Goal: Task Accomplishment & Management: Use online tool/utility

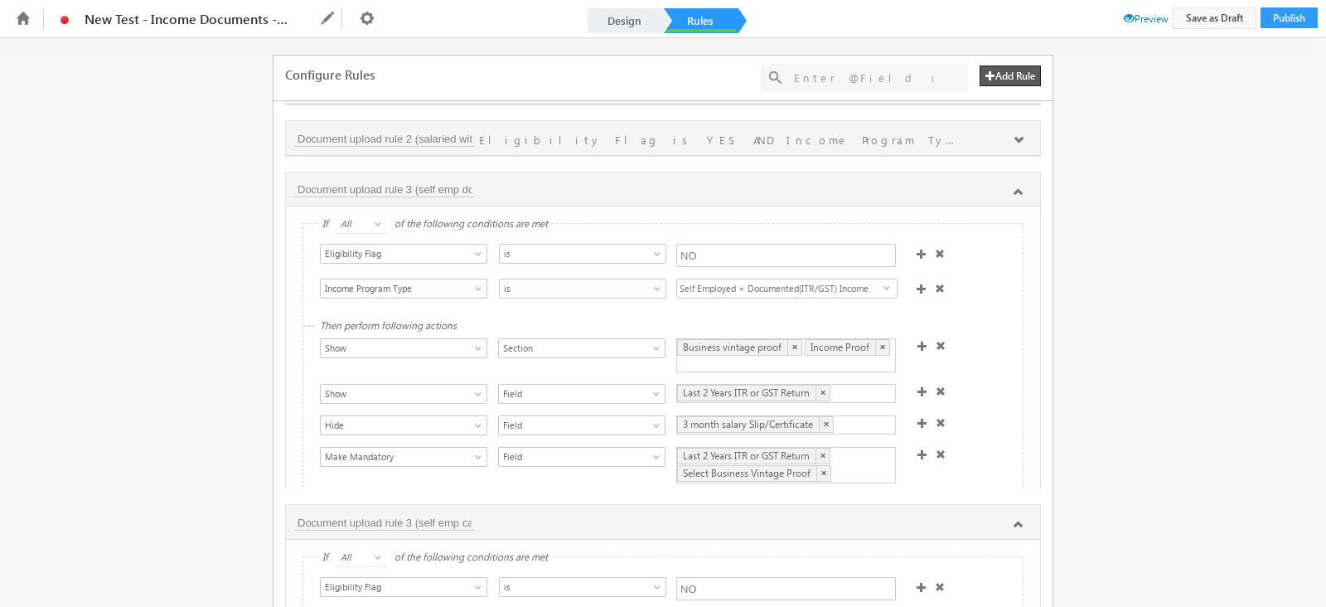
scroll to position [36, 0]
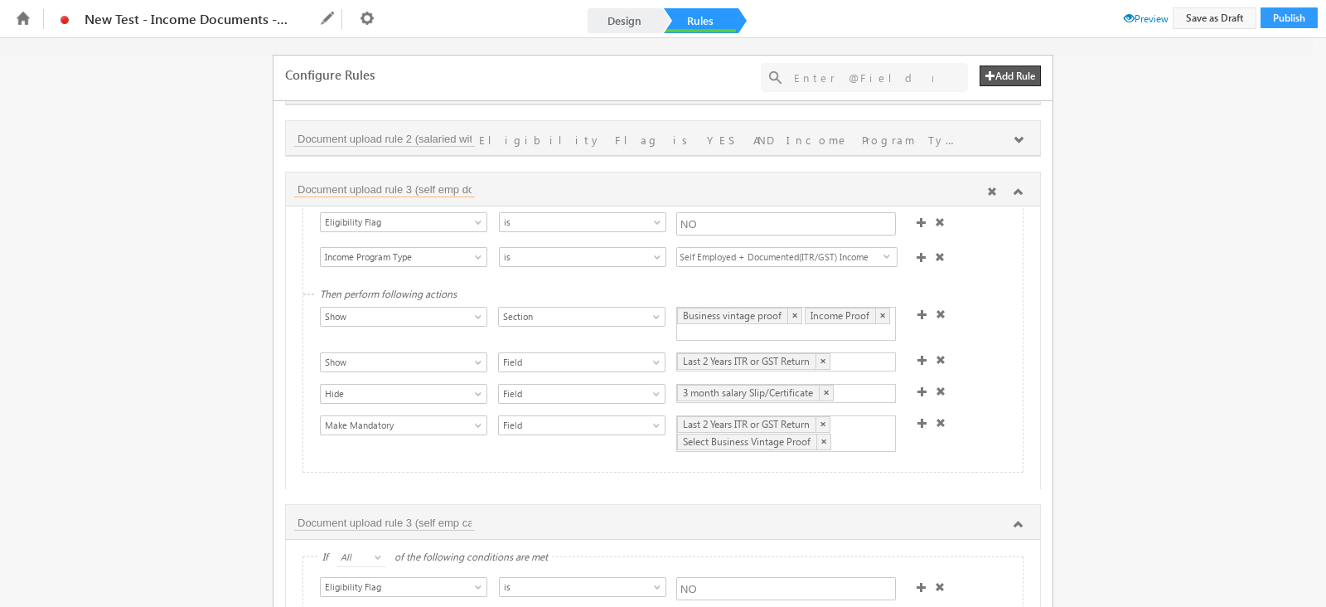
click at [419, 182] on input "Document upload rule 3 (self emp documented without waiver)" at bounding box center [384, 189] width 181 height 17
click at [435, 182] on input "Document upload rule 3 (self emp documented without waiver)" at bounding box center [384, 189] width 181 height 17
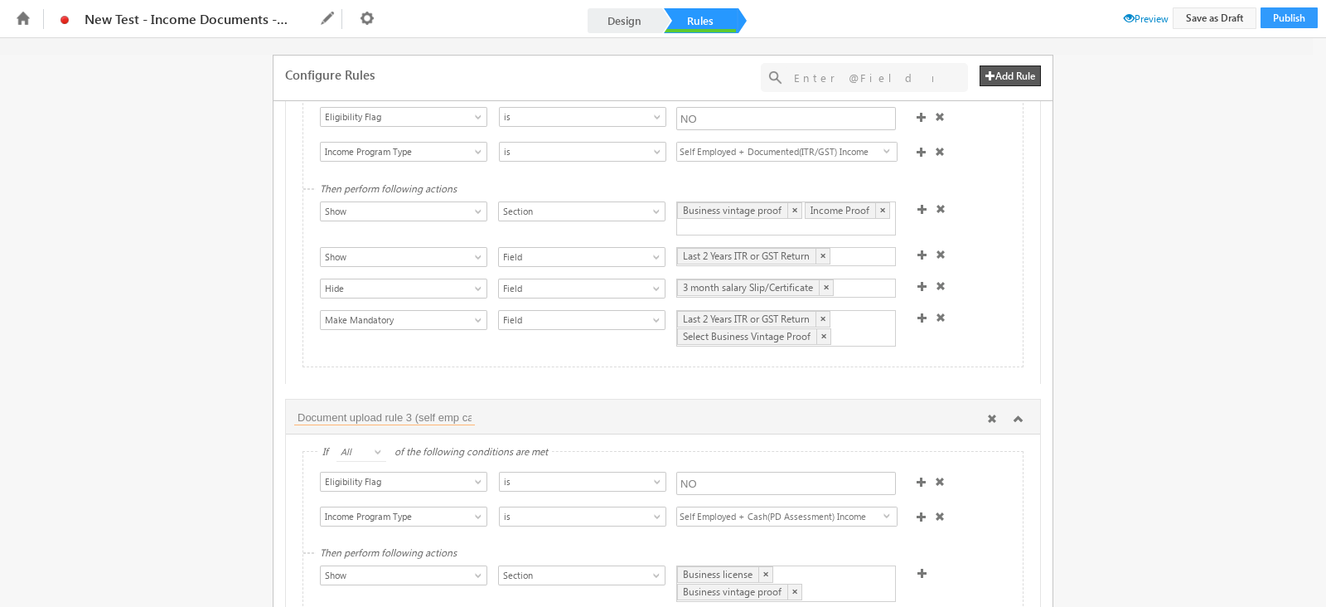
click at [414, 409] on input "Document upload rule 3 (self emp cash without waiver)" at bounding box center [384, 417] width 181 height 17
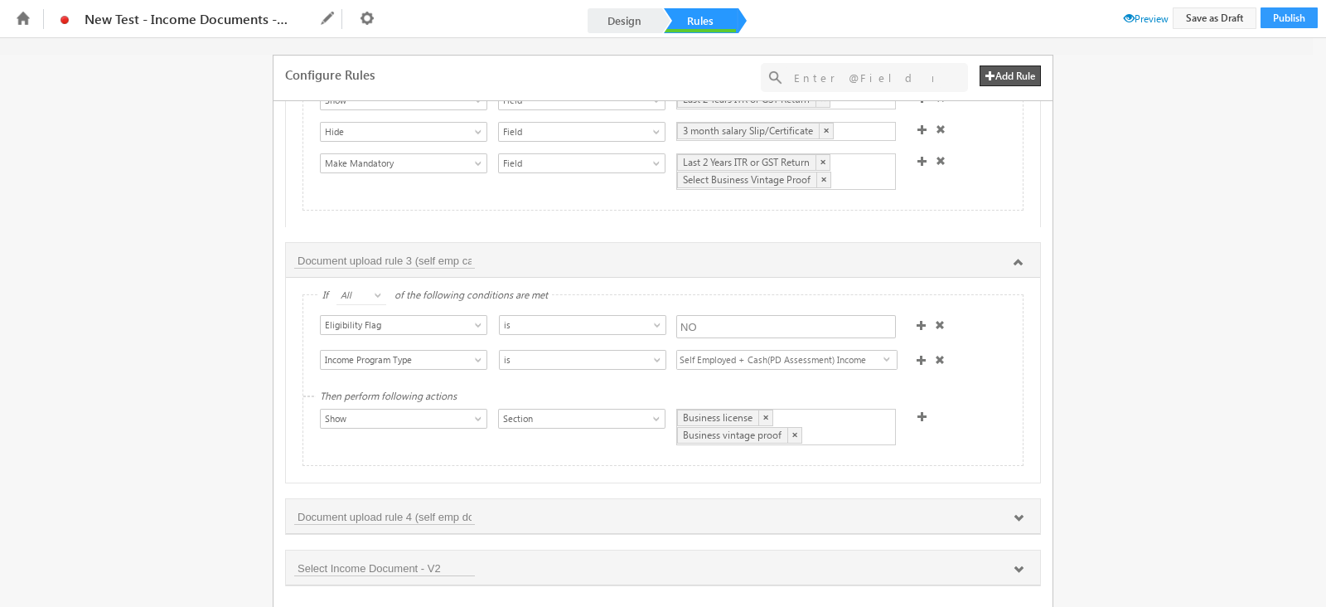
click at [917, 411] on span at bounding box center [922, 416] width 10 height 10
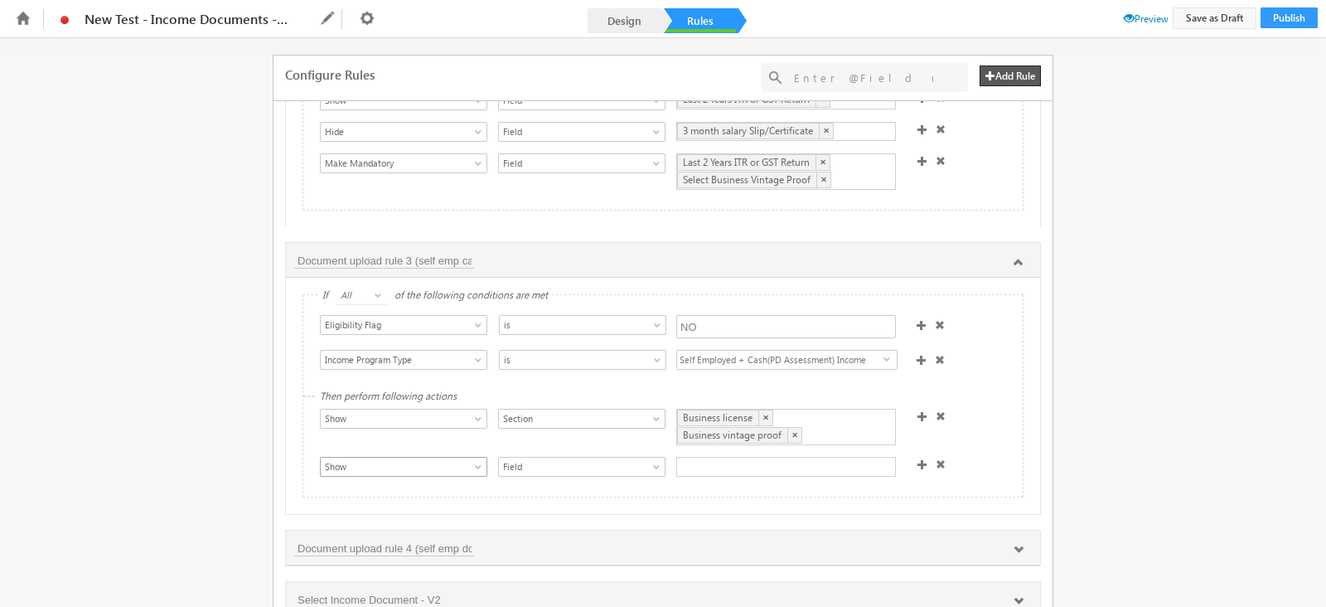
click at [365, 459] on span "Show" at bounding box center [395, 466] width 149 height 15
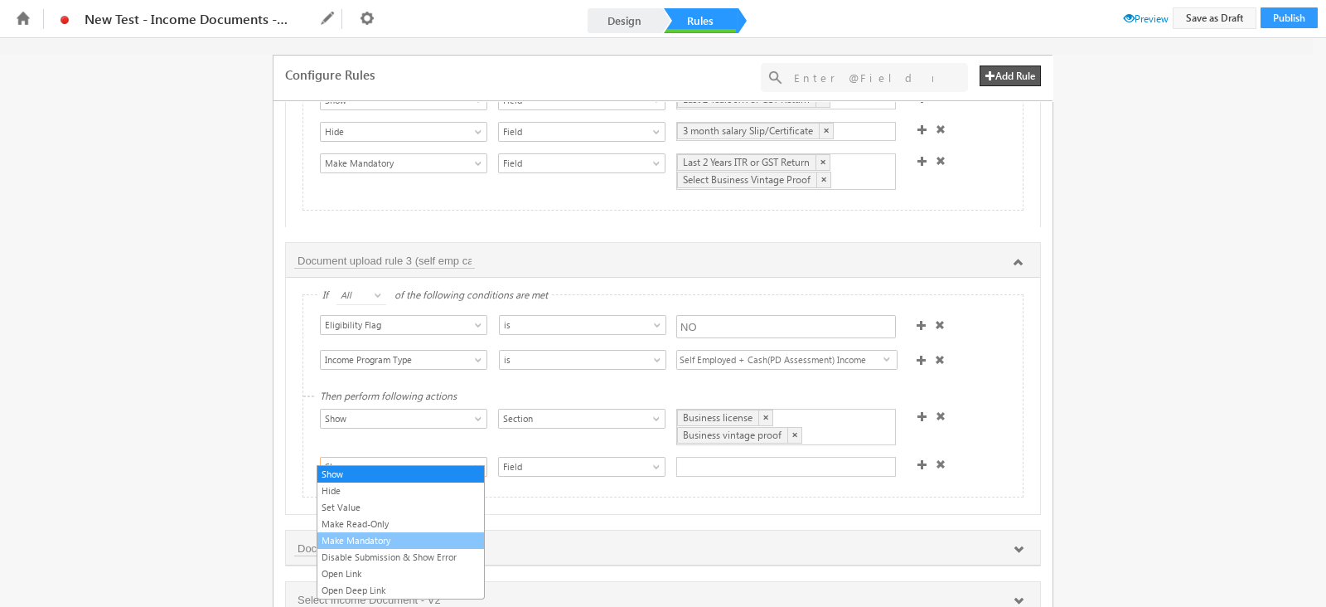
click at [383, 536] on link "Make Mandatory" at bounding box center [400, 540] width 167 height 15
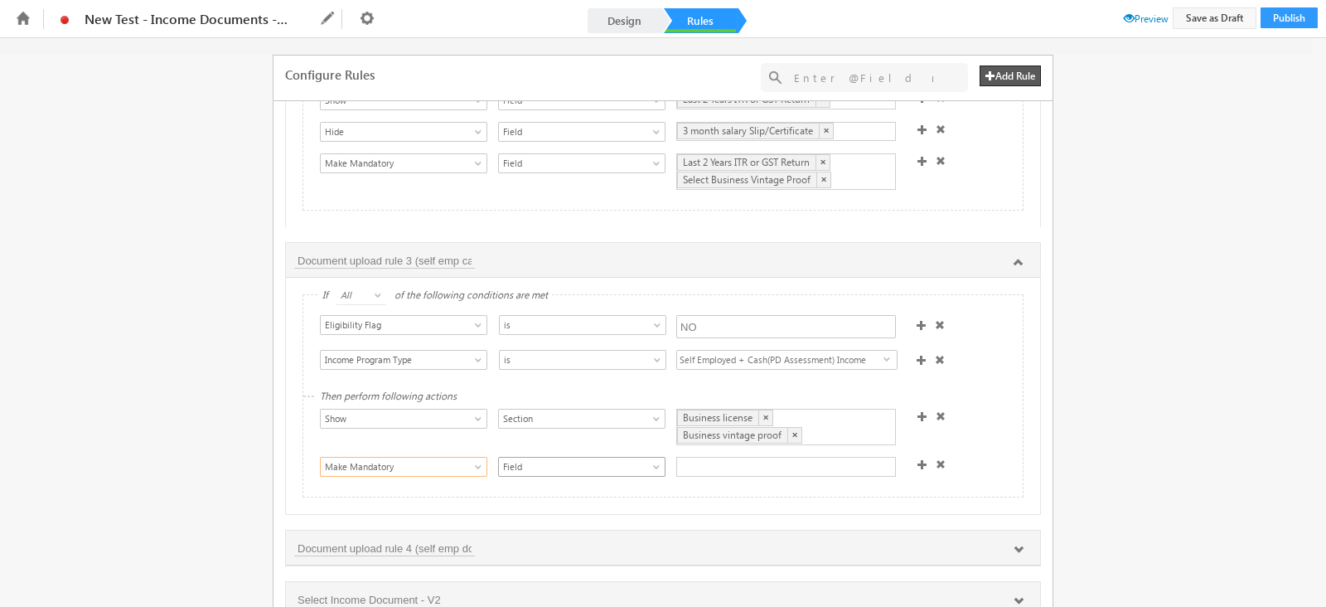
click at [589, 459] on span "Field" at bounding box center [573, 466] width 149 height 15
click at [588, 459] on span "Field" at bounding box center [573, 466] width 149 height 15
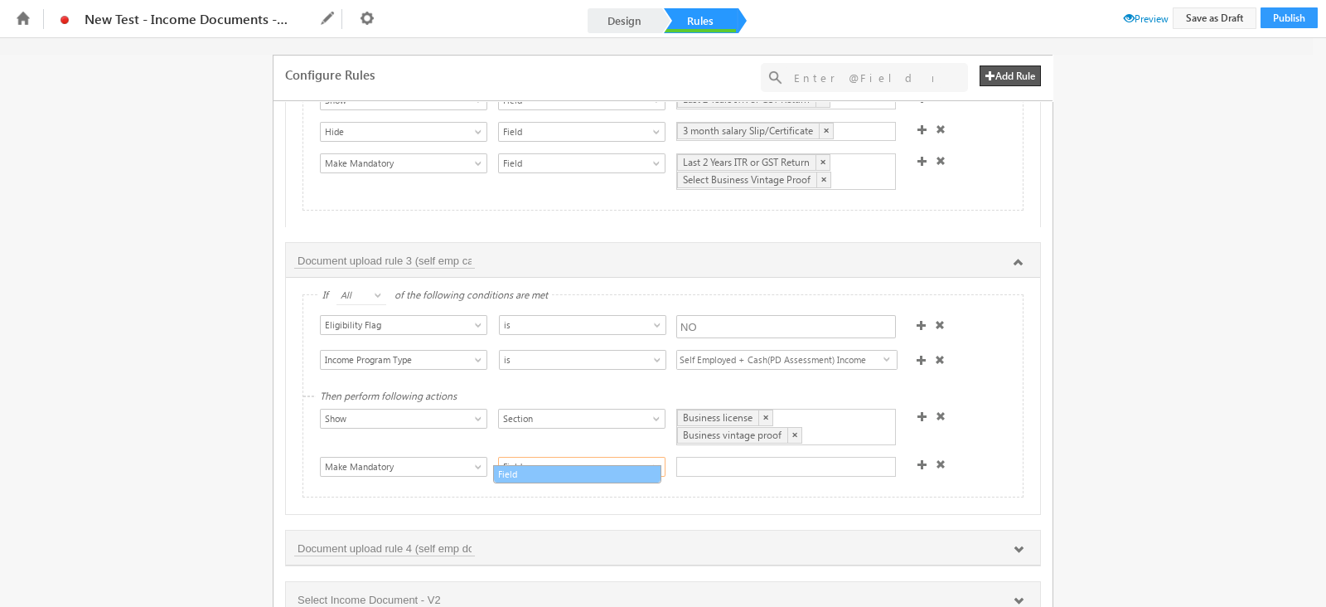
click at [592, 478] on link "Field" at bounding box center [577, 474] width 167 height 15
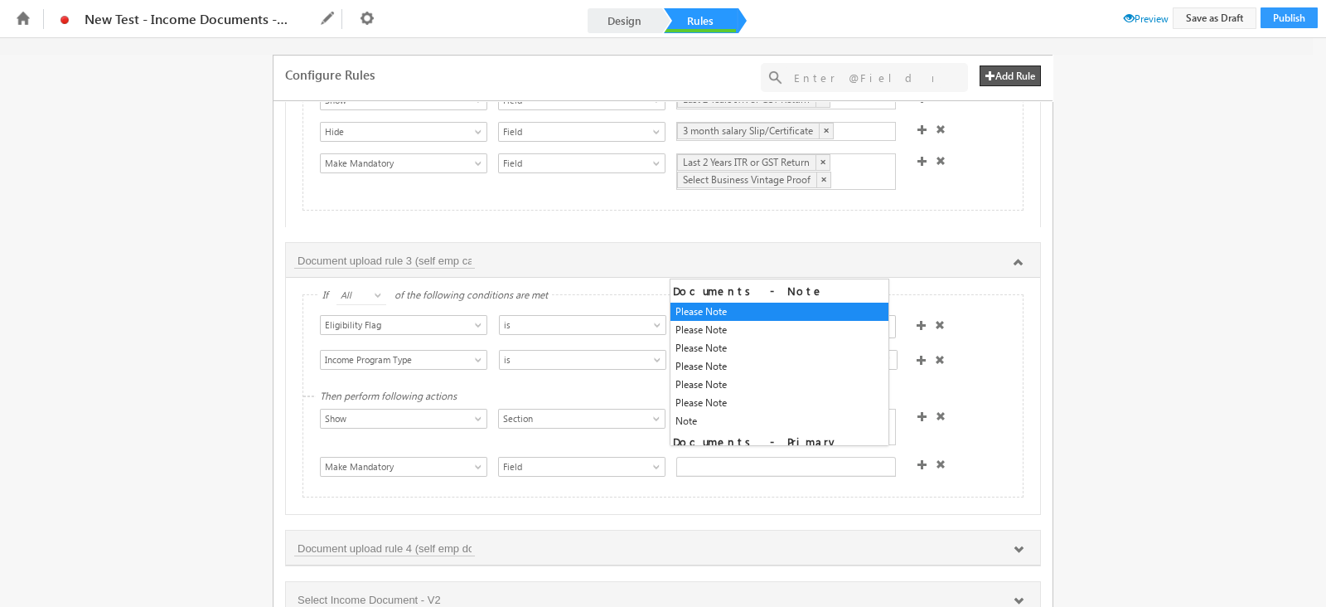
click at [728, 457] on div at bounding box center [786, 467] width 220 height 20
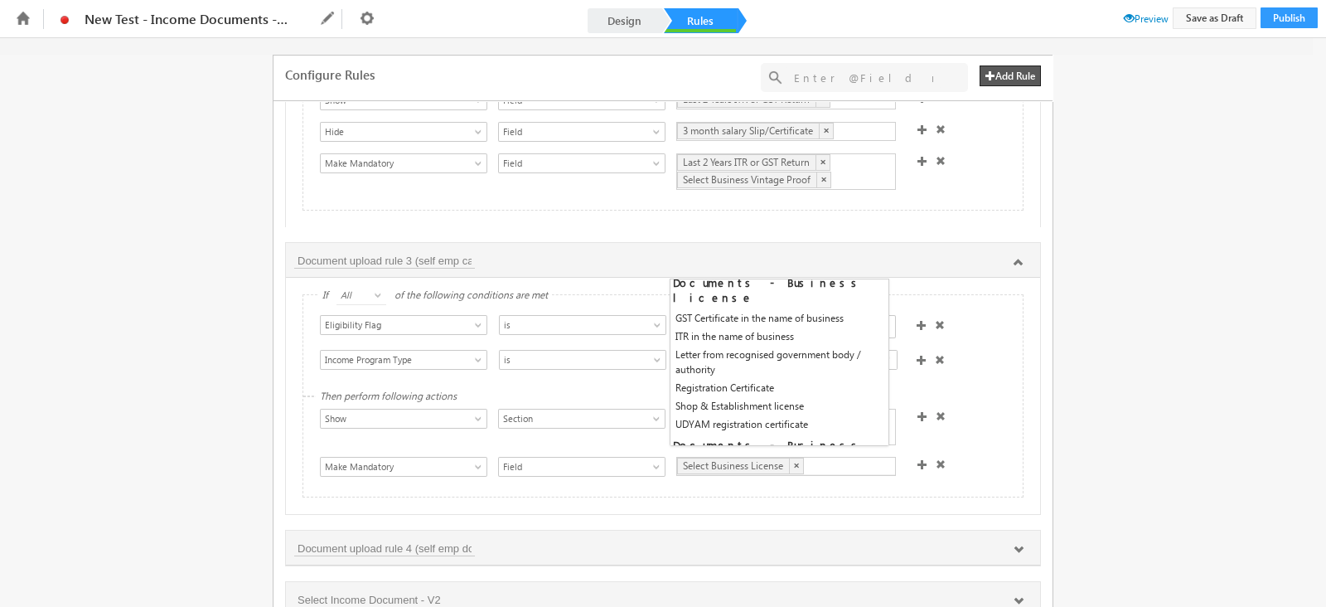
scroll to position [523, 0]
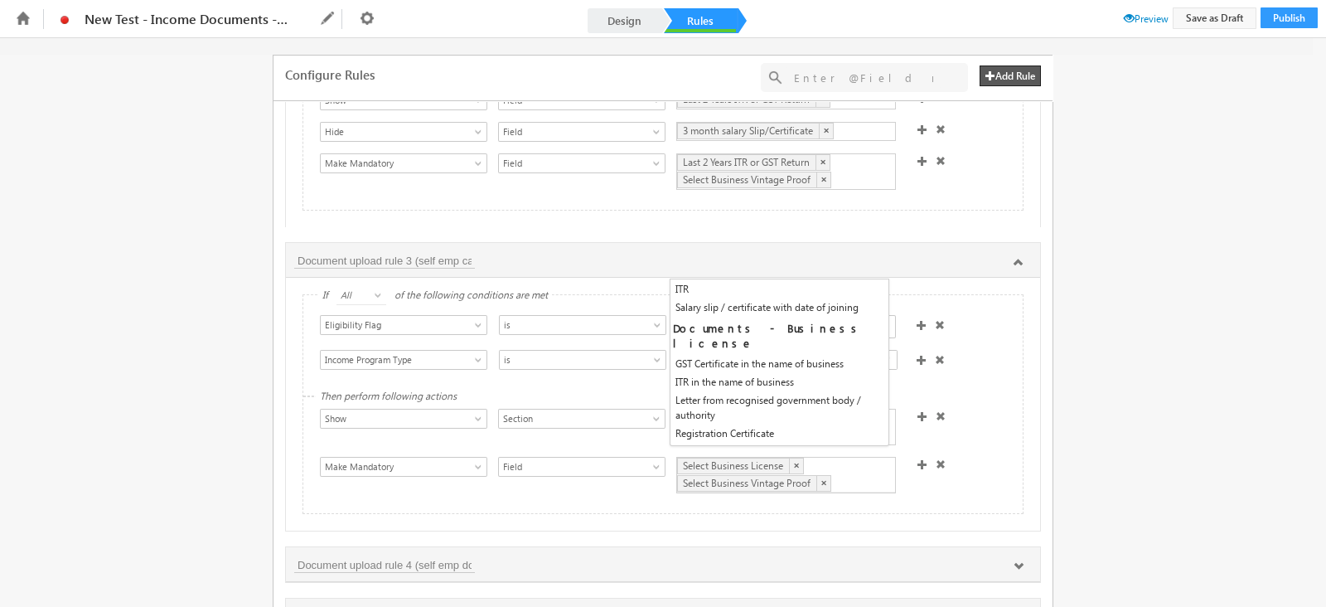
click at [820, 508] on div "If All Any All of the following conditions are met Select Condition Form Note M…" at bounding box center [663, 404] width 754 height 253
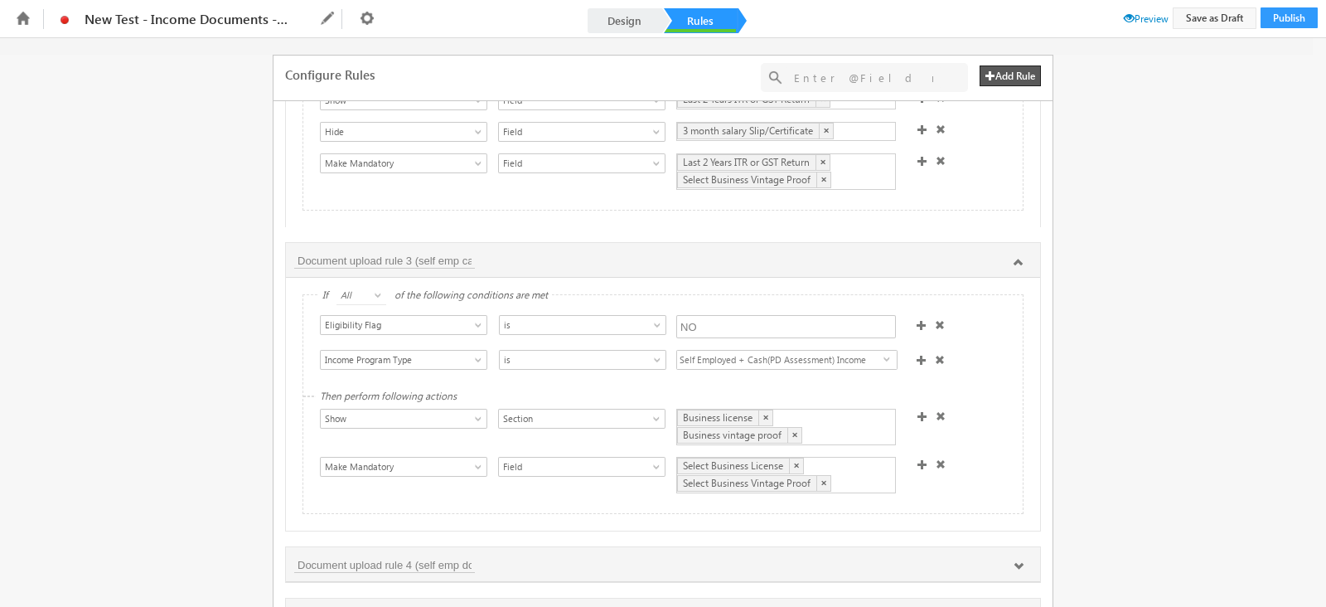
scroll to position [1582, 0]
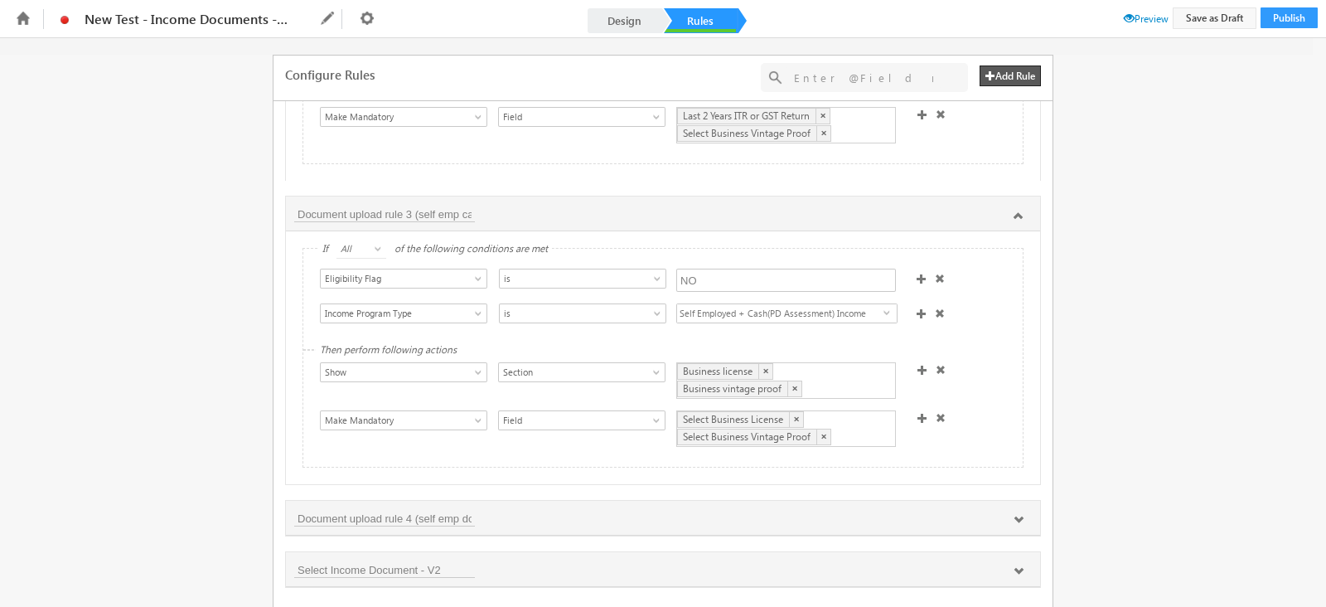
click at [917, 413] on span at bounding box center [922, 418] width 10 height 10
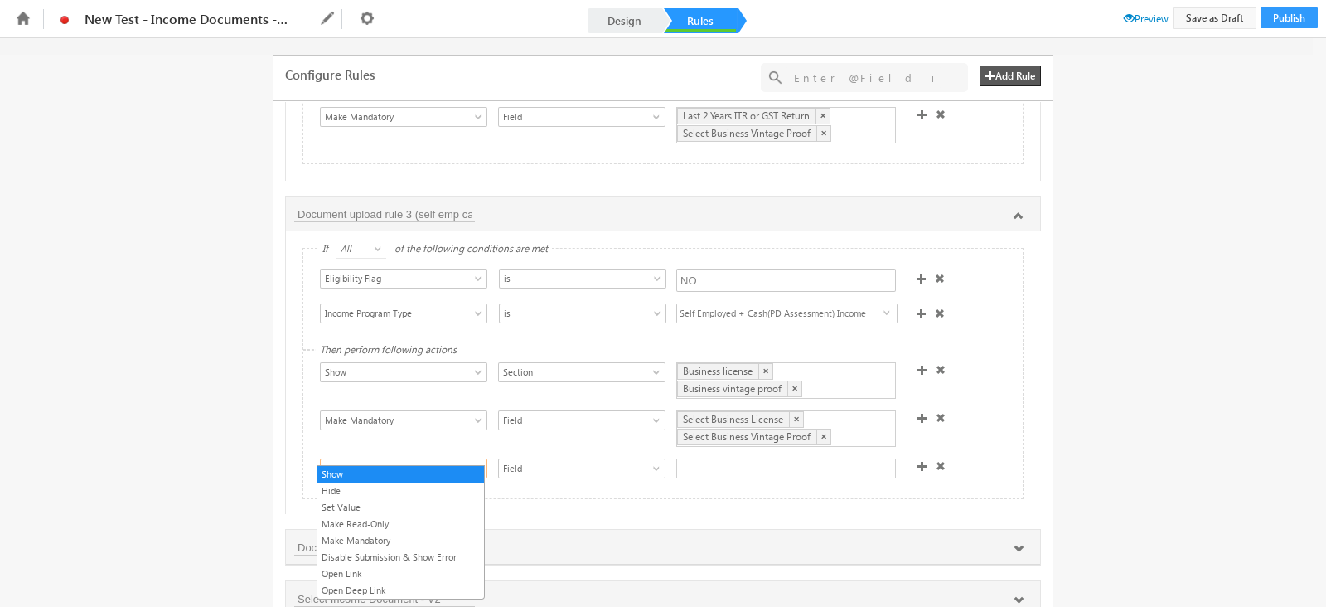
click at [402, 462] on span "Show" at bounding box center [395, 468] width 149 height 15
click at [385, 488] on link "Hide" at bounding box center [400, 490] width 167 height 15
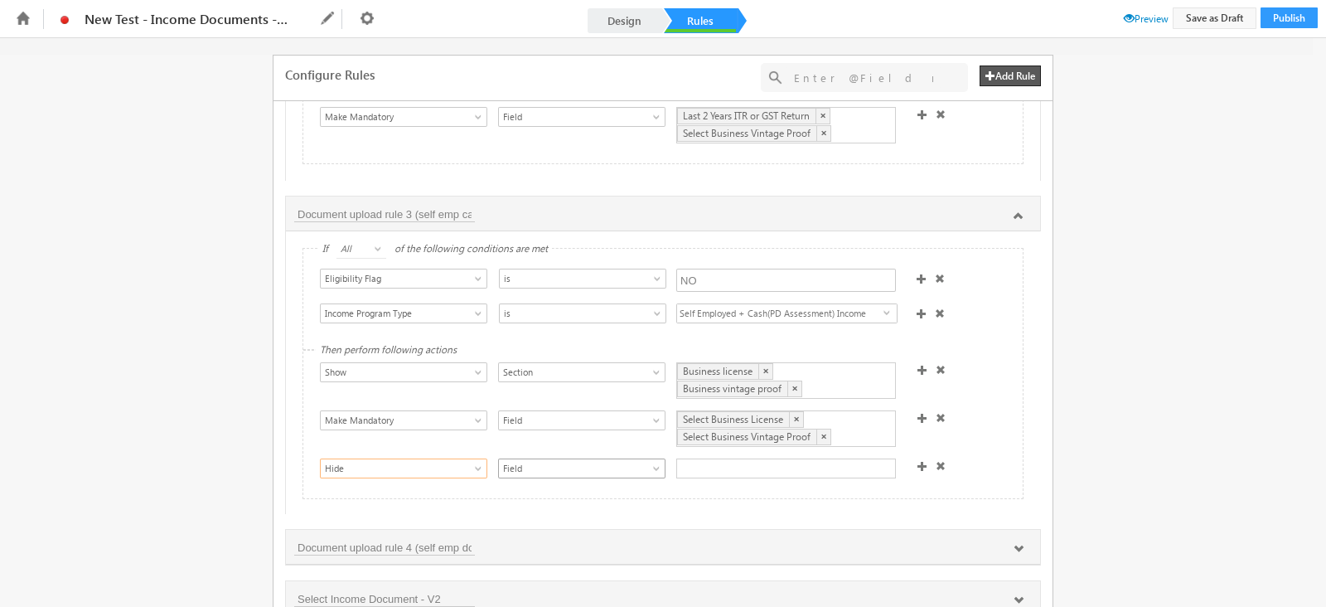
click at [626, 461] on span "Field" at bounding box center [573, 468] width 149 height 15
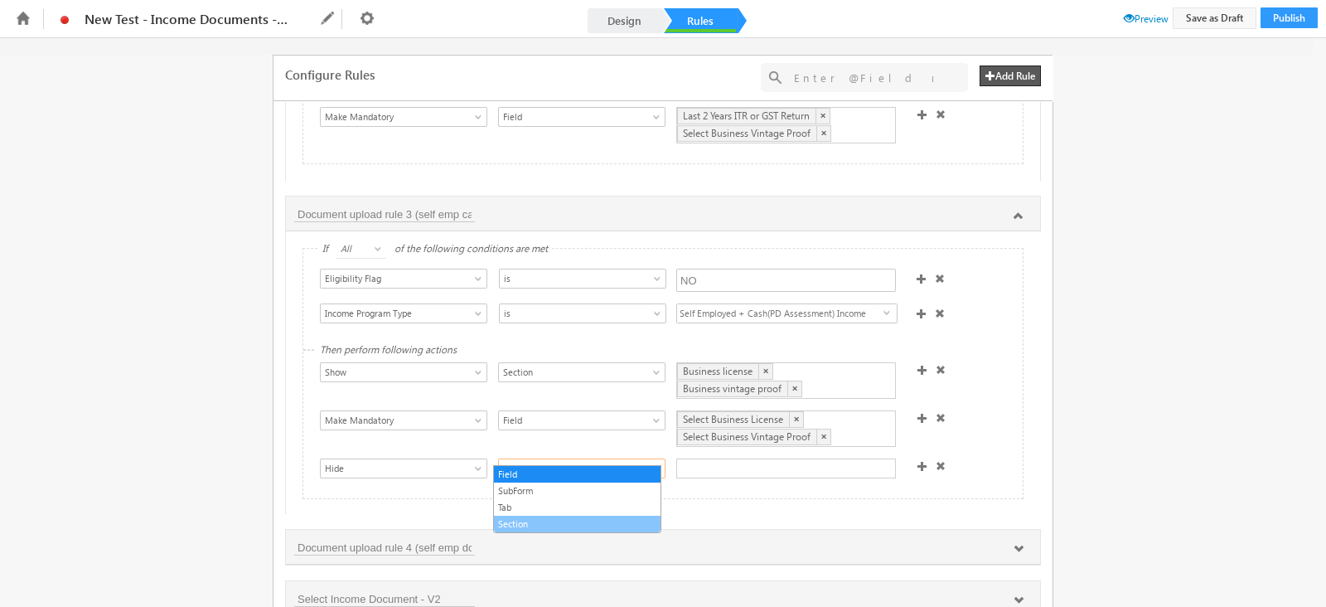
click at [559, 524] on link "Section" at bounding box center [577, 523] width 167 height 15
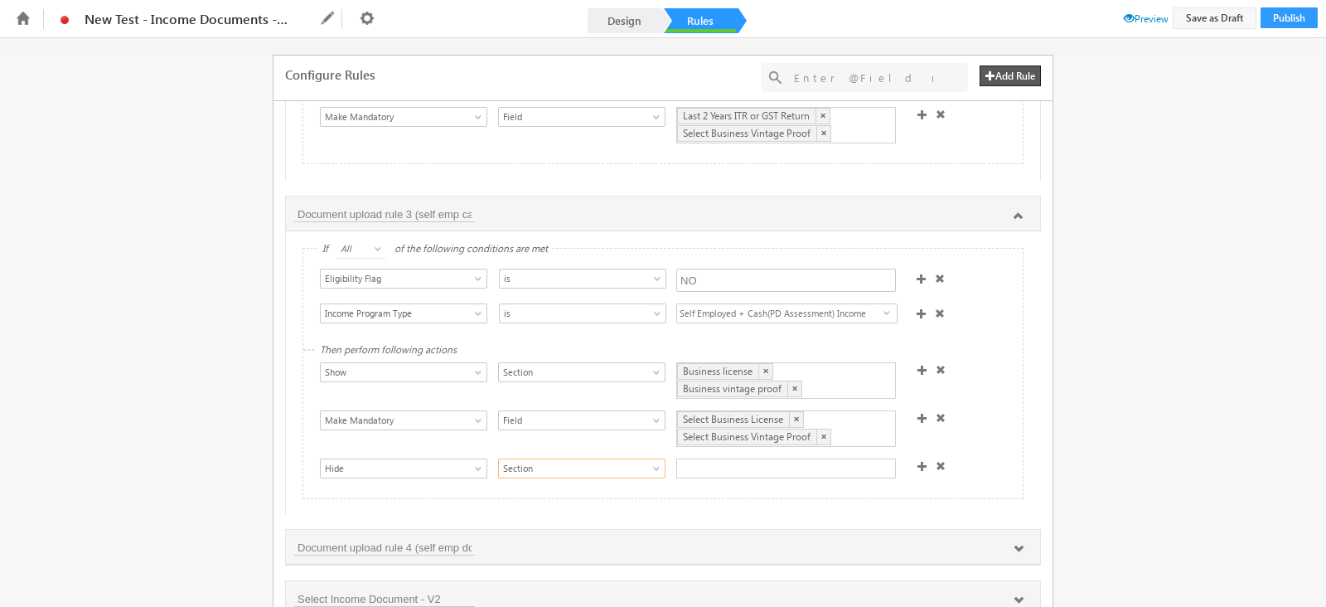
click at [754, 458] on div at bounding box center [786, 468] width 220 height 20
click at [990, 470] on div "Then perform following actions Show Hide Set Value Make Read-Only Make Mandator…" at bounding box center [662, 425] width 719 height 148
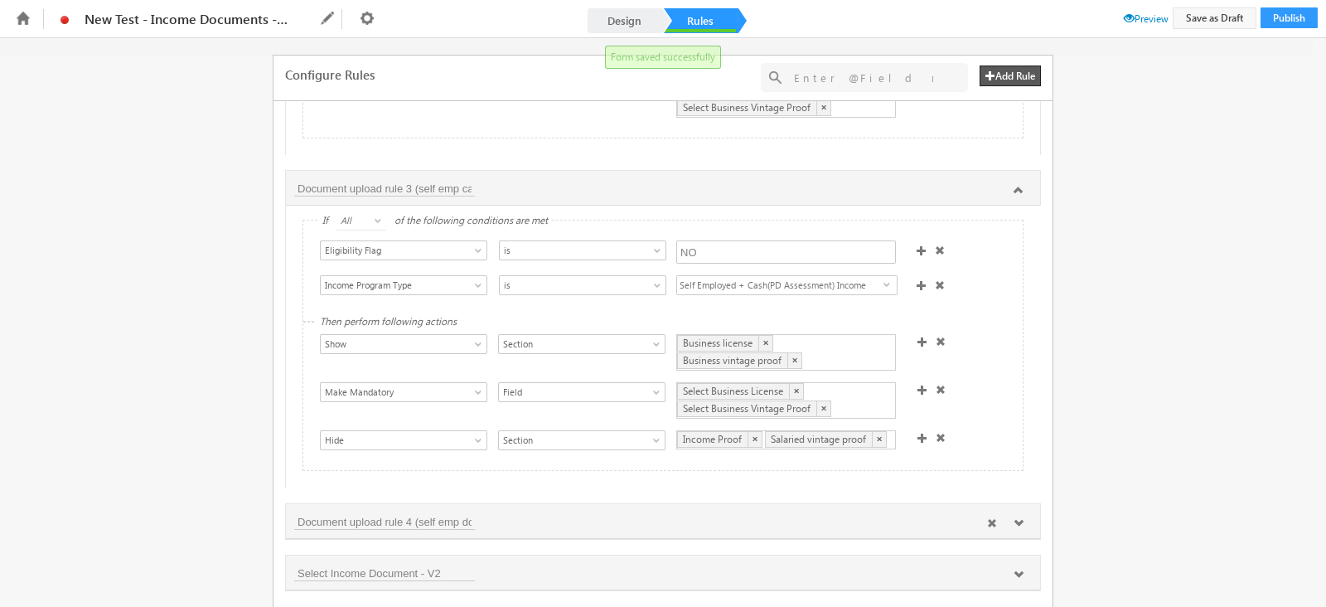
click at [1015, 518] on icon at bounding box center [1019, 523] width 10 height 10
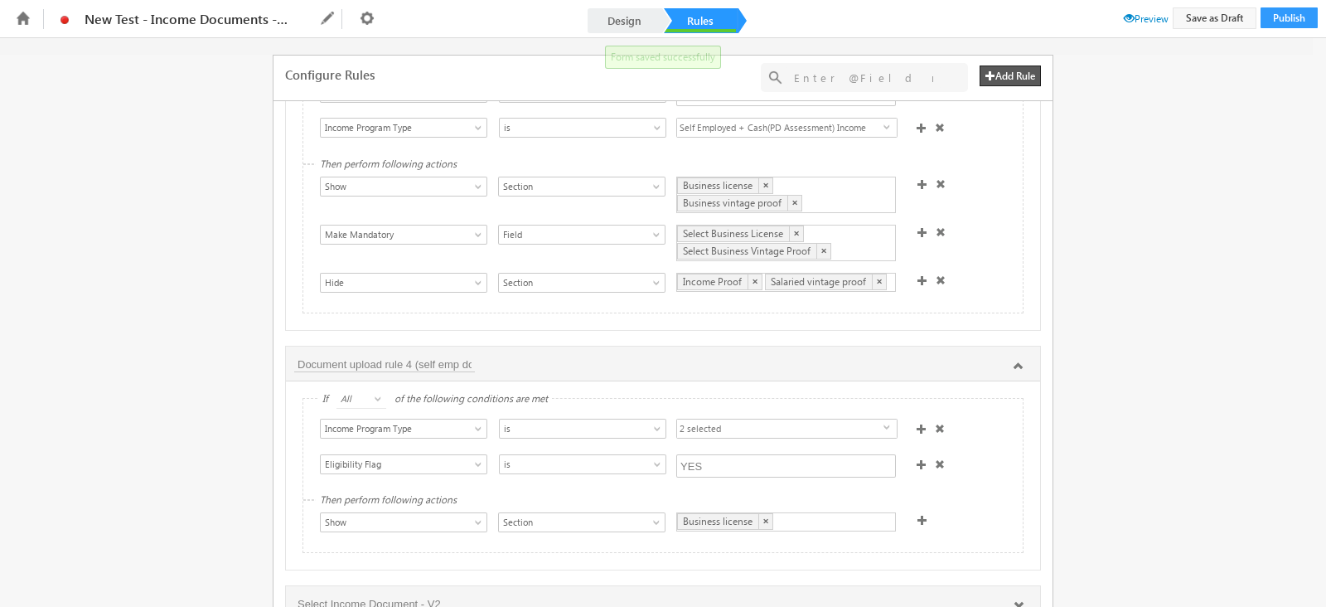
scroll to position [1769, 0]
click at [435, 351] on input "Document upload rule 4 (self emp doc & cash with waiver)" at bounding box center [384, 359] width 181 height 17
click at [714, 415] on span "2 selected" at bounding box center [780, 425] width 206 height 20
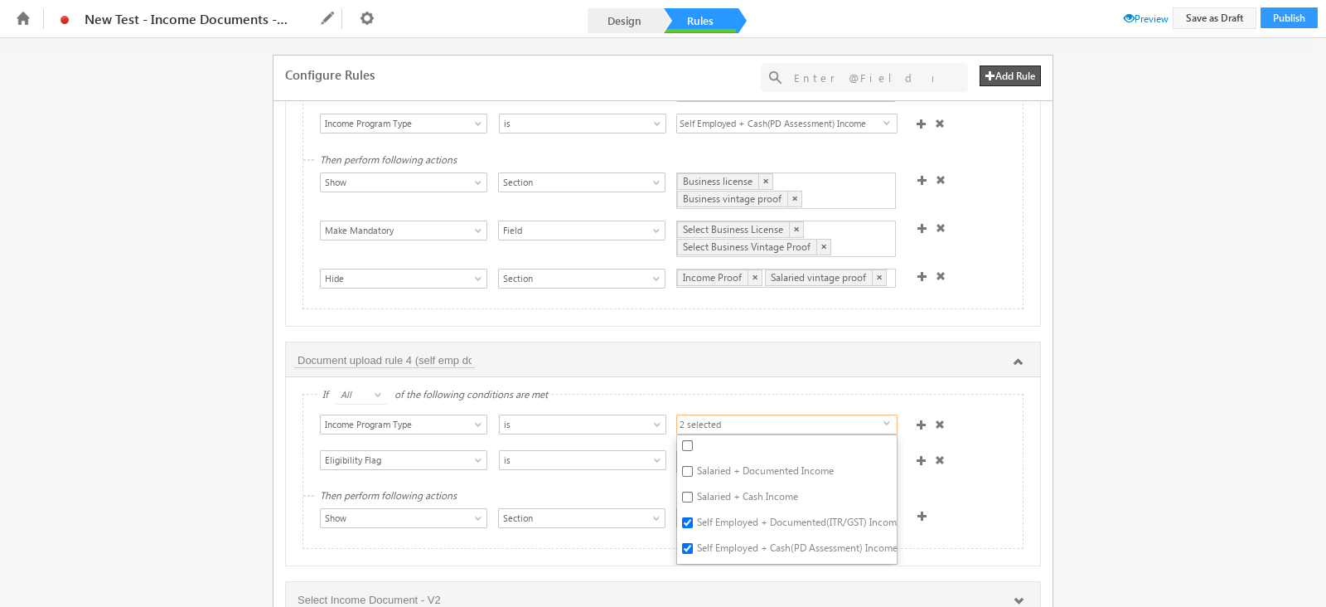
click at [714, 415] on span "2 selected" at bounding box center [780, 425] width 206 height 20
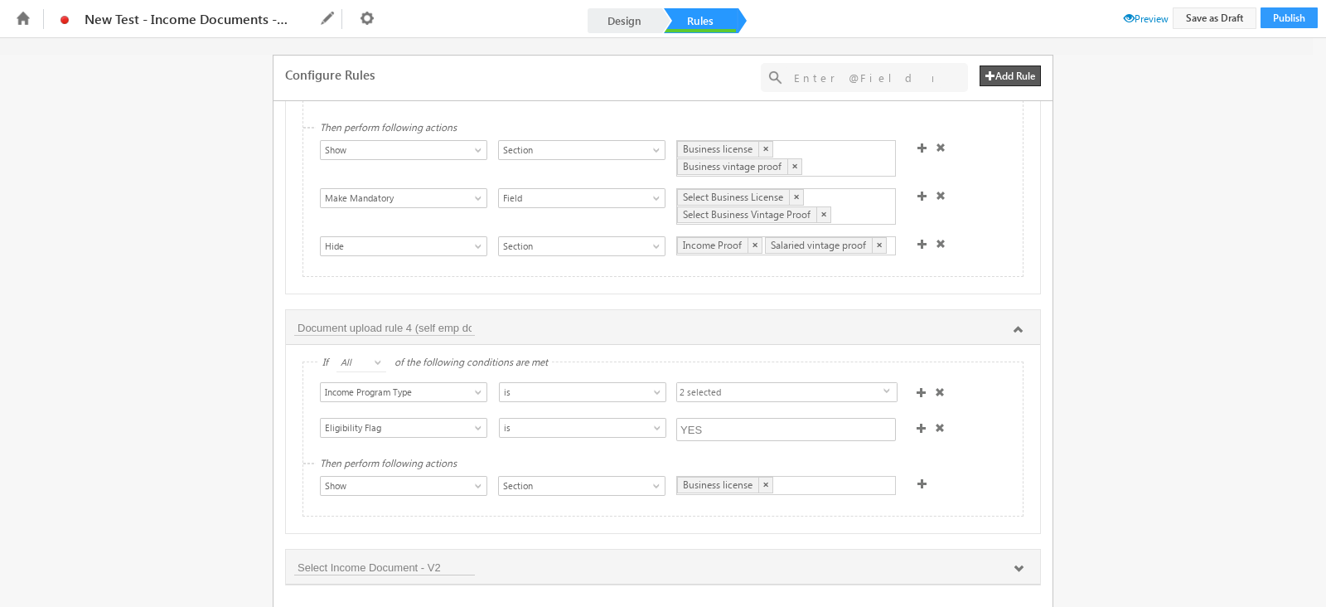
click at [855, 383] on span "2 selected" at bounding box center [780, 393] width 206 height 20
click at [917, 478] on span at bounding box center [922, 483] width 10 height 10
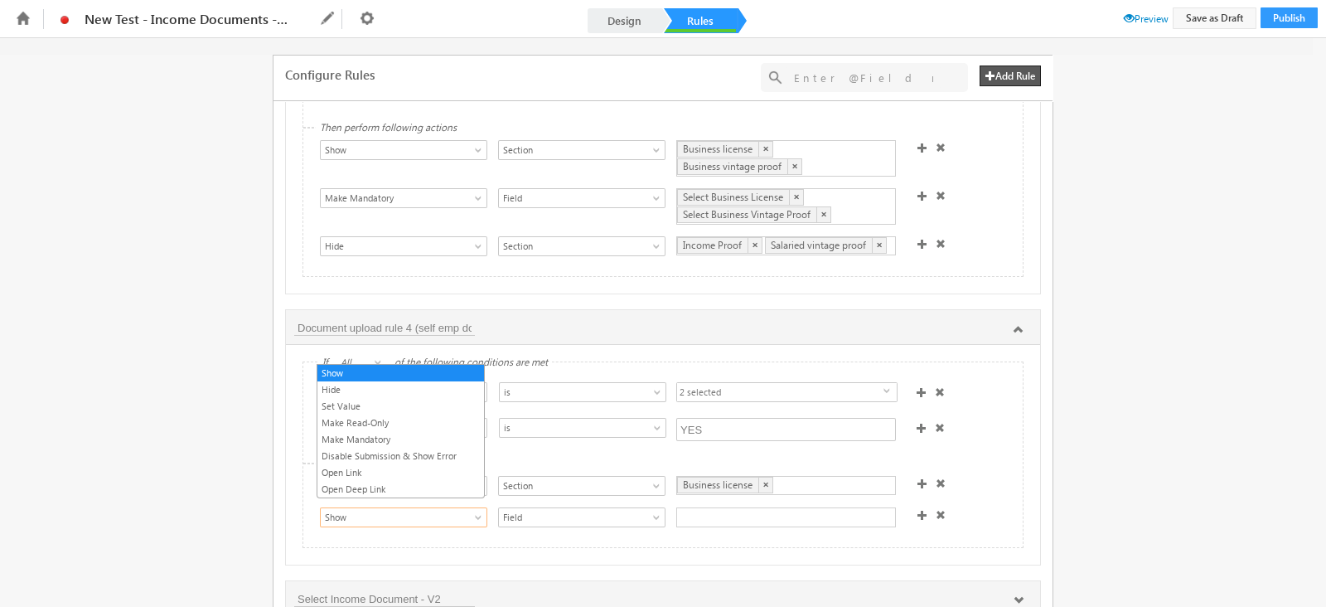
click at [419, 510] on span "Show" at bounding box center [395, 517] width 149 height 15
click at [404, 440] on link "Make Mandatory" at bounding box center [400, 439] width 167 height 15
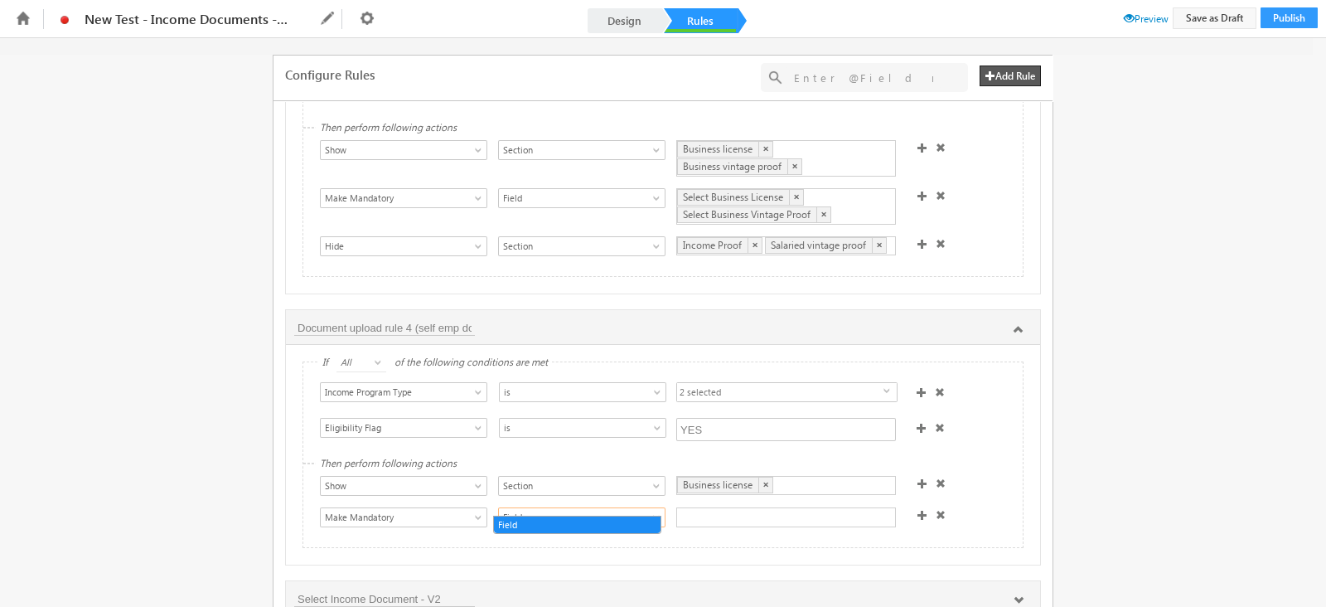
click at [530, 510] on span "Field" at bounding box center [573, 517] width 149 height 15
click at [690, 507] on div at bounding box center [786, 517] width 220 height 20
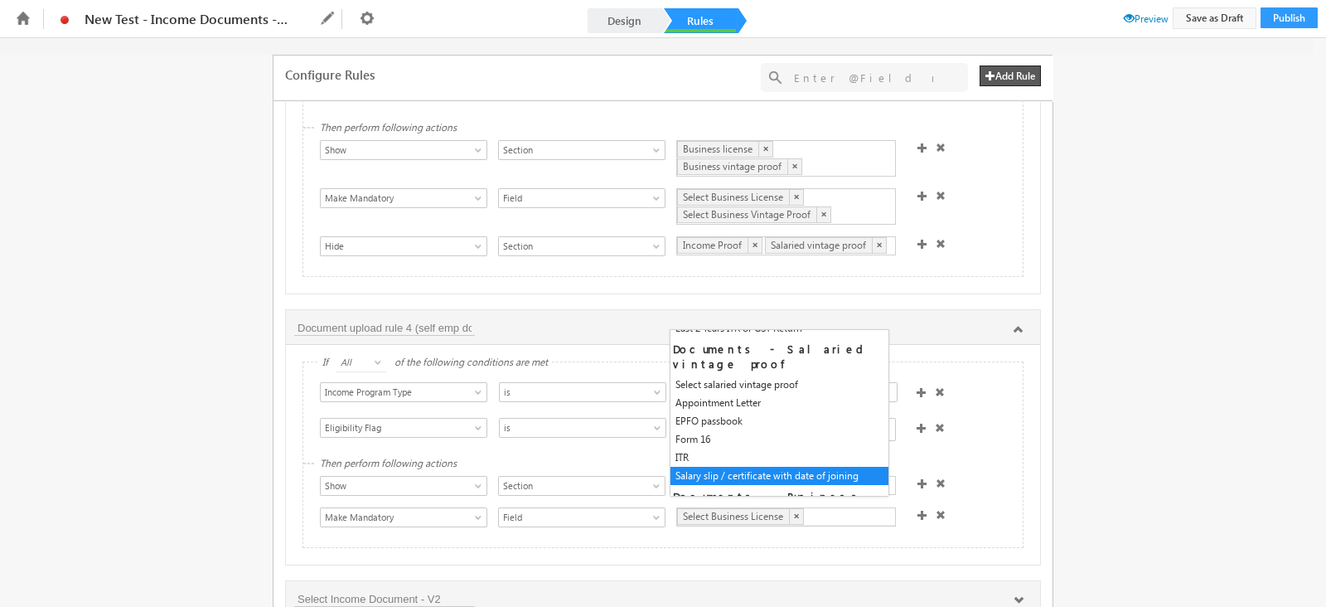
scroll to position [361, 0]
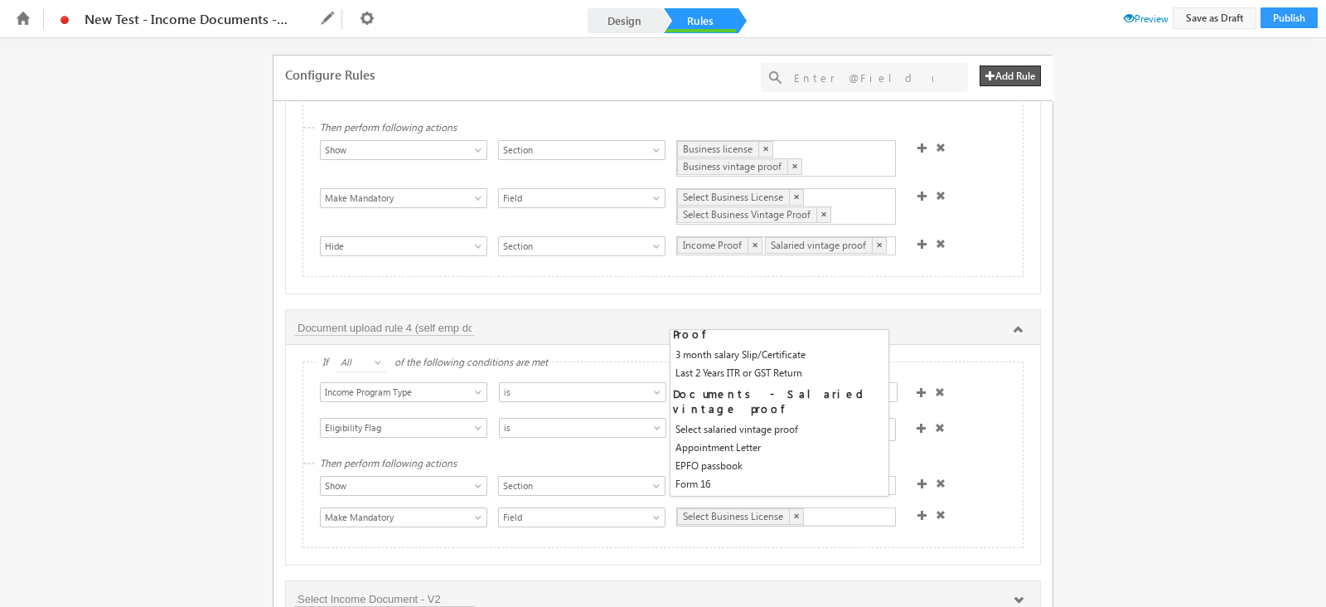
click at [550, 530] on div "Then perform following actions Show Hide Set Value Make Read-Only Make Mandator…" at bounding box center [662, 505] width 719 height 83
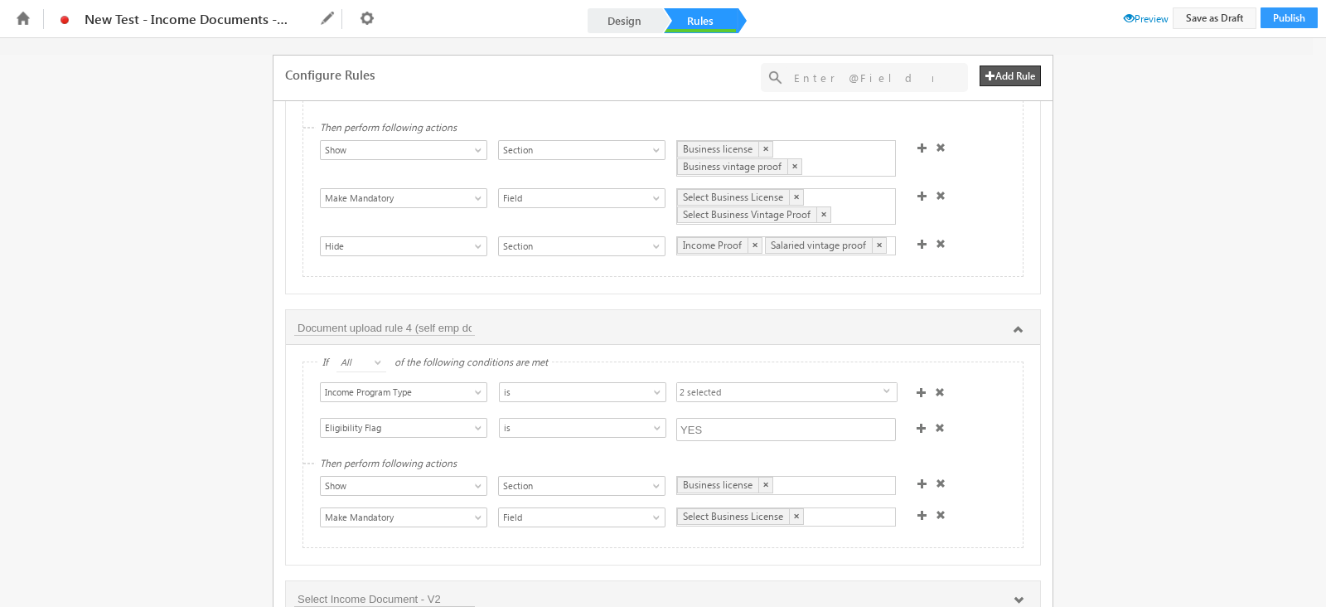
click at [917, 510] on span at bounding box center [922, 515] width 10 height 10
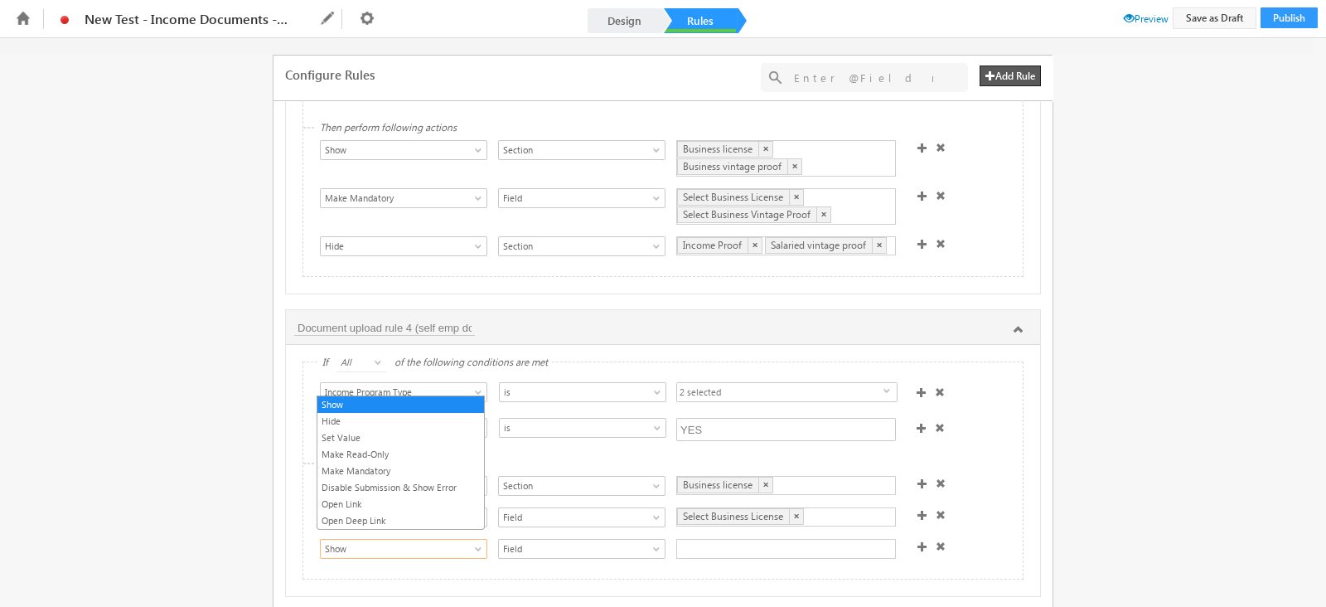
click at [393, 545] on span "Show" at bounding box center [395, 548] width 149 height 15
click at [346, 417] on link "Hide" at bounding box center [400, 421] width 167 height 15
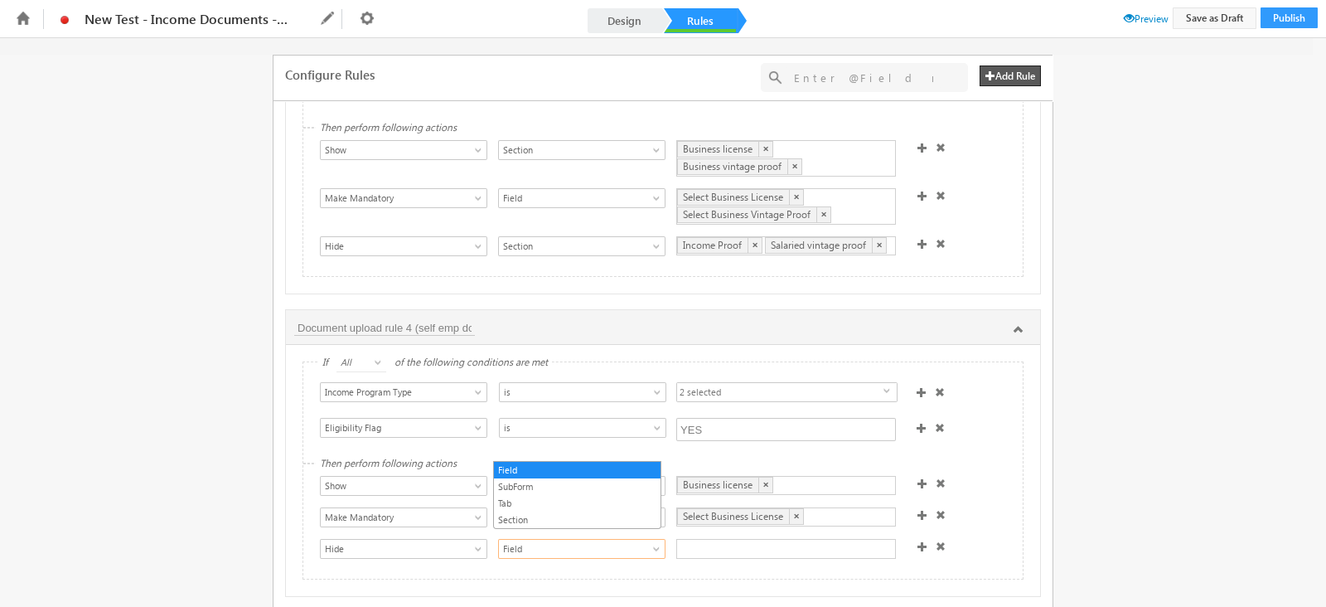
click at [560, 541] on span "Field" at bounding box center [573, 548] width 149 height 15
click at [526, 516] on link "Section" at bounding box center [577, 519] width 167 height 15
click at [697, 539] on div at bounding box center [786, 549] width 220 height 20
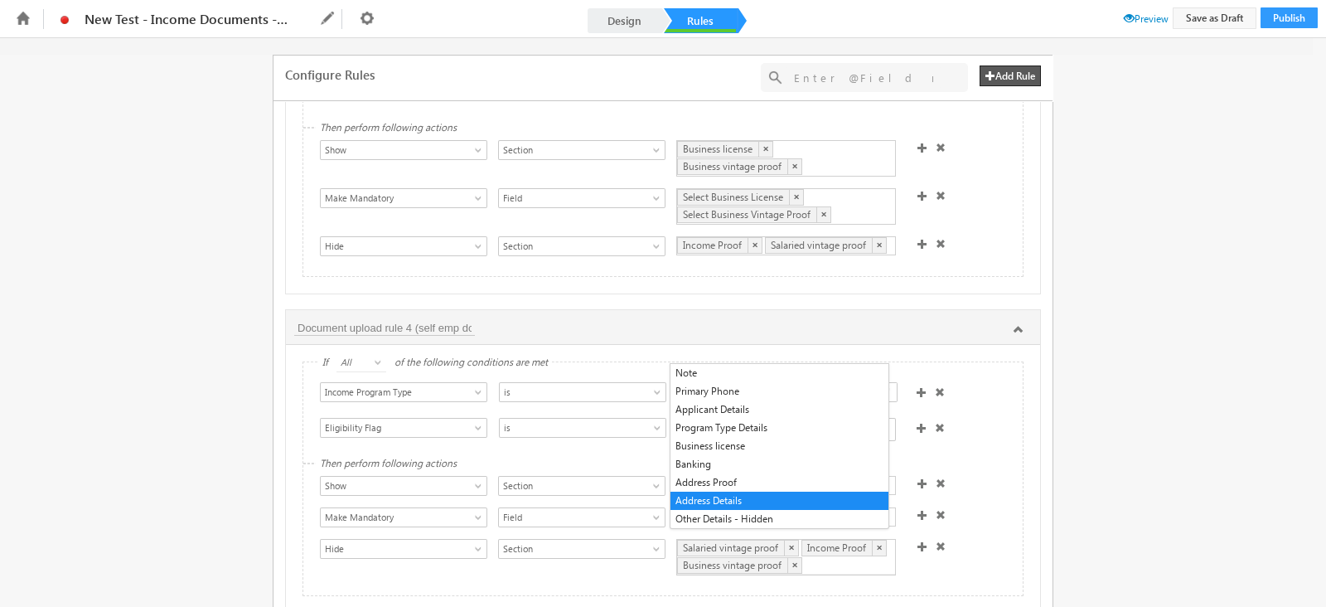
click at [959, 539] on div "Show Hide Set Value Make Read-Only Make Mandatory Disable Submission & Show Err…" at bounding box center [667, 559] width 695 height 40
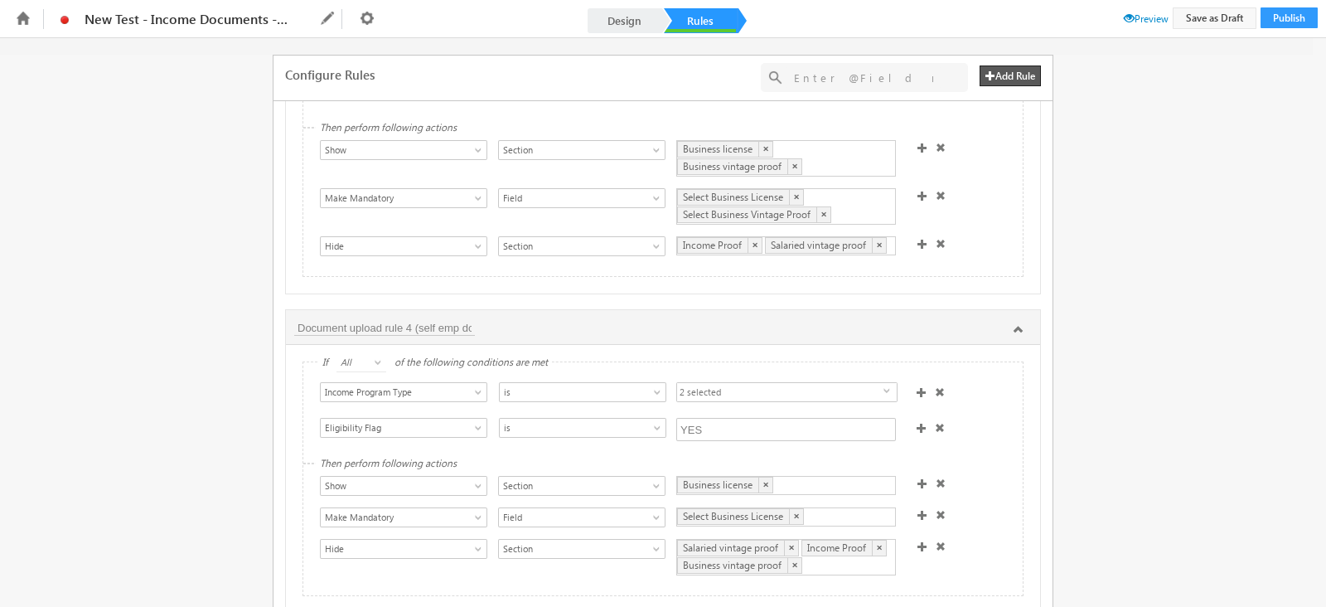
scroll to position [1881, 0]
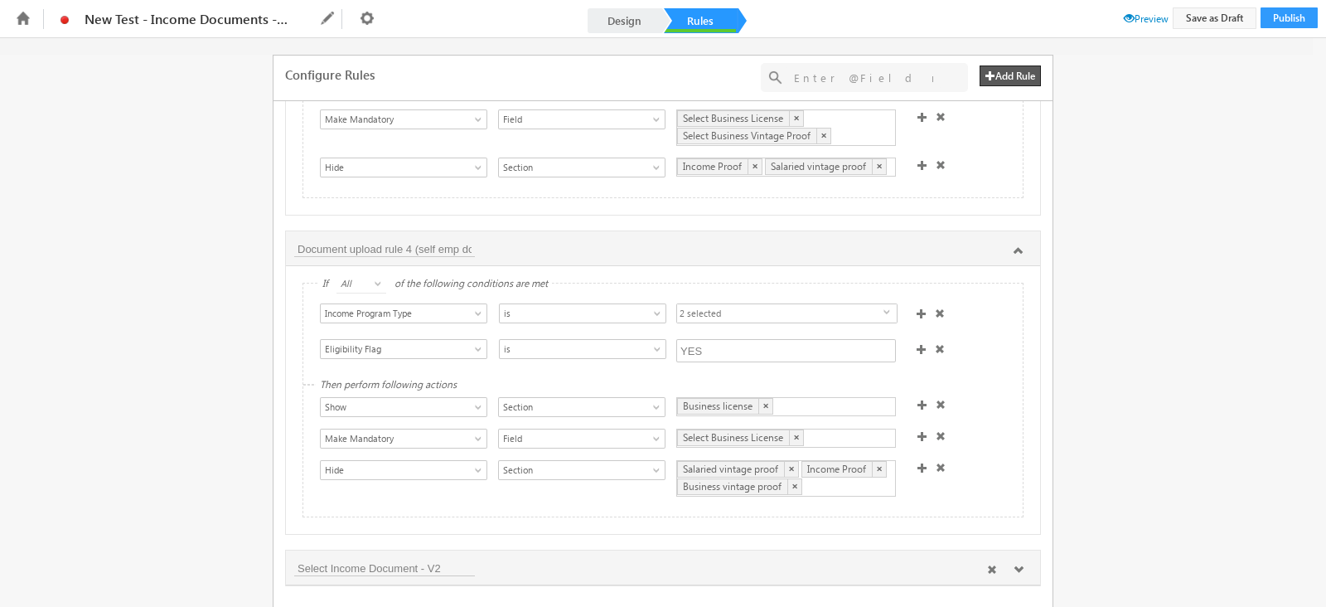
click at [1018, 565] on icon at bounding box center [1019, 569] width 10 height 10
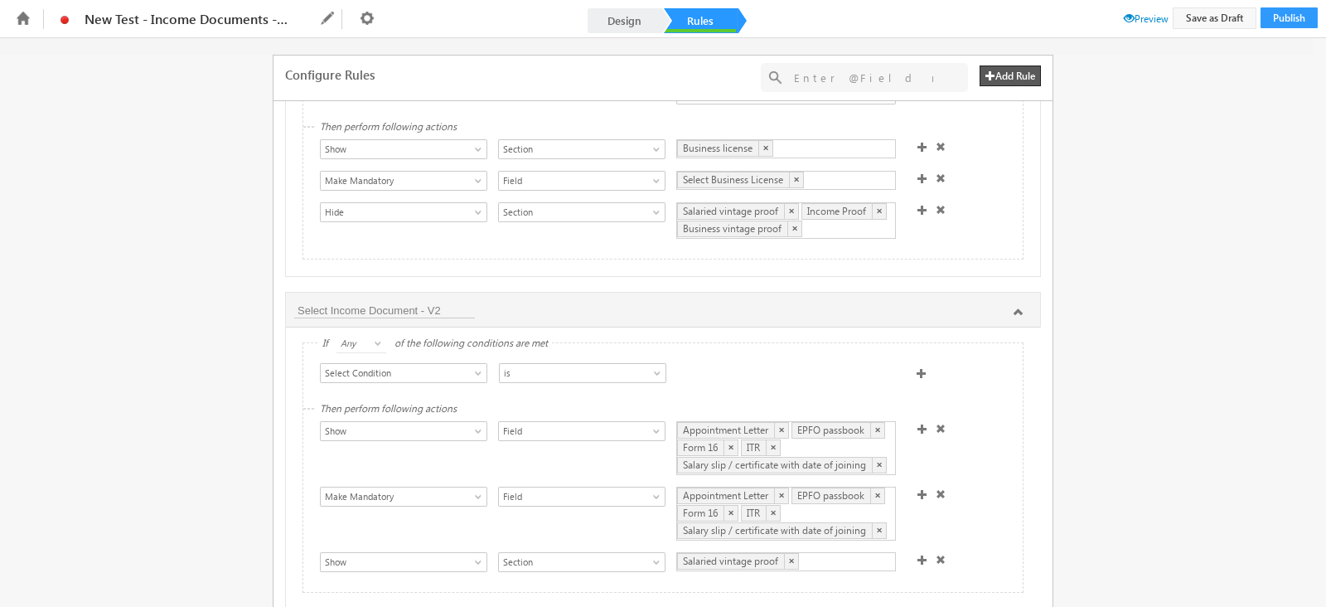
scroll to position [2162, 0]
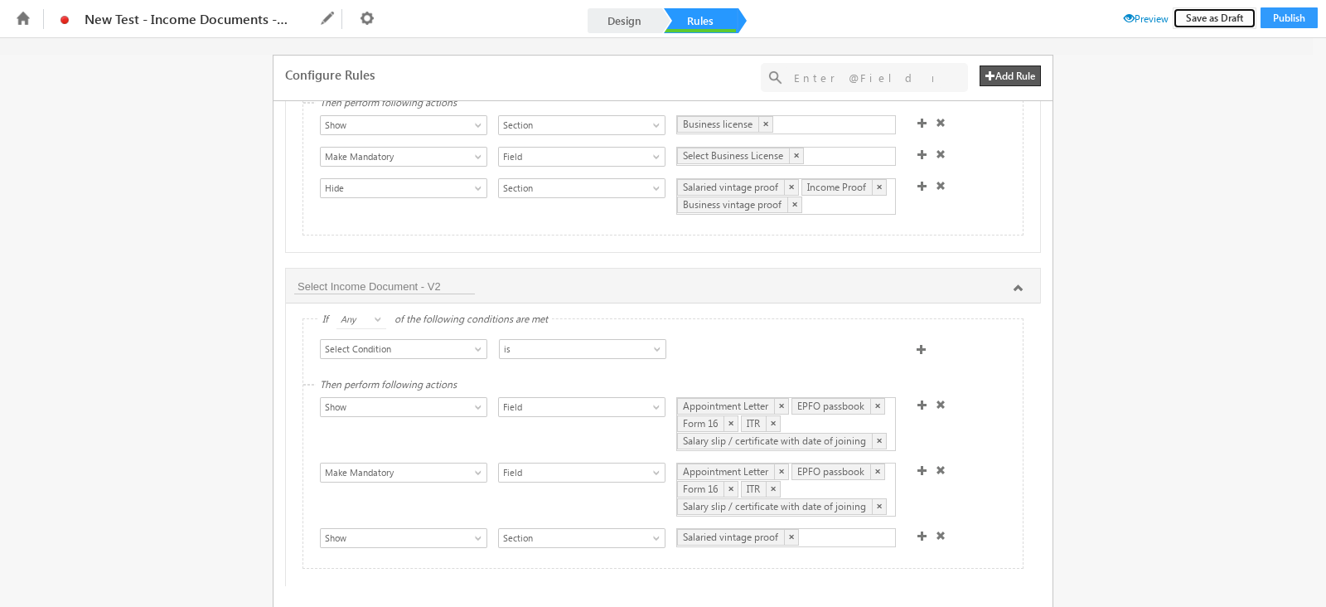
click at [1210, 20] on button "Save as Draft" at bounding box center [1215, 18] width 84 height 22
click at [622, 14] on link "Design" at bounding box center [624, 20] width 73 height 25
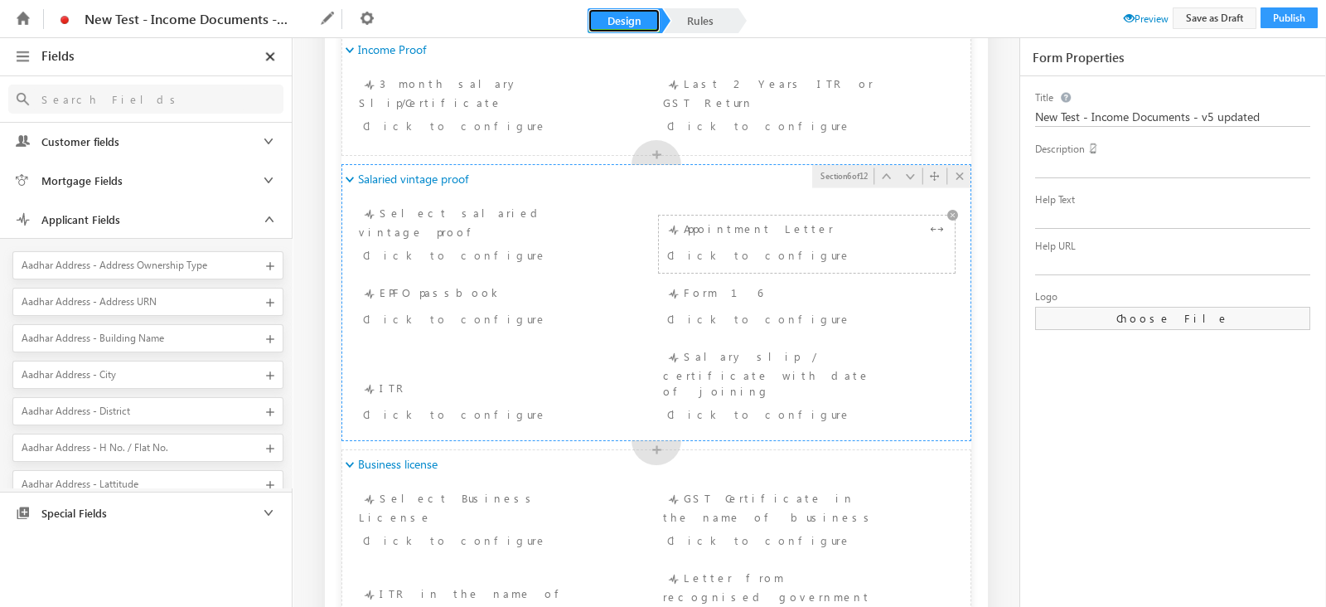
scroll to position [1004, 0]
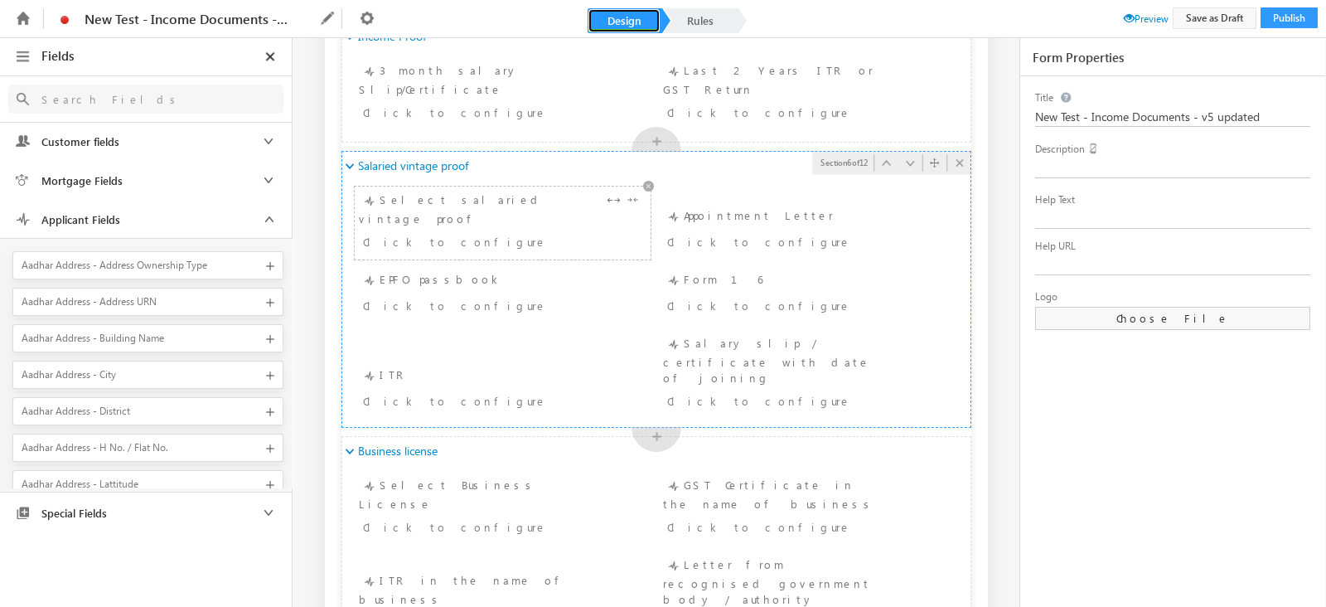
click at [536, 231] on div "Click to configure" at bounding box center [478, 241] width 230 height 20
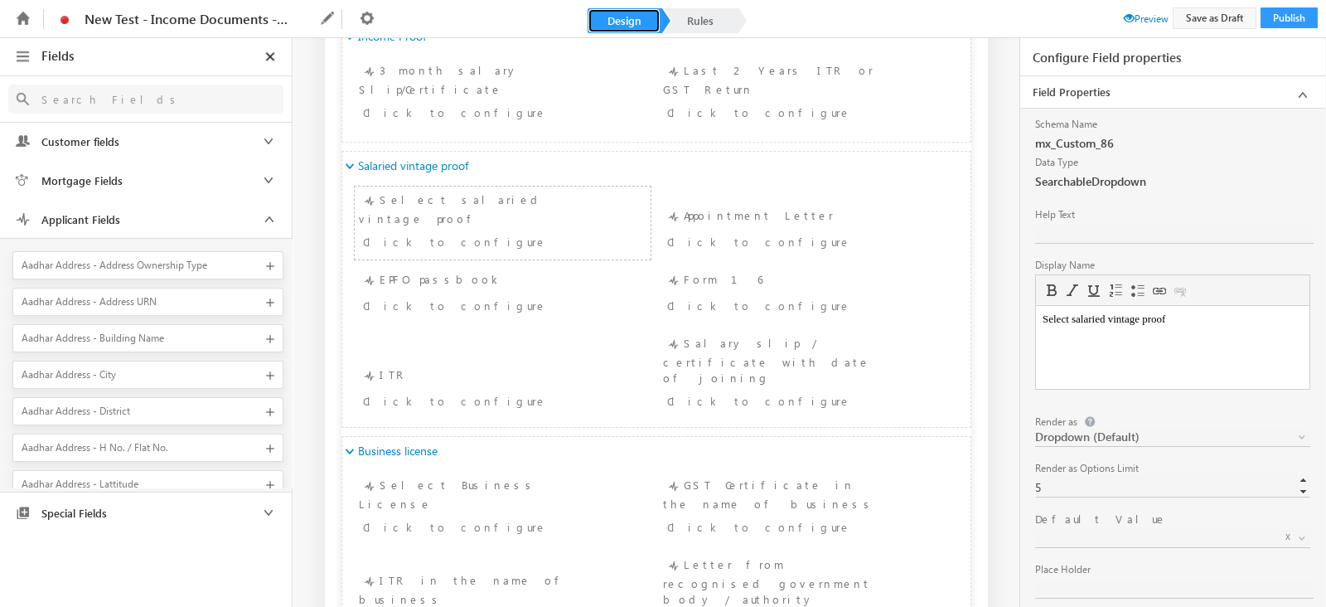
scroll to position [137, 0]
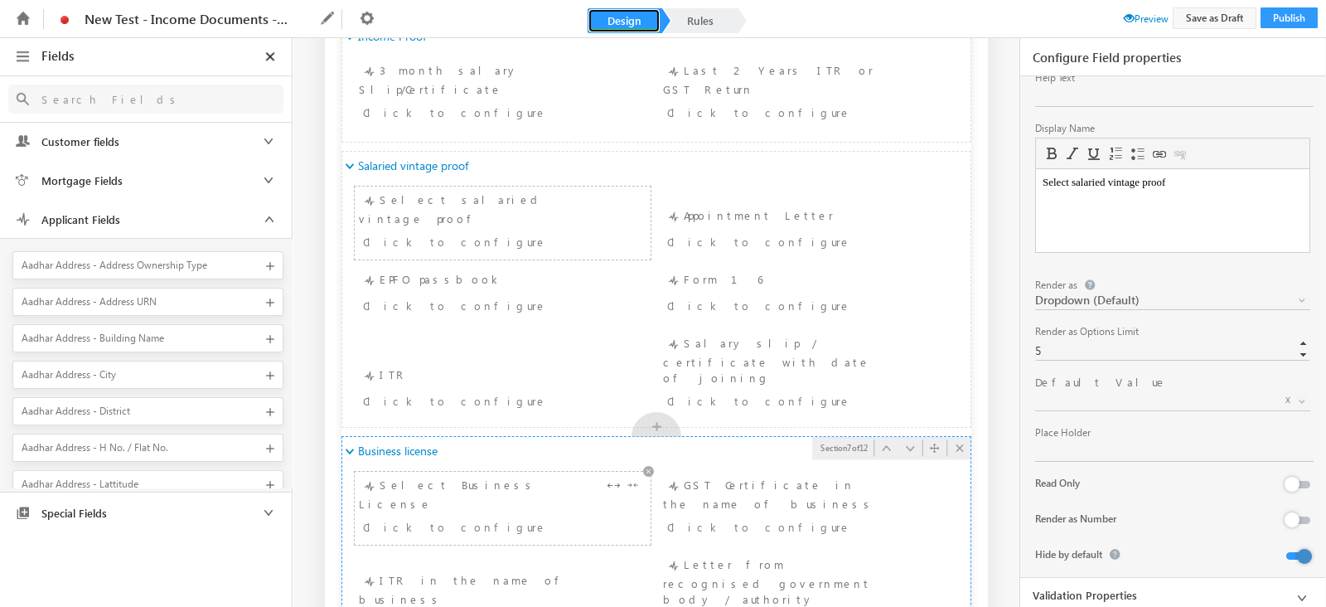
click at [551, 476] on div "Select Business License Click to configure" at bounding box center [503, 508] width 288 height 65
click at [1293, 557] on button at bounding box center [1298, 555] width 24 height 7
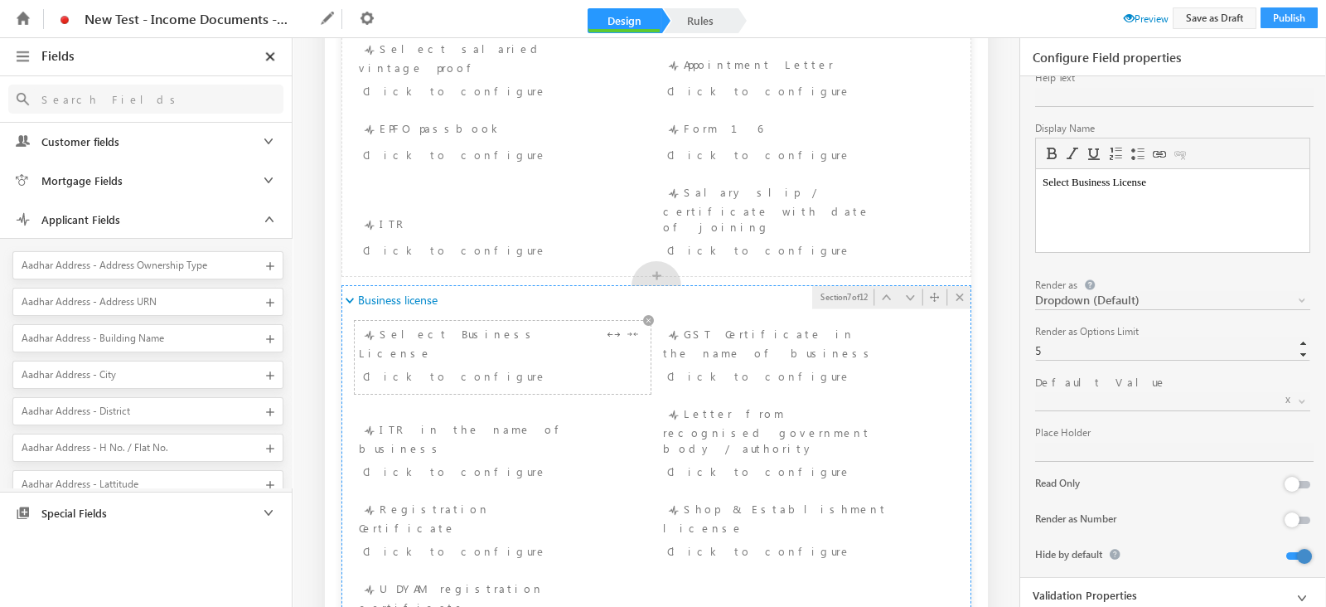
scroll to position [1156, 0]
click at [683, 365] on div "Click to configure" at bounding box center [782, 375] width 230 height 20
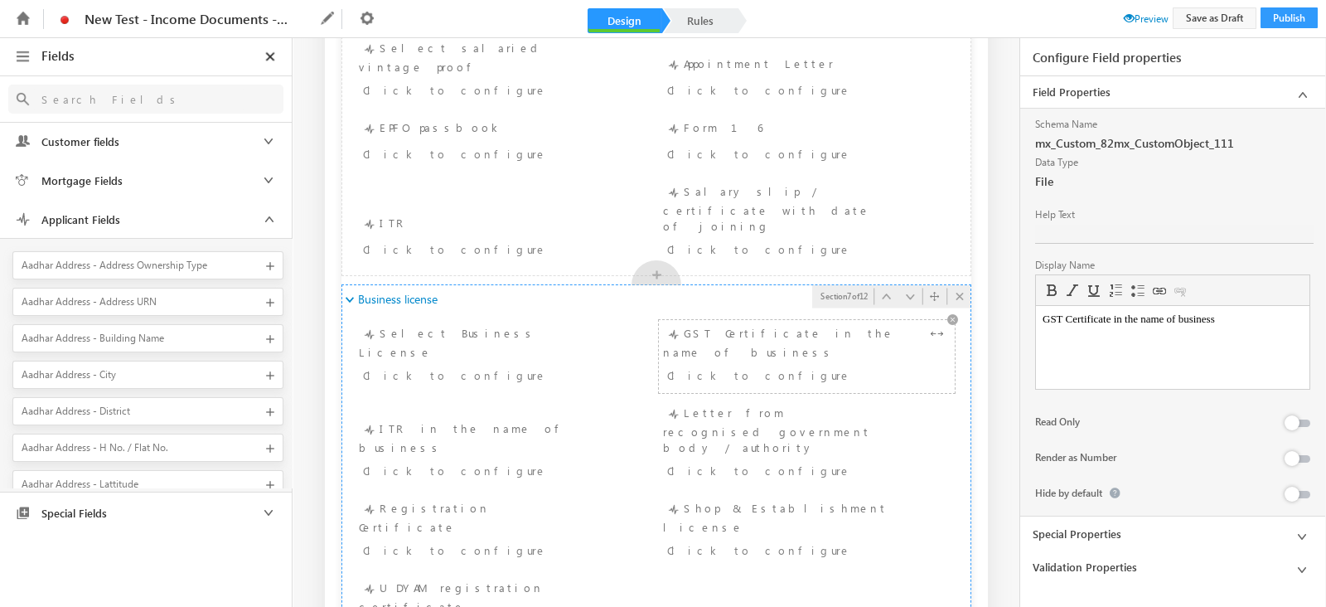
scroll to position [0, 0]
click at [530, 365] on div "Click to configure" at bounding box center [478, 375] width 230 height 20
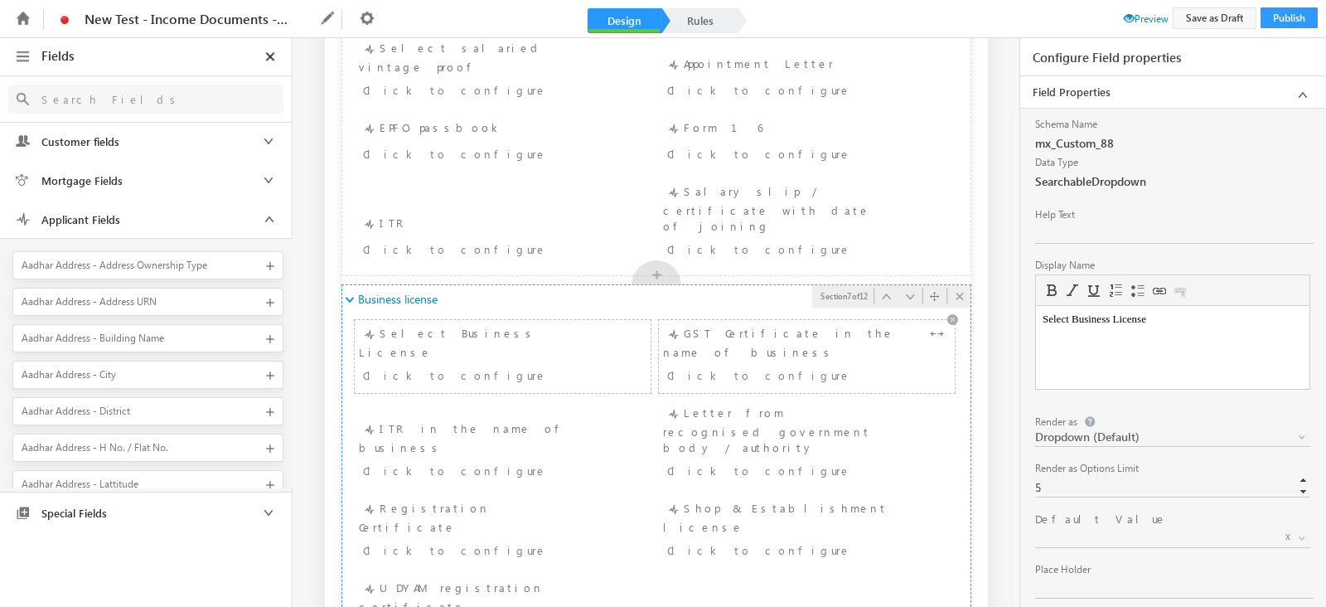
click at [771, 365] on div "Click to configure" at bounding box center [782, 375] width 230 height 20
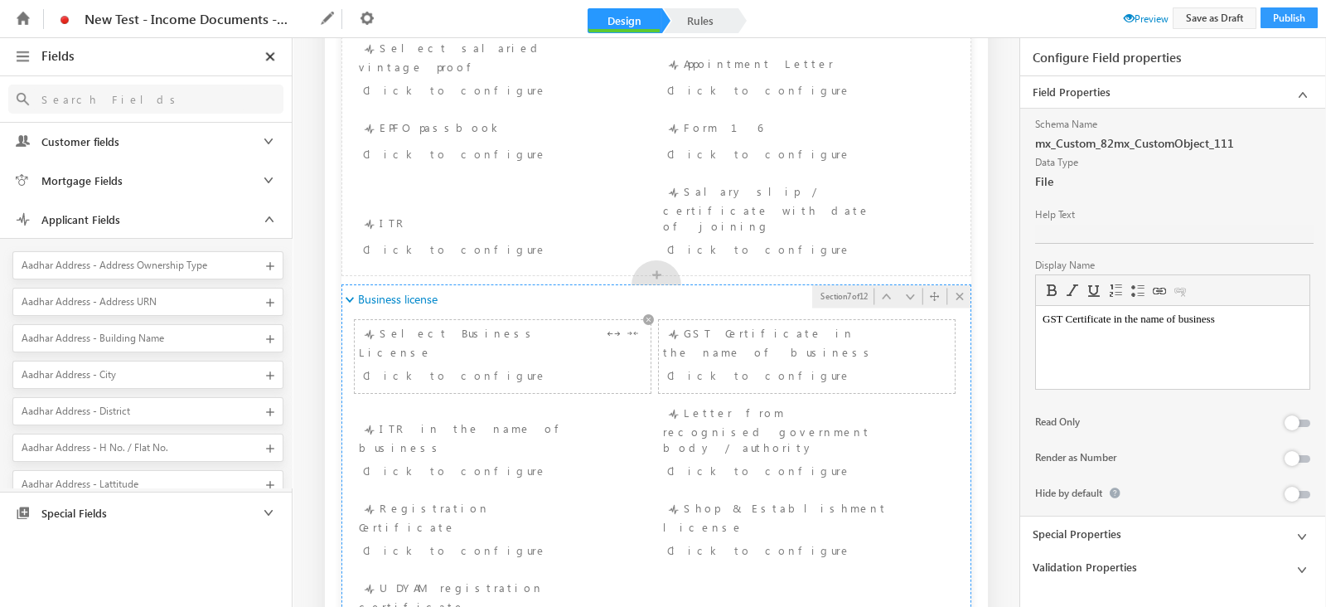
click at [486, 324] on div "Select Business License Click to configure" at bounding box center [503, 356] width 288 height 65
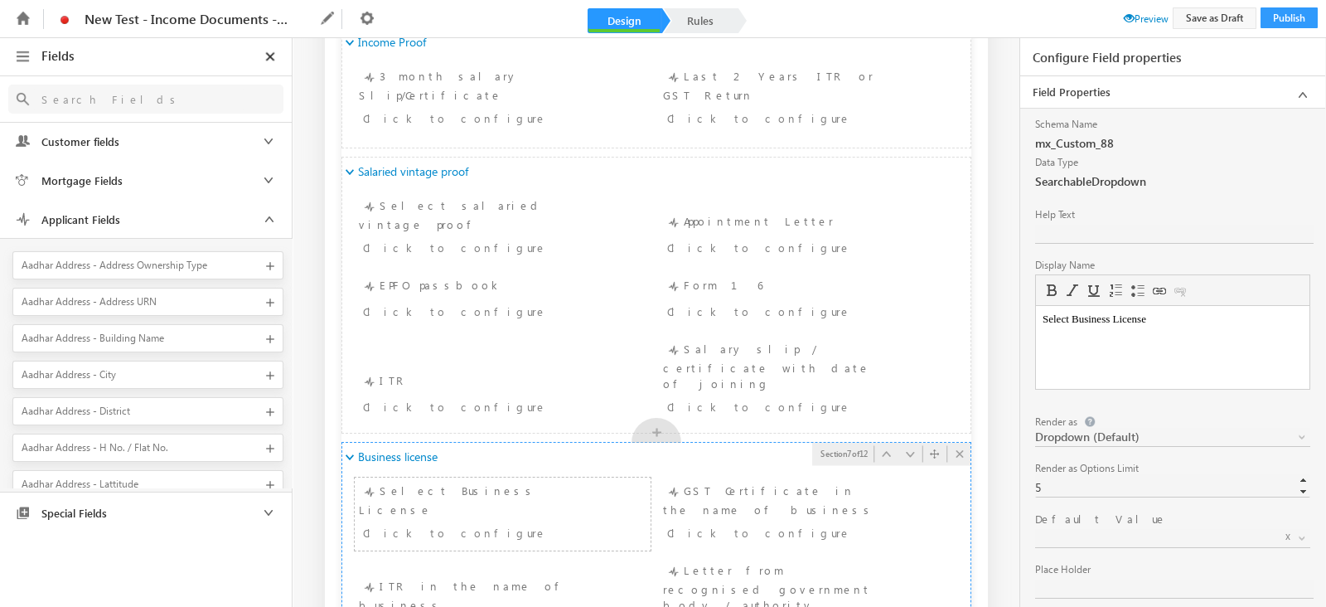
scroll to position [996, 0]
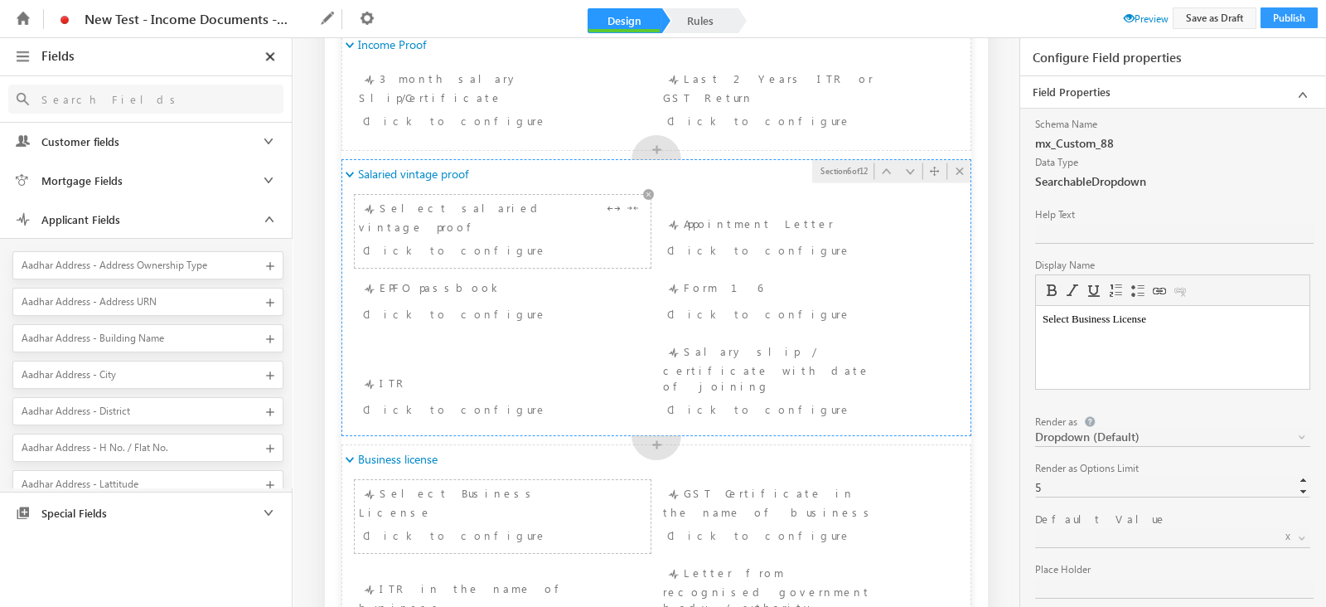
click at [533, 240] on div "Click to configure" at bounding box center [478, 250] width 230 height 20
click at [873, 240] on div "Click to configure" at bounding box center [782, 250] width 230 height 20
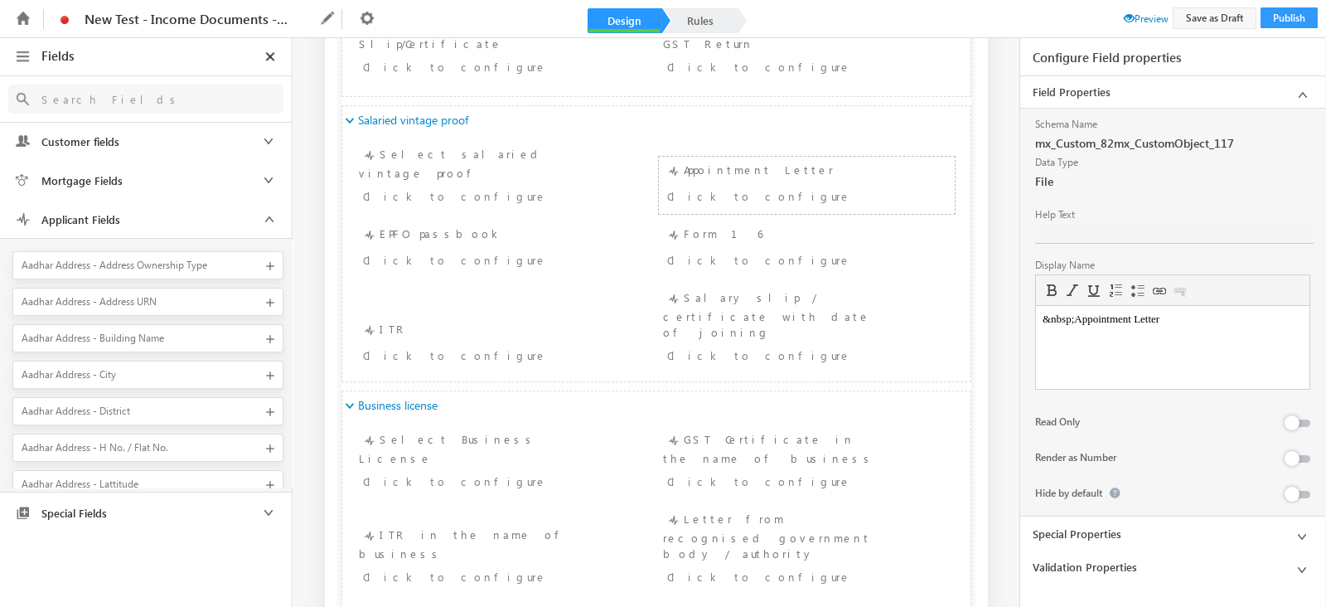
scroll to position [1045, 0]
click at [523, 195] on div "Click to configure" at bounding box center [503, 203] width 288 height 24
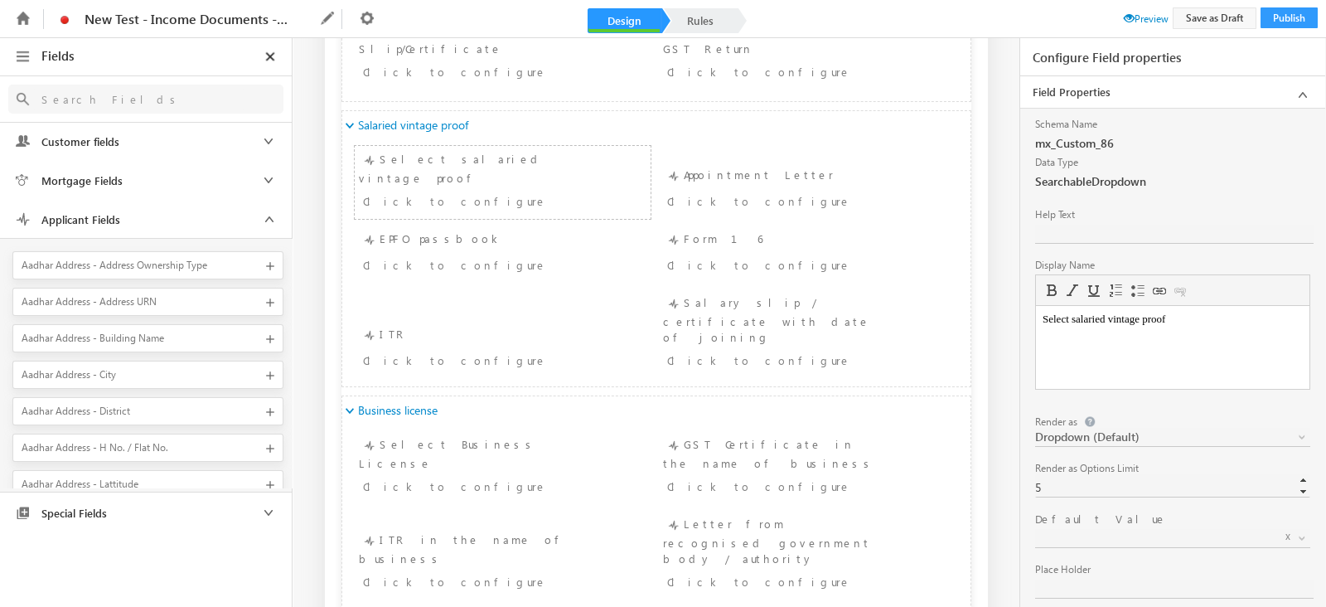
scroll to position [137, 0]
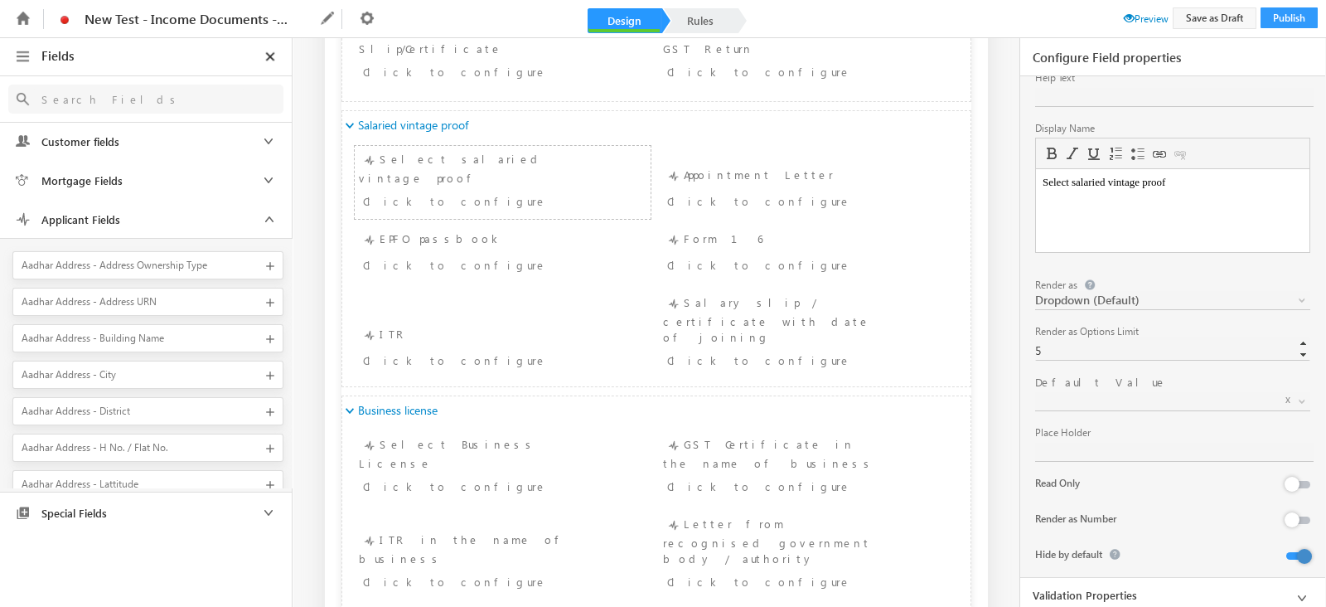
click at [1291, 548] on div at bounding box center [1291, 556] width 40 height 23
click at [1290, 558] on div at bounding box center [1291, 556] width 40 height 23
click at [1297, 557] on div at bounding box center [1304, 556] width 15 height 15
click at [840, 225] on li "Upload documents 2 - - Form 16 Form 16 Click to configure" at bounding box center [807, 254] width 298 height 59
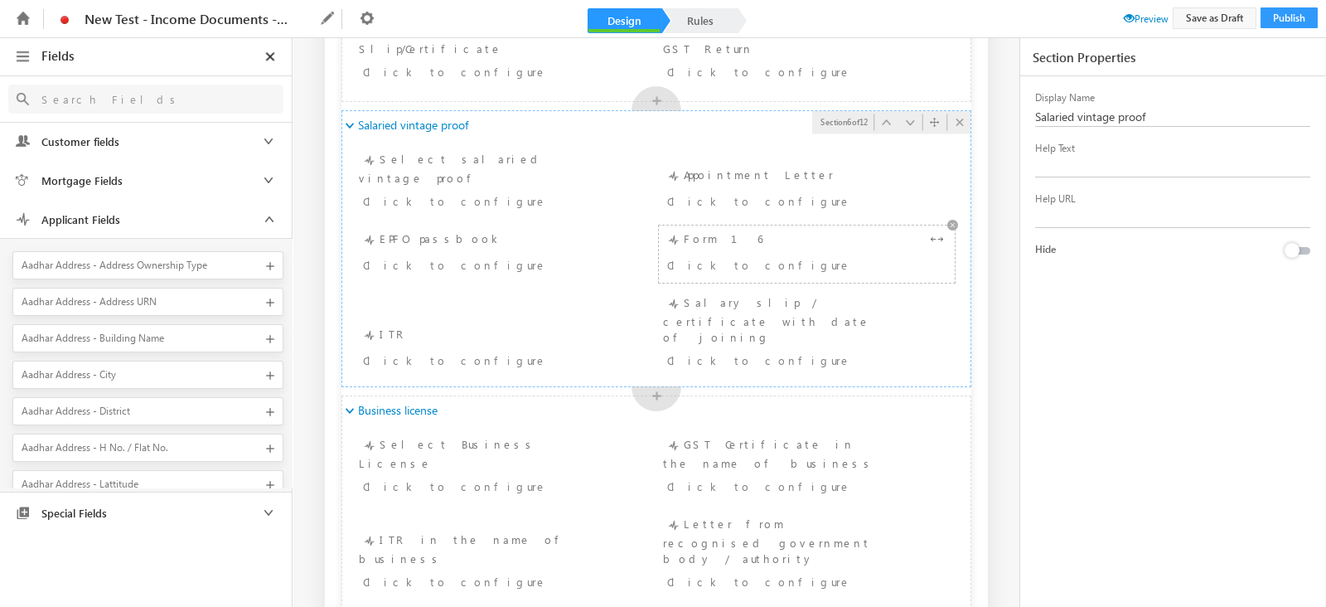
scroll to position [0, 0]
click at [831, 191] on div "Click to configure" at bounding box center [782, 201] width 230 height 20
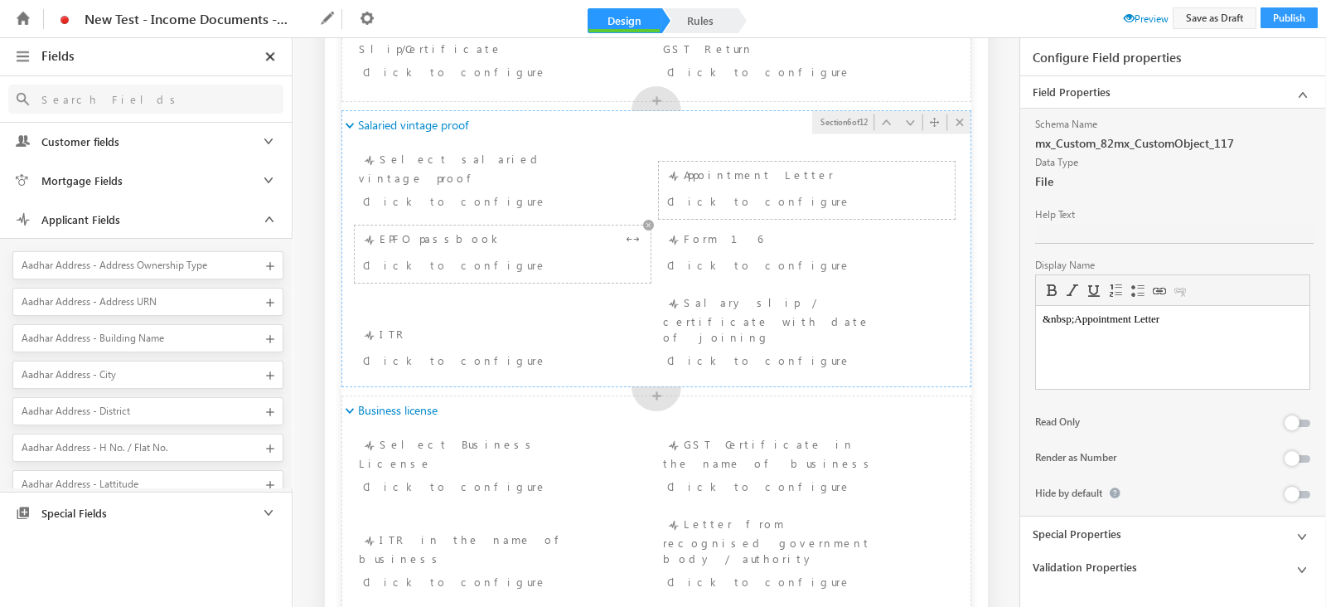
click at [526, 254] on div "Click to configure" at bounding box center [478, 264] width 230 height 20
click at [1295, 495] on button at bounding box center [1298, 494] width 24 height 7
click at [791, 262] on li "Upload documents 2 - - Form 16 Form 16 Click to configure" at bounding box center [807, 254] width 298 height 59
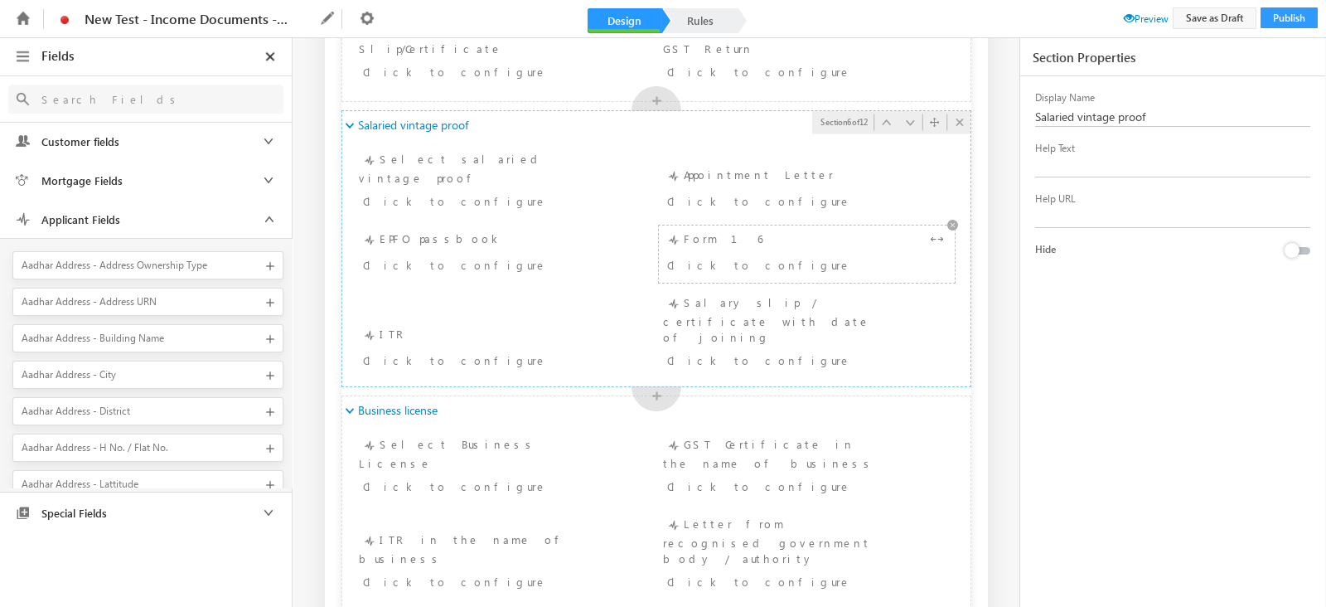
click at [797, 254] on div "Click to configure" at bounding box center [782, 264] width 230 height 20
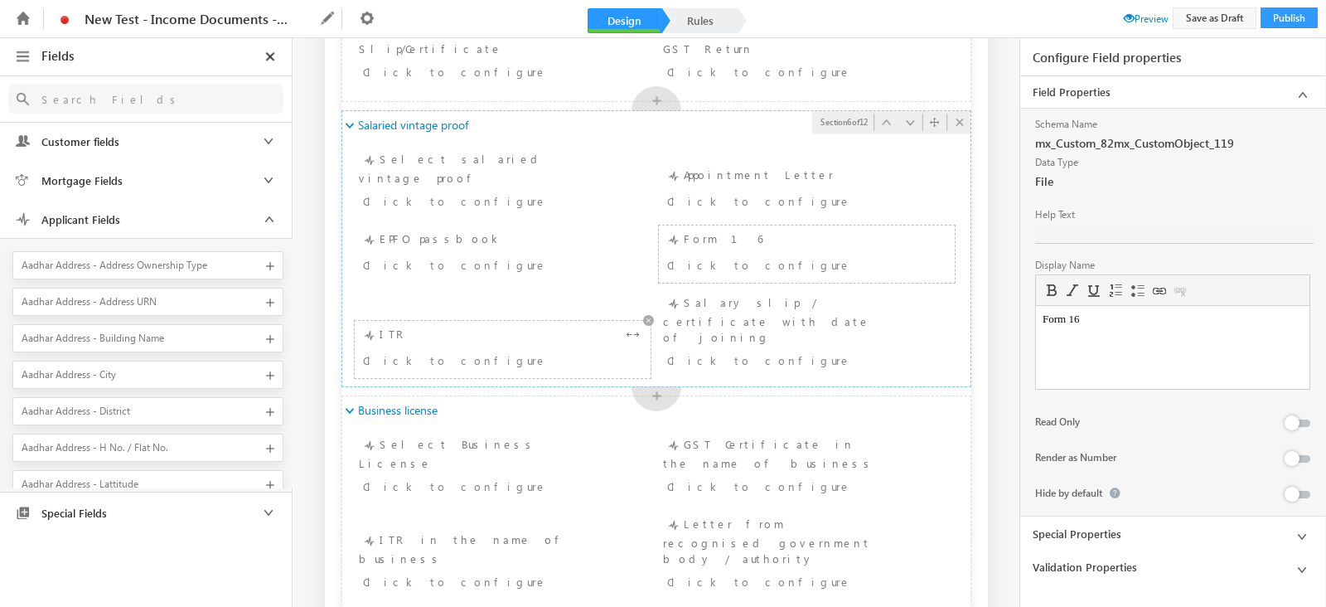
click at [522, 350] on div "Click to configure" at bounding box center [478, 360] width 230 height 20
click at [753, 299] on div "Salary slip / certificate with date of joining Click to configure" at bounding box center [807, 333] width 288 height 80
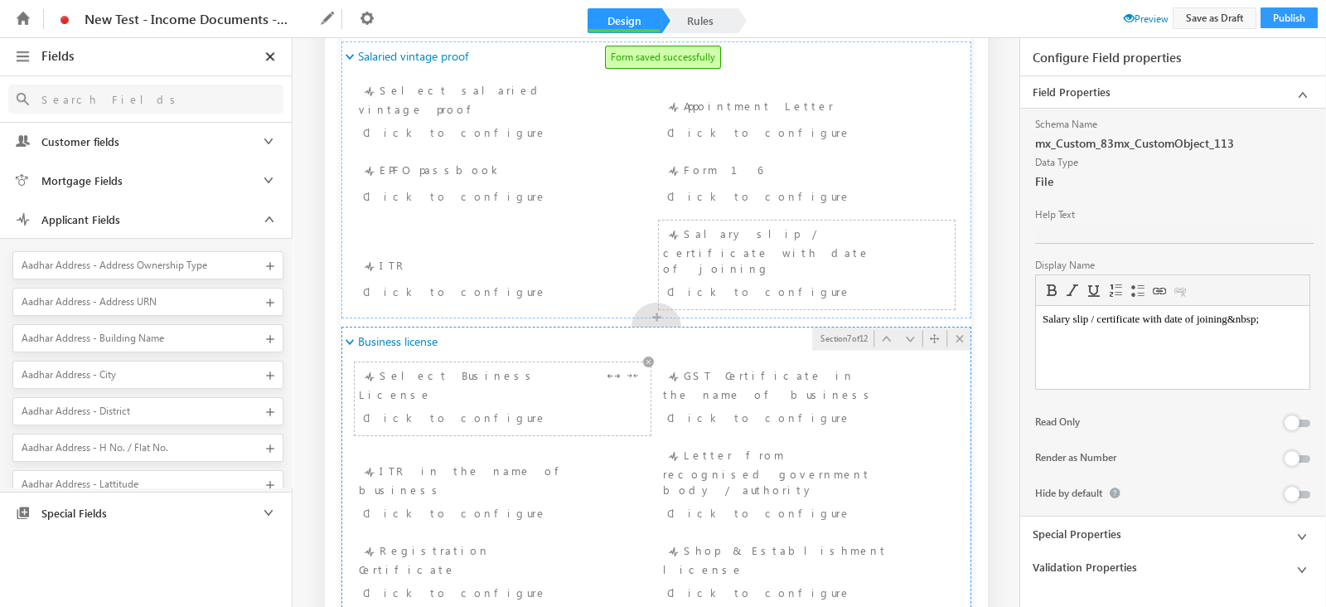
click at [451, 407] on div "Click to configure" at bounding box center [478, 417] width 230 height 20
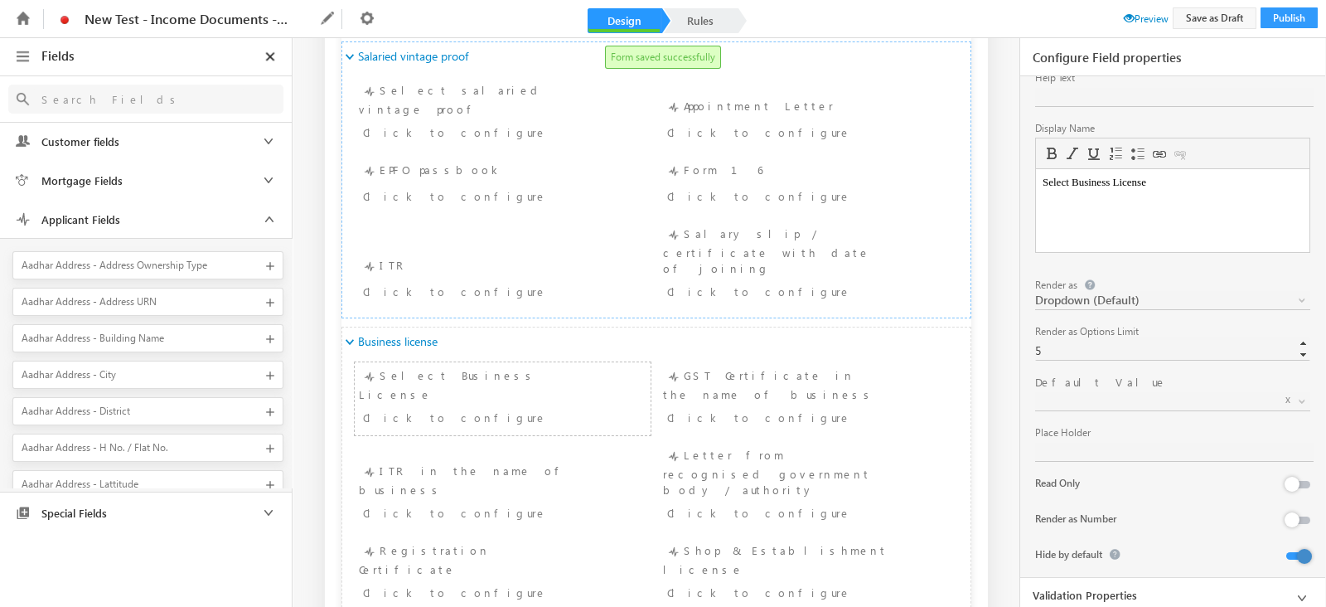
click at [1297, 554] on div at bounding box center [1304, 556] width 15 height 15
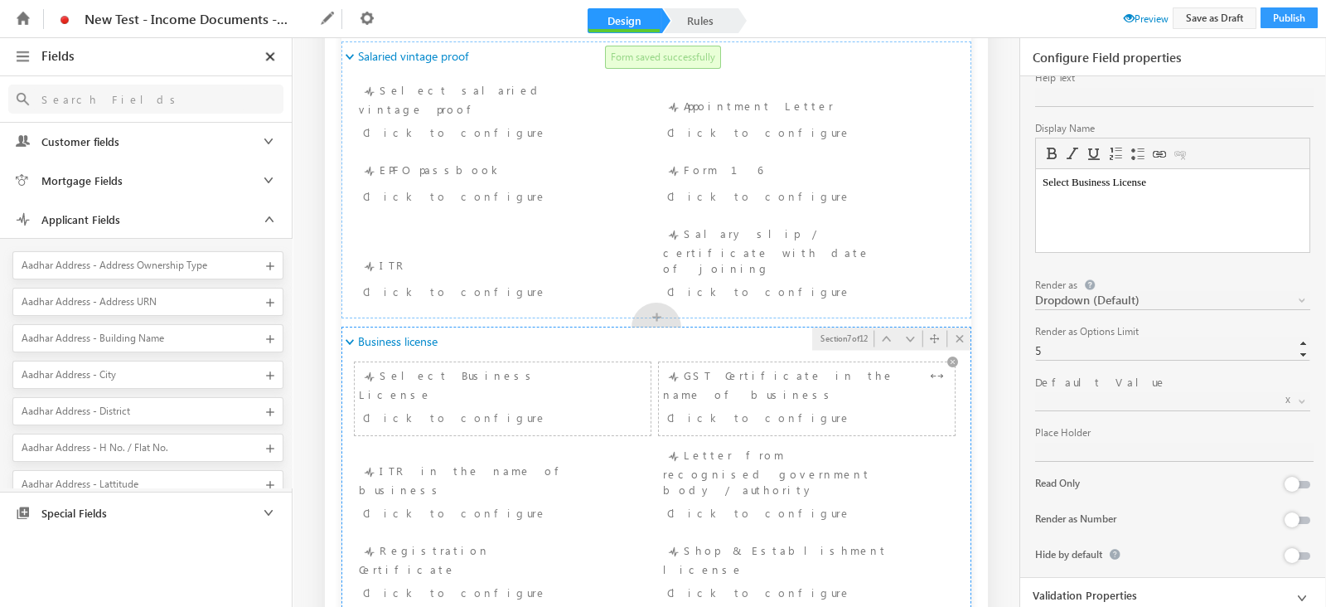
click at [762, 407] on div "Click to configure" at bounding box center [782, 417] width 230 height 20
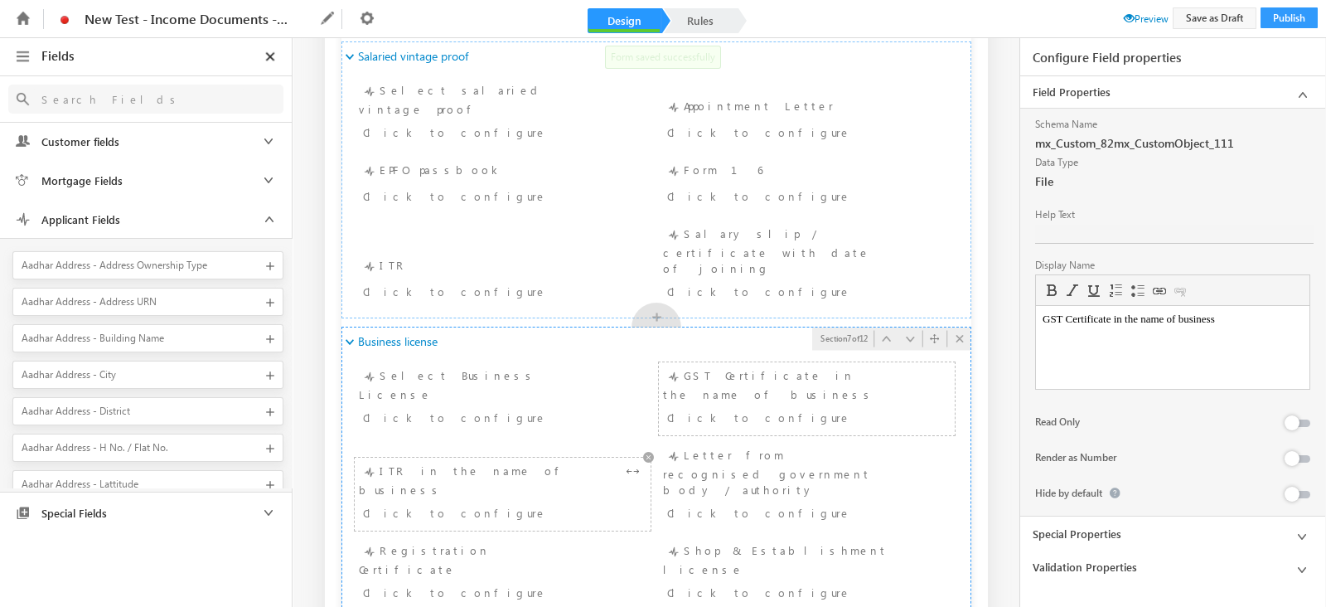
click at [485, 462] on div "ITR in the name of business Click to configure" at bounding box center [503, 494] width 288 height 65
click at [486, 502] on div "Click to configure" at bounding box center [478, 512] width 230 height 20
click at [837, 446] on div "Letter from recognised government body / authority Click to configure" at bounding box center [807, 486] width 288 height 80
click at [485, 557] on div "Registration Certificate Click to configure" at bounding box center [503, 581] width 288 height 49
click at [789, 582] on div "Click to configure" at bounding box center [782, 592] width 230 height 20
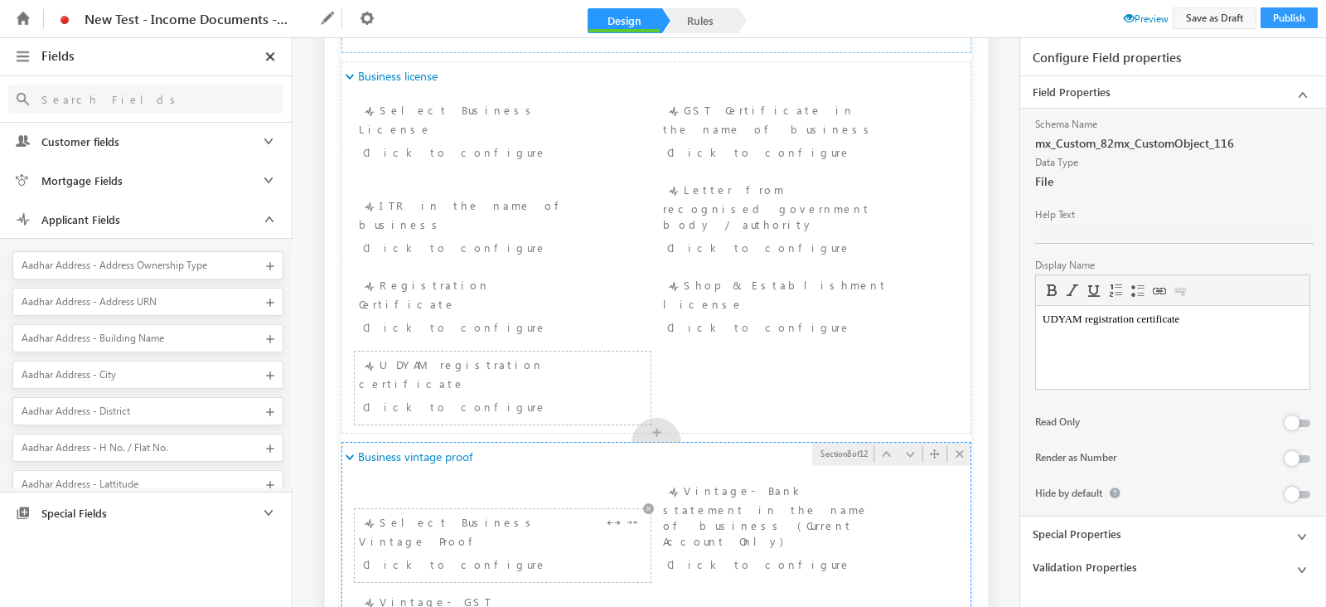
click at [557, 554] on div "Click to configure" at bounding box center [478, 564] width 230 height 20
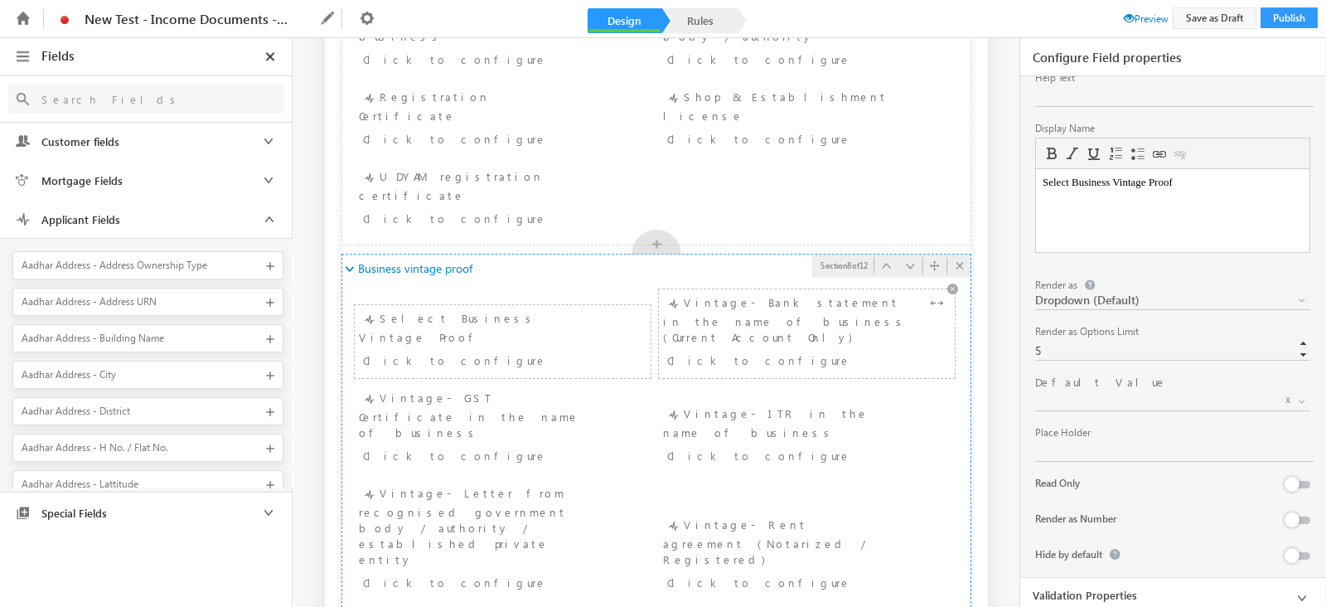
click at [795, 350] on div "Click to configure" at bounding box center [782, 360] width 230 height 20
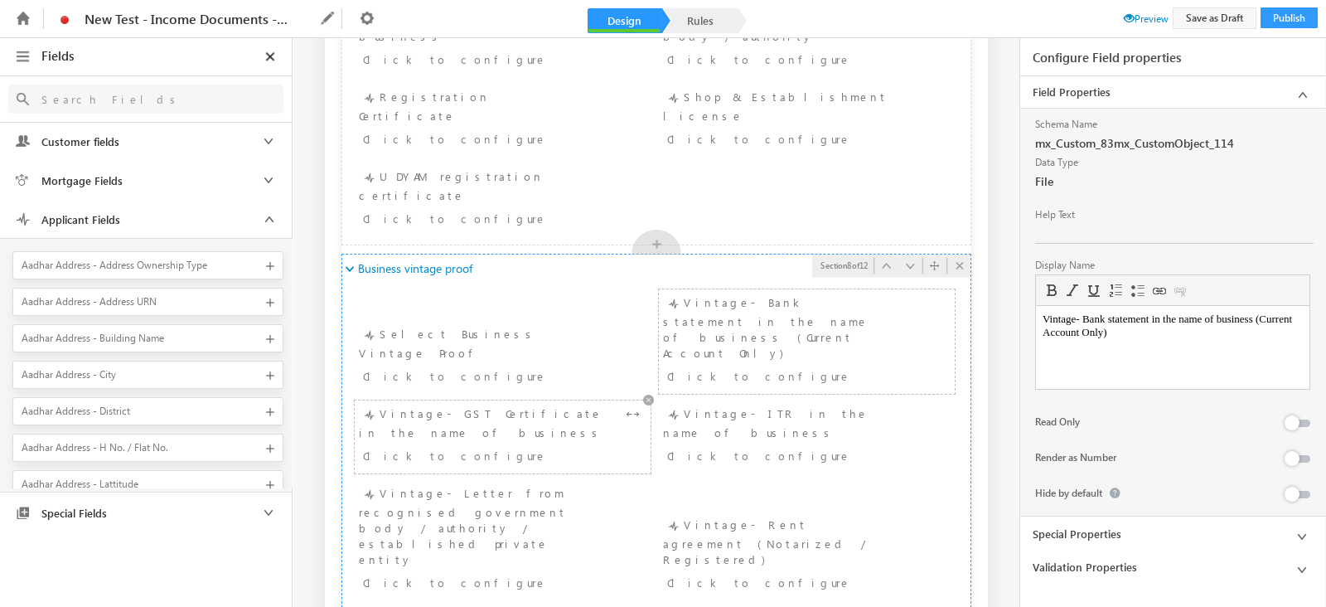
click at [514, 445] on div "Click to configure" at bounding box center [478, 455] width 230 height 20
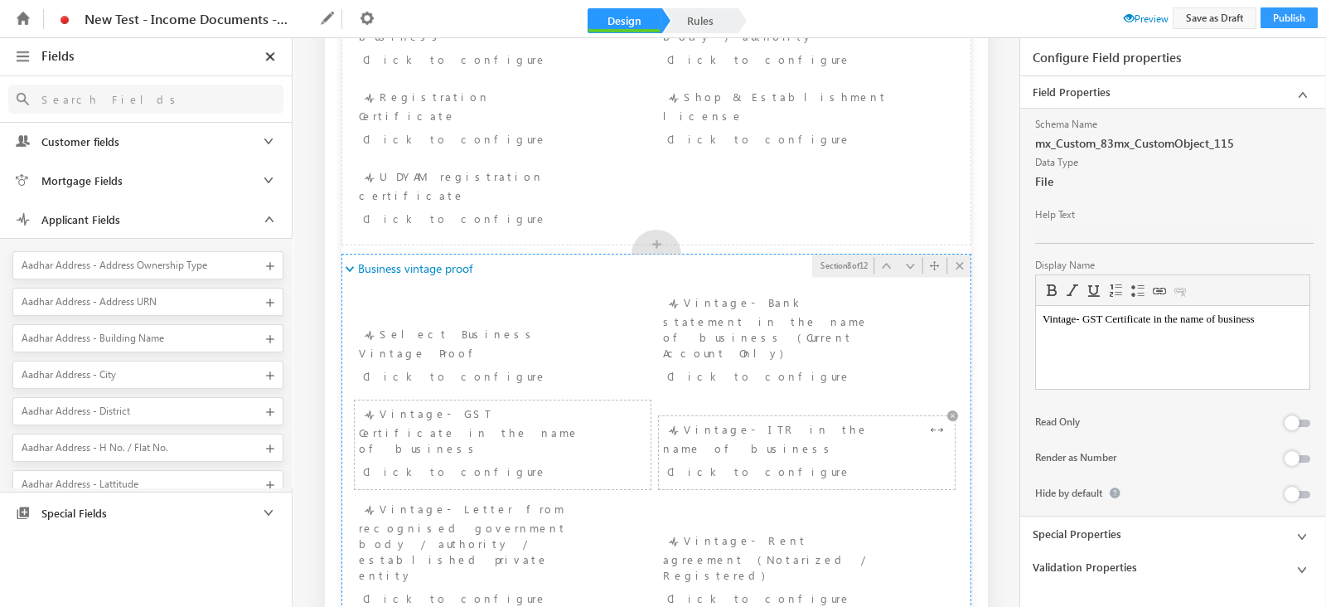
click at [729, 461] on div "Click to configure" at bounding box center [782, 471] width 230 height 20
click at [460, 500] on div "Vintage- Letter from recognised government body / authority / established priva…" at bounding box center [503, 556] width 288 height 112
click at [768, 547] on div "Vintage- Rent agreement (Notarized / Registered) Click to configure" at bounding box center [807, 579] width 288 height 65
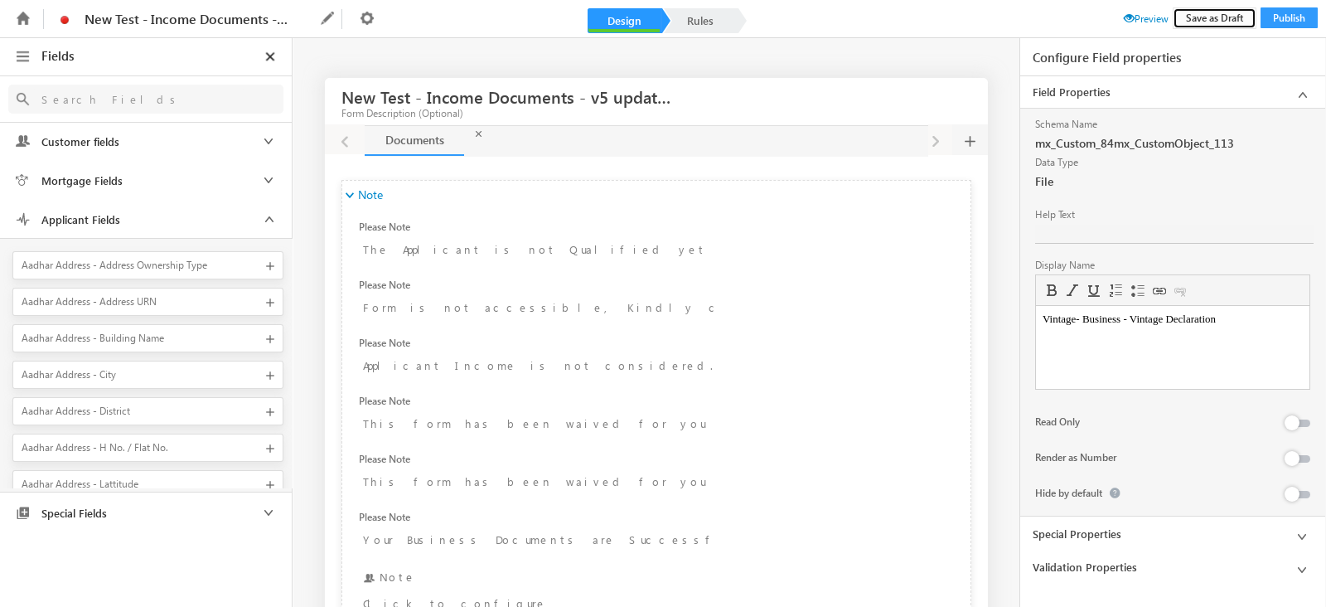
click at [1193, 13] on button "Save as Draft" at bounding box center [1215, 18] width 84 height 22
click at [1134, 27] on ul "New Test - Income Documents - v5 updated Name New Test - Income Documents - v5 …" at bounding box center [662, 18] width 1309 height 37
click at [1144, 22] on span "Preview" at bounding box center [1146, 18] width 45 height 12
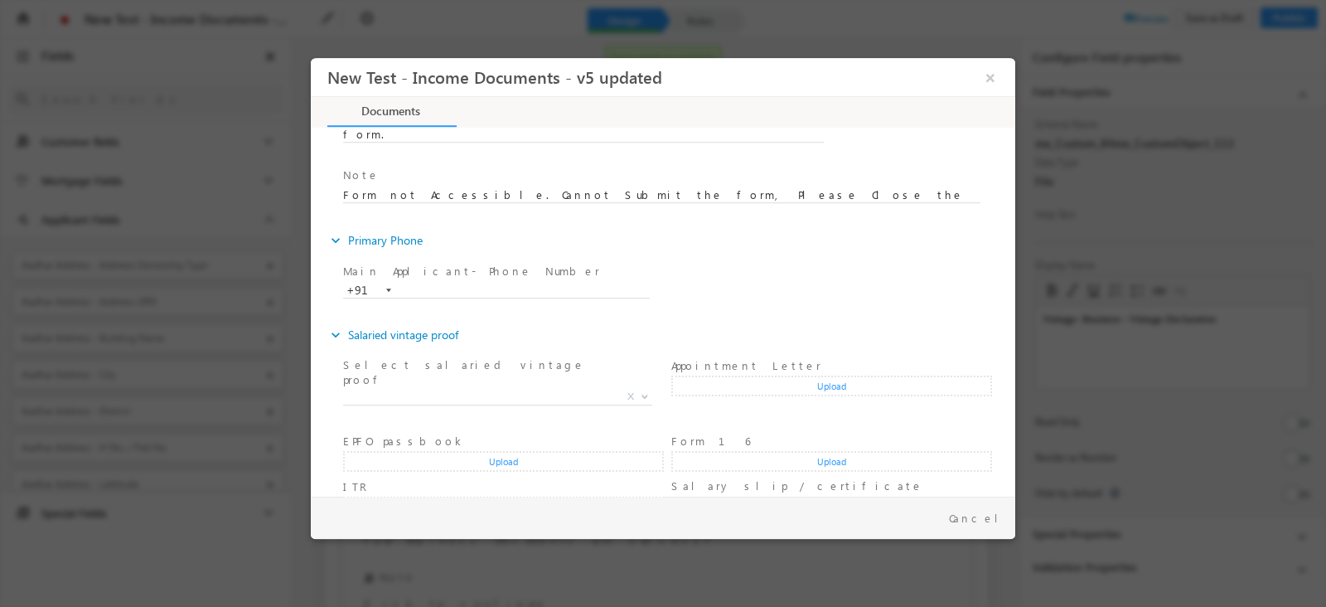
scroll to position [190, 0]
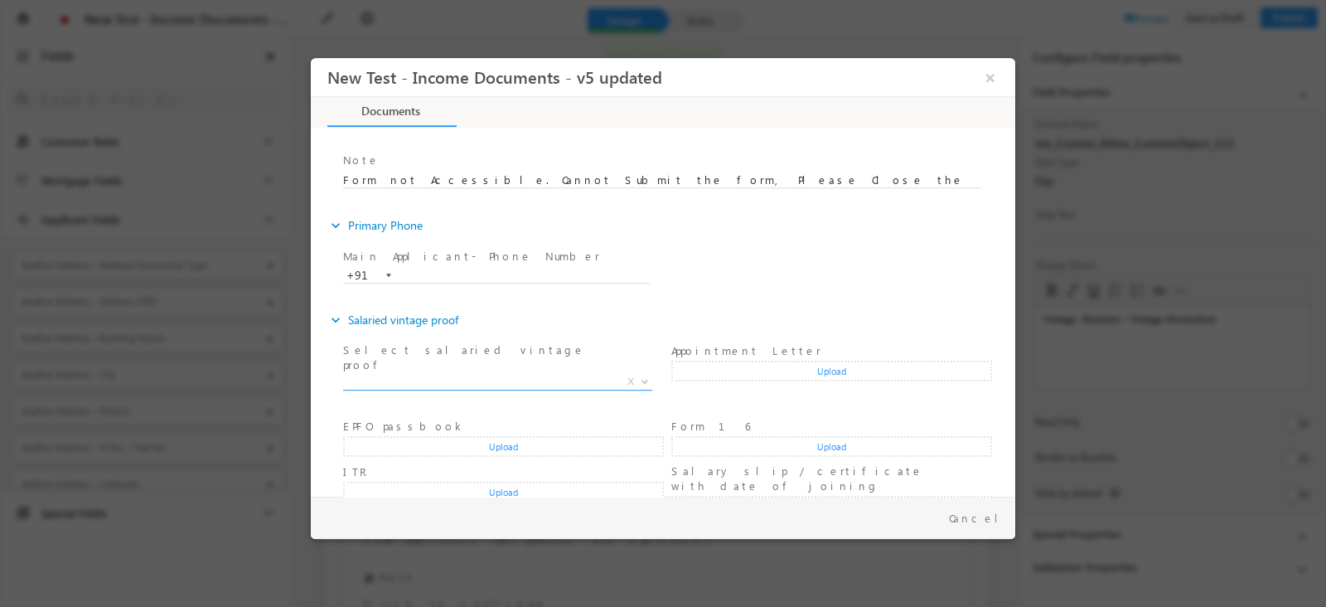
click at [558, 374] on span "X" at bounding box center [497, 382] width 309 height 17
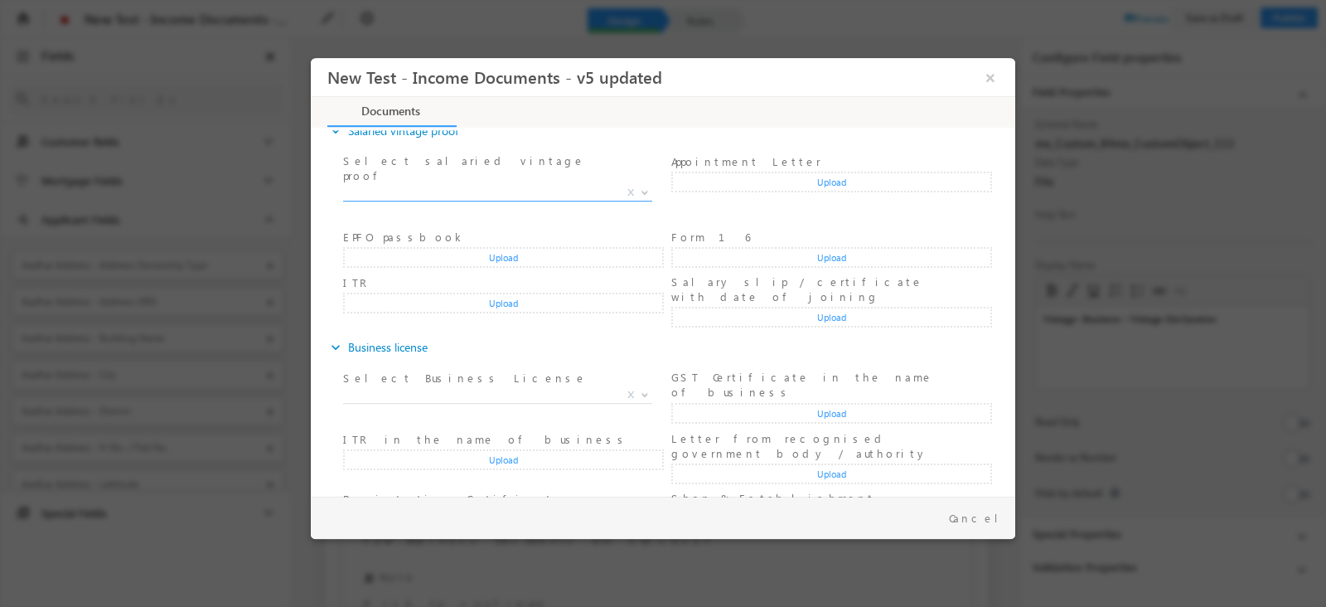
scroll to position [383, 0]
click at [549, 383] on span "X" at bounding box center [497, 391] width 309 height 17
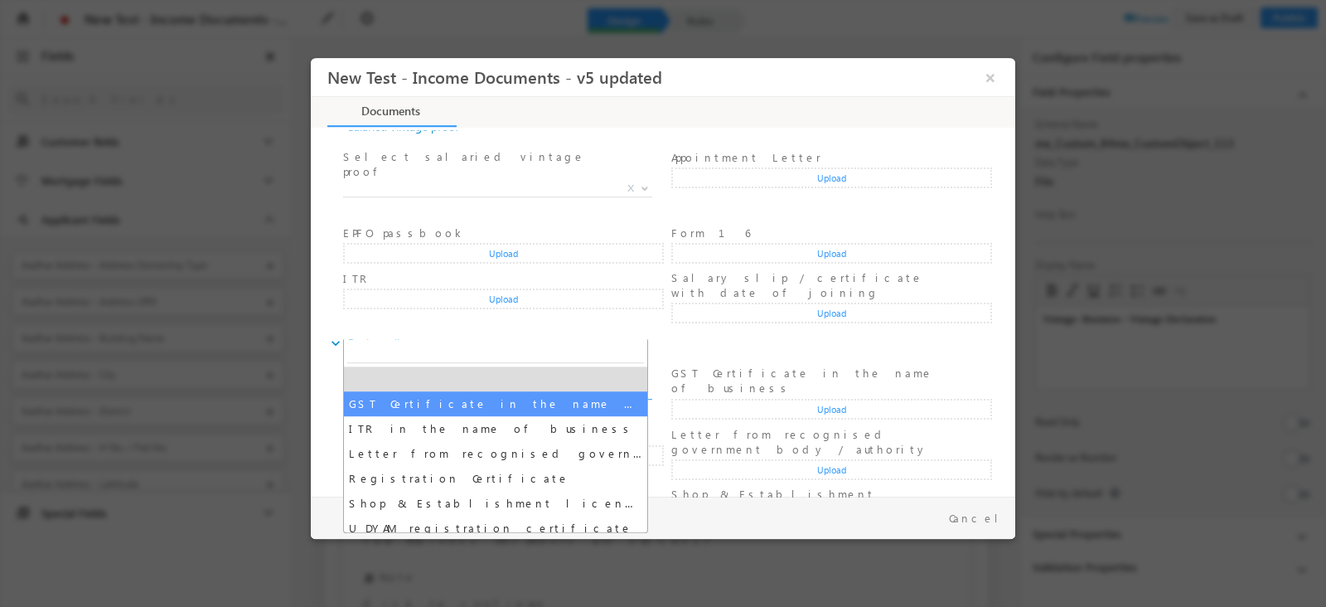
scroll to position [8, 0]
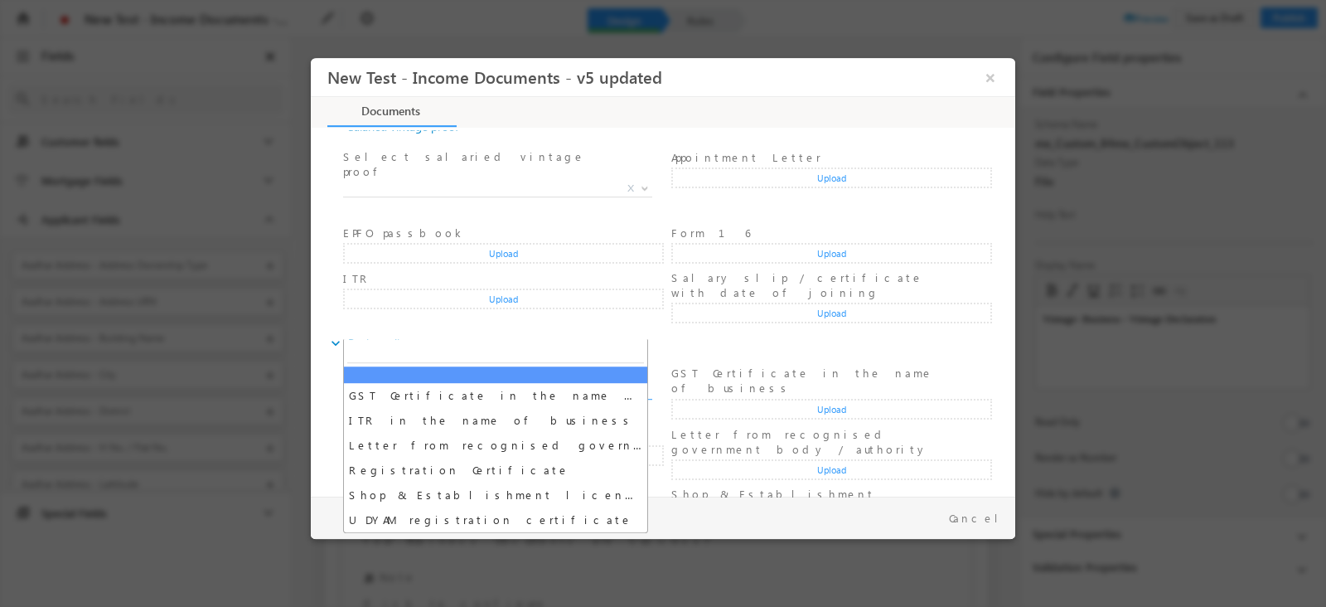
click at [515, 365] on span "Select Business License *" at bounding box center [496, 374] width 306 height 18
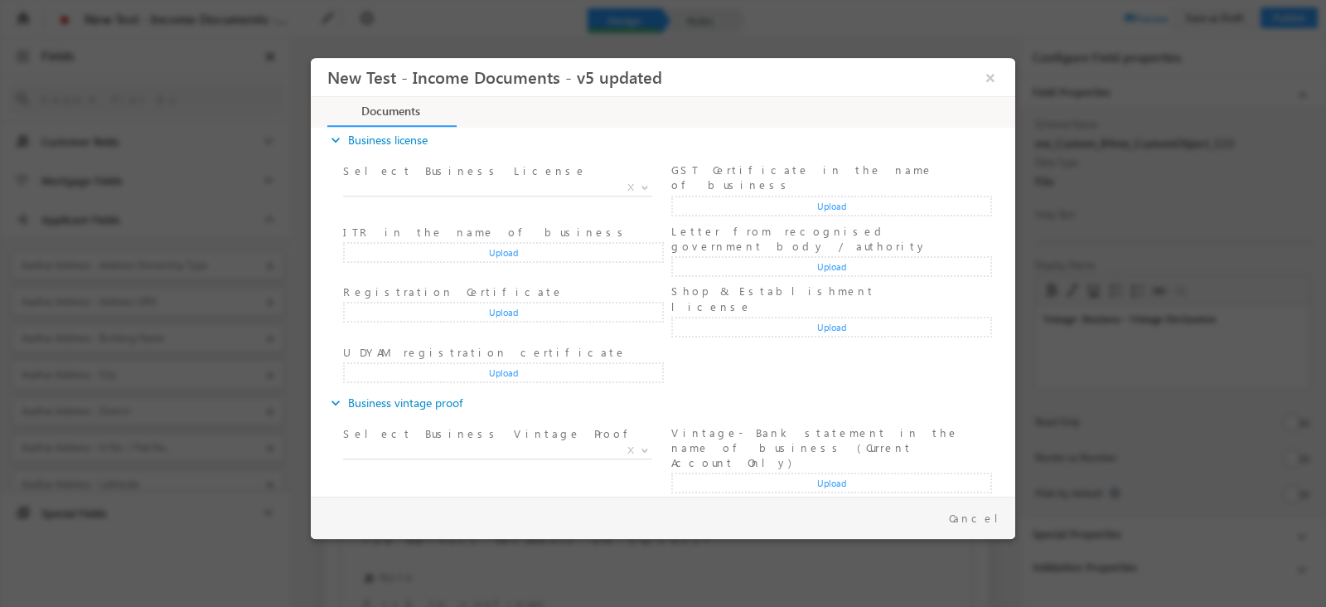
scroll to position [589, 0]
click at [477, 423] on label "Select Business Vintage Proof" at bounding box center [489, 431] width 293 height 16
click at [492, 439] on span "X" at bounding box center [497, 447] width 309 height 17
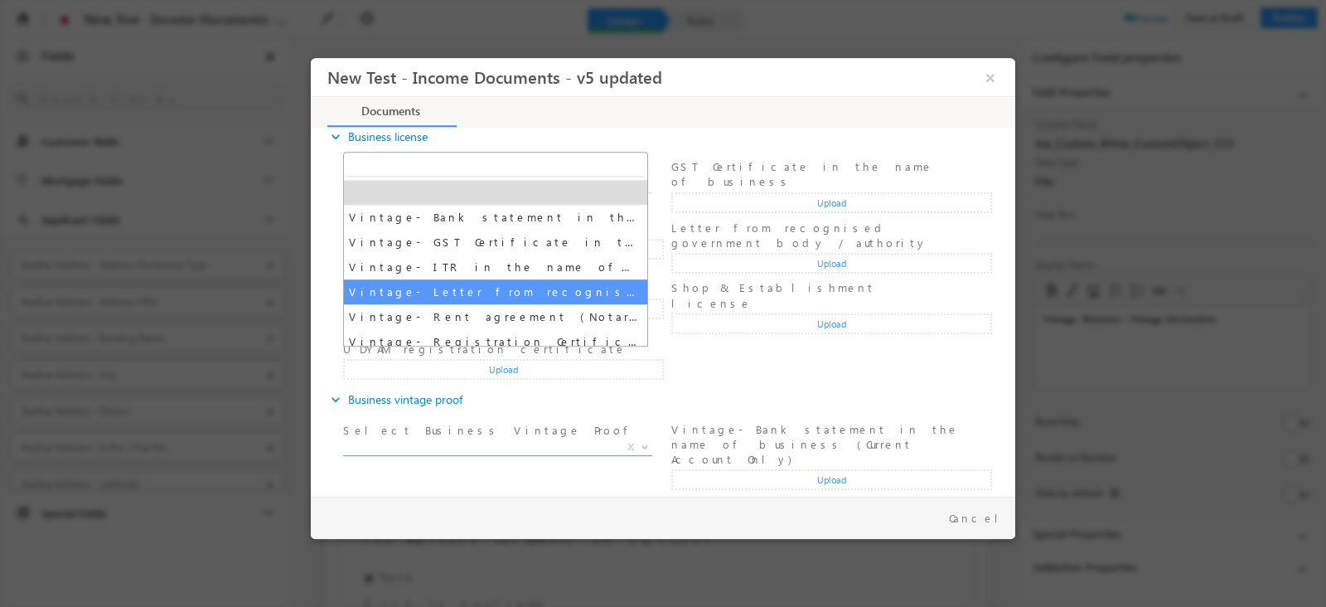
scroll to position [108, 0]
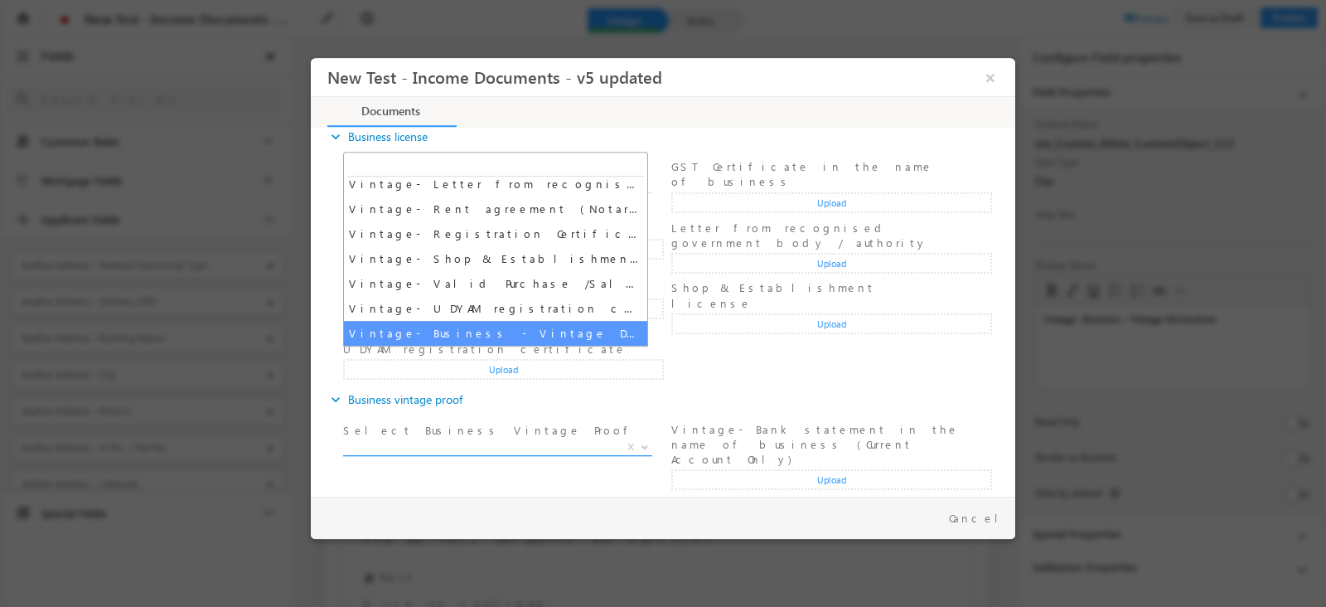
click at [493, 439] on span "X" at bounding box center [497, 447] width 309 height 17
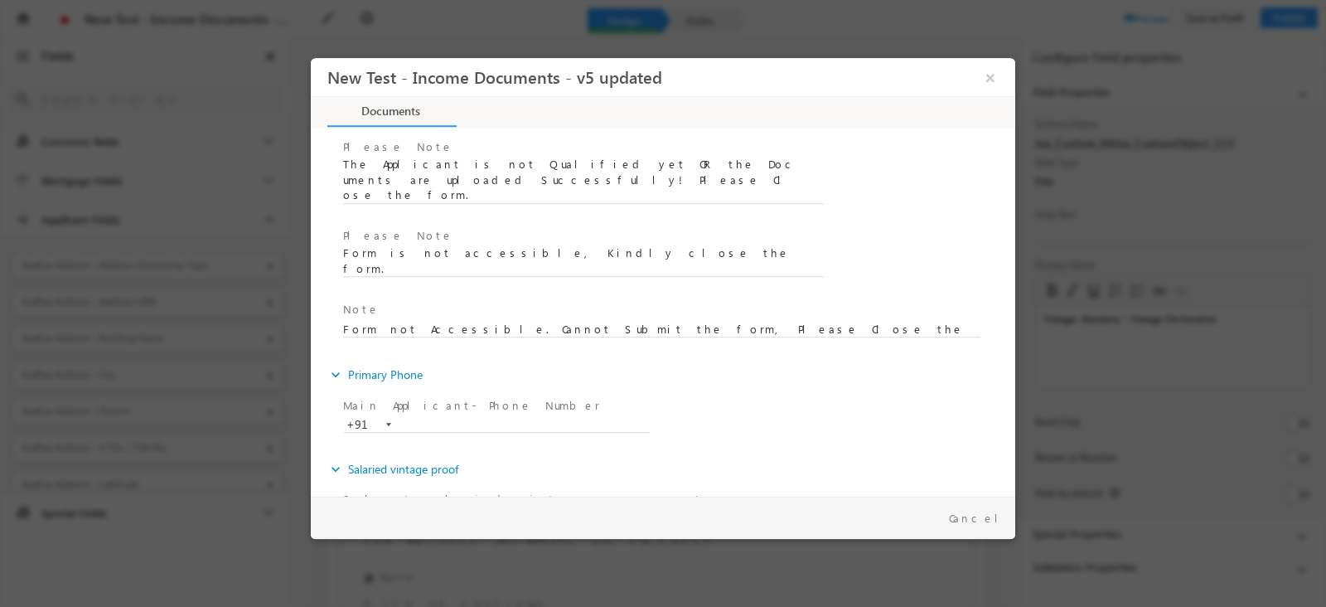
scroll to position [31, 0]
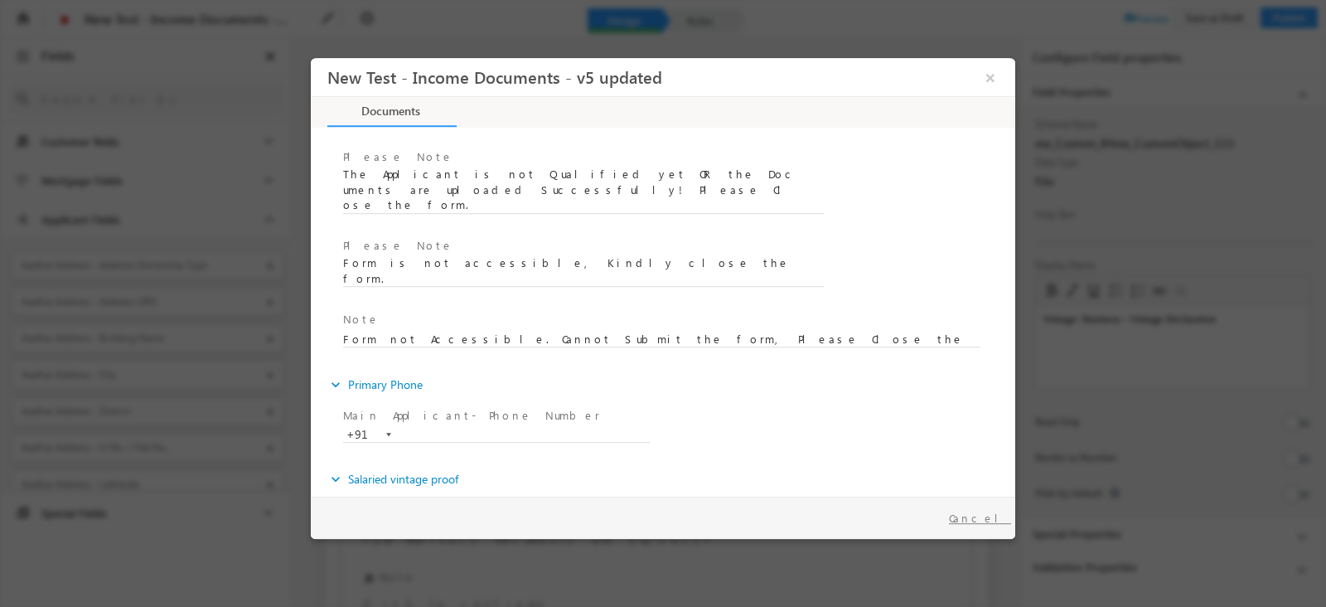
click at [1003, 513] on button "Cancel" at bounding box center [980, 518] width 87 height 24
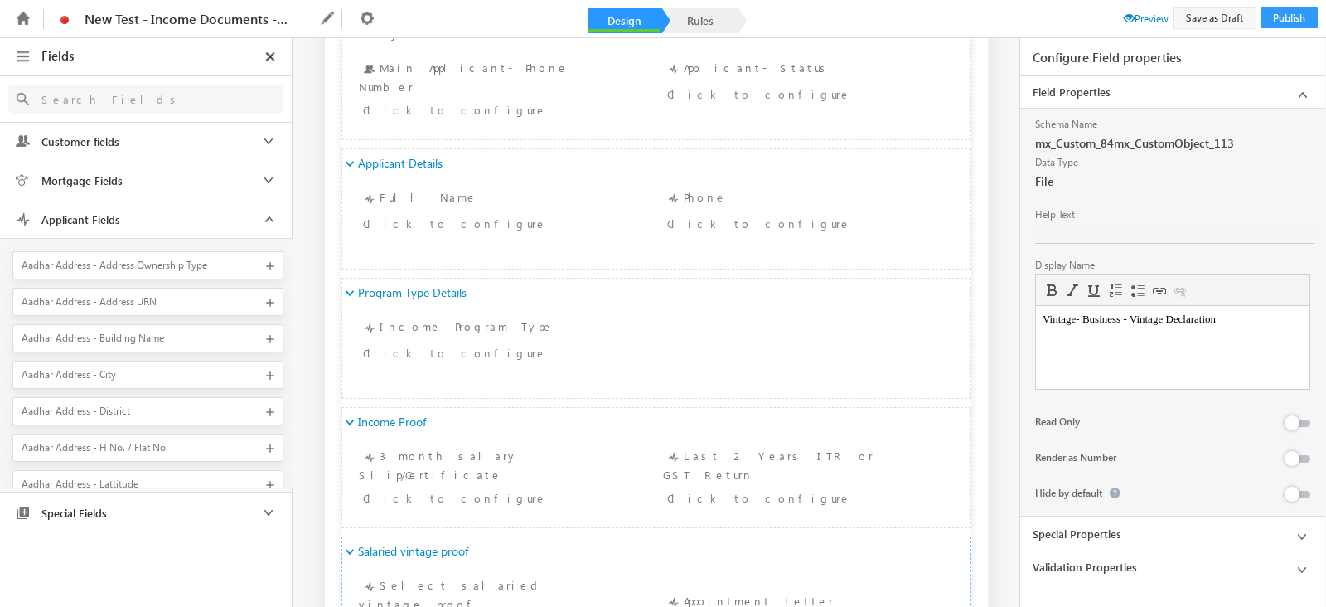
scroll to position [641, 0]
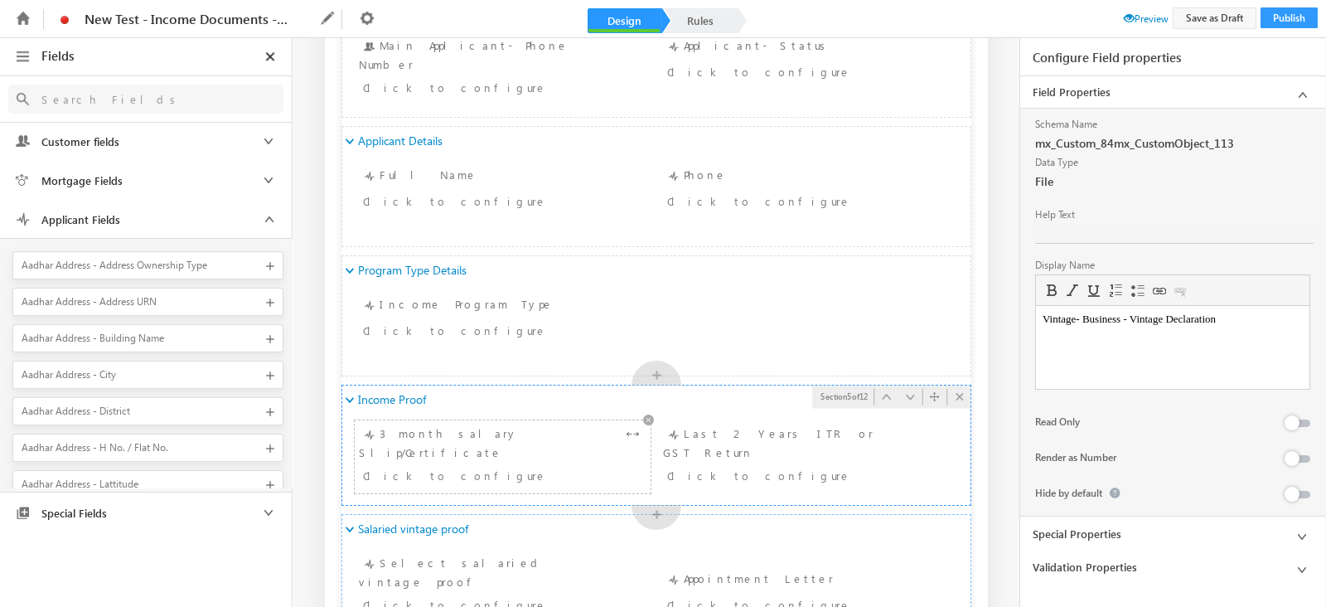
click at [504, 465] on div "Click to configure" at bounding box center [478, 475] width 230 height 20
click at [567, 404] on div "Income Proof" at bounding box center [656, 399] width 628 height 28
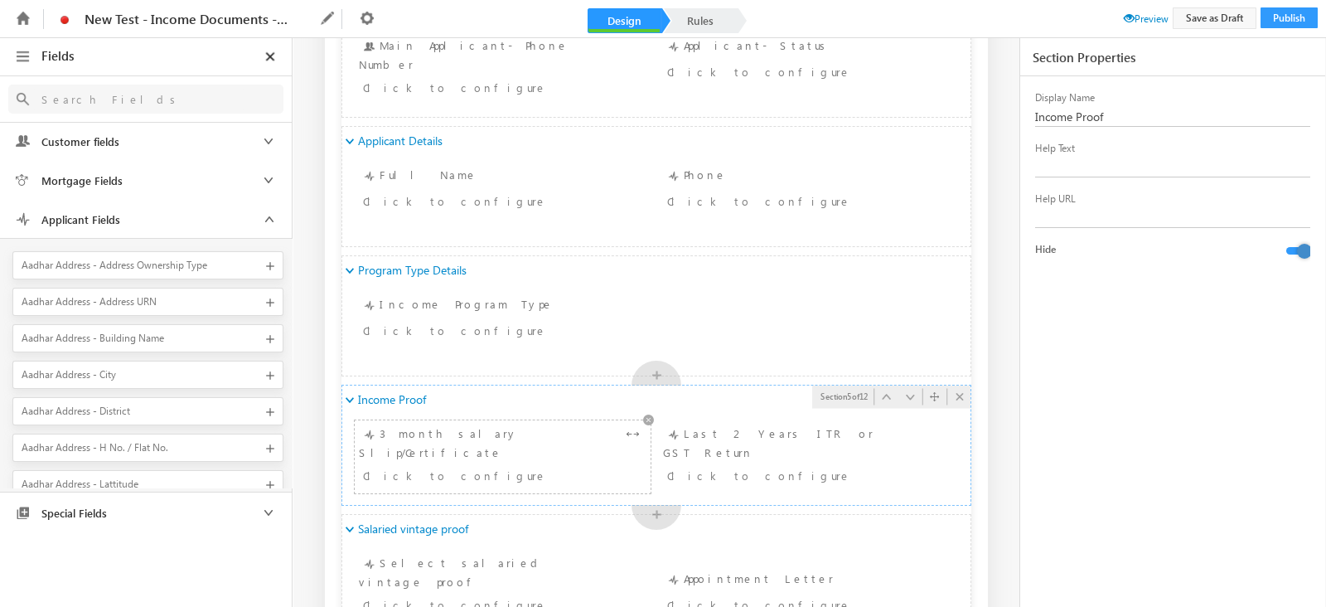
click at [505, 470] on div "Click to configure" at bounding box center [503, 477] width 288 height 24
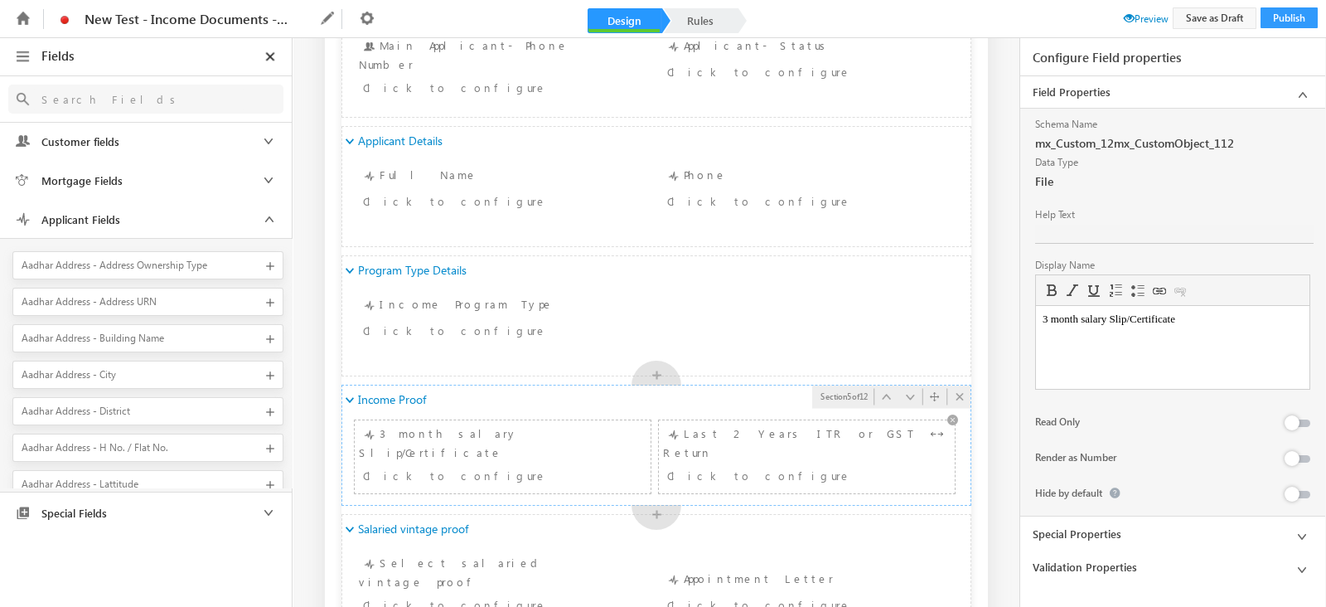
click at [749, 445] on div "Last 2 Years ITR or GST Return Click to configure" at bounding box center [807, 456] width 288 height 65
click at [1294, 496] on button at bounding box center [1298, 494] width 24 height 7
click at [535, 405] on div "Income Proof" at bounding box center [656, 399] width 628 height 28
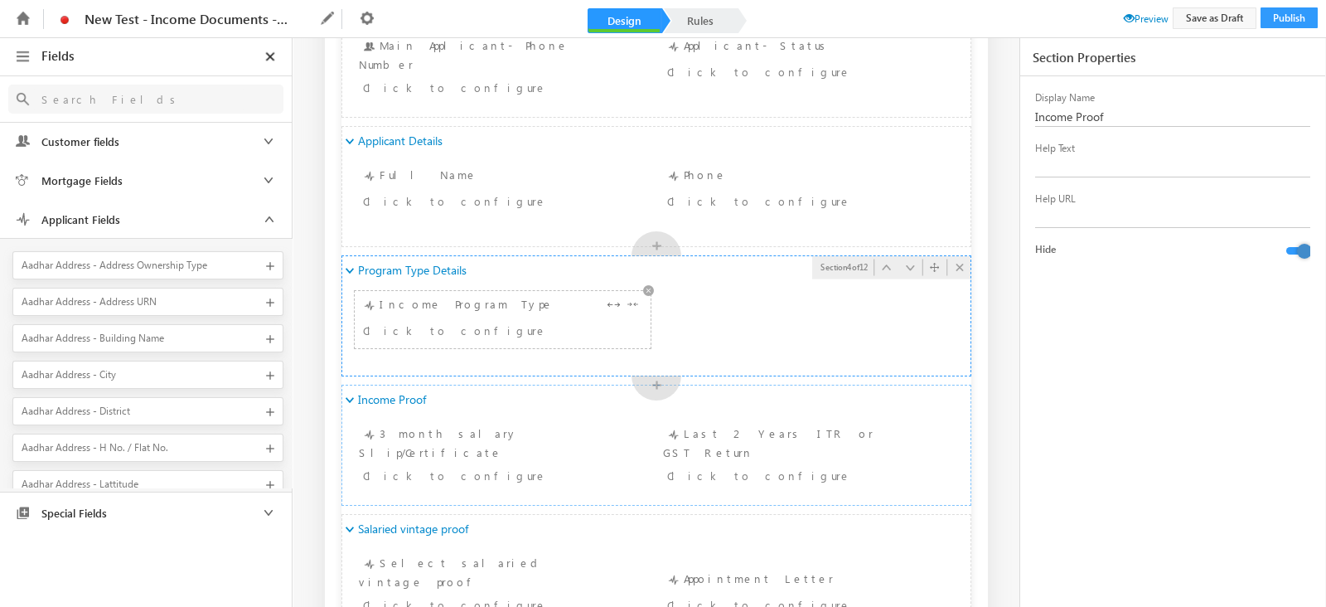
click at [461, 301] on div "Income Program Type Click to configure" at bounding box center [503, 319] width 288 height 49
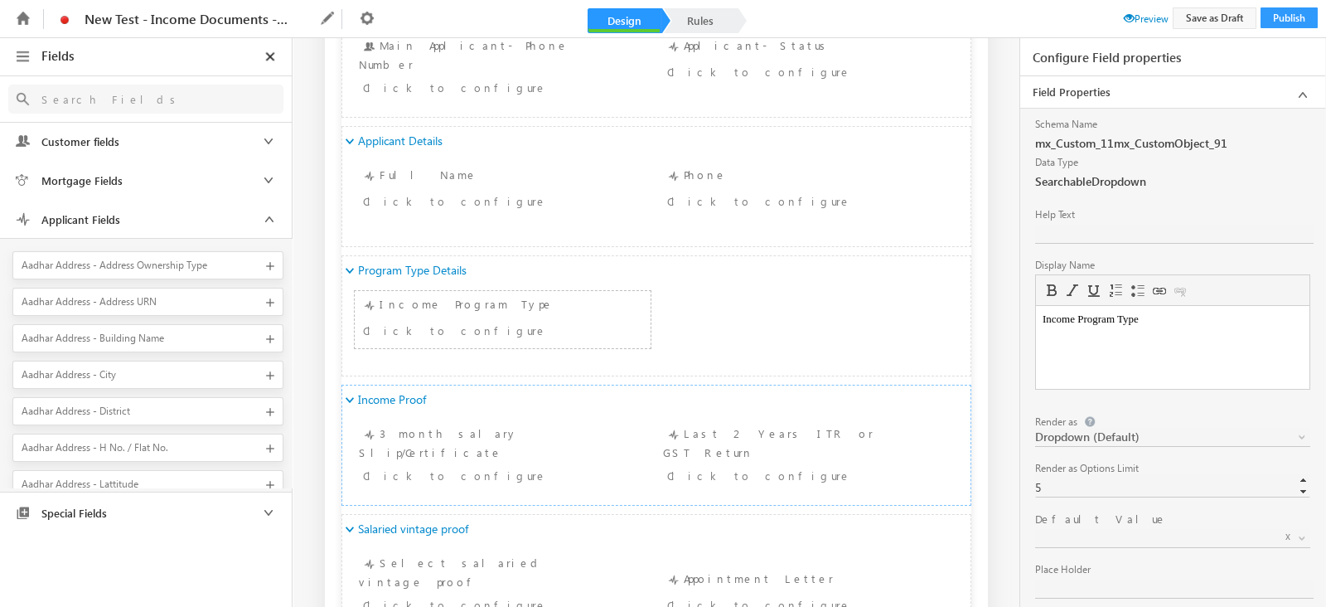
click at [1154, 541] on span at bounding box center [1154, 537] width 238 height 15
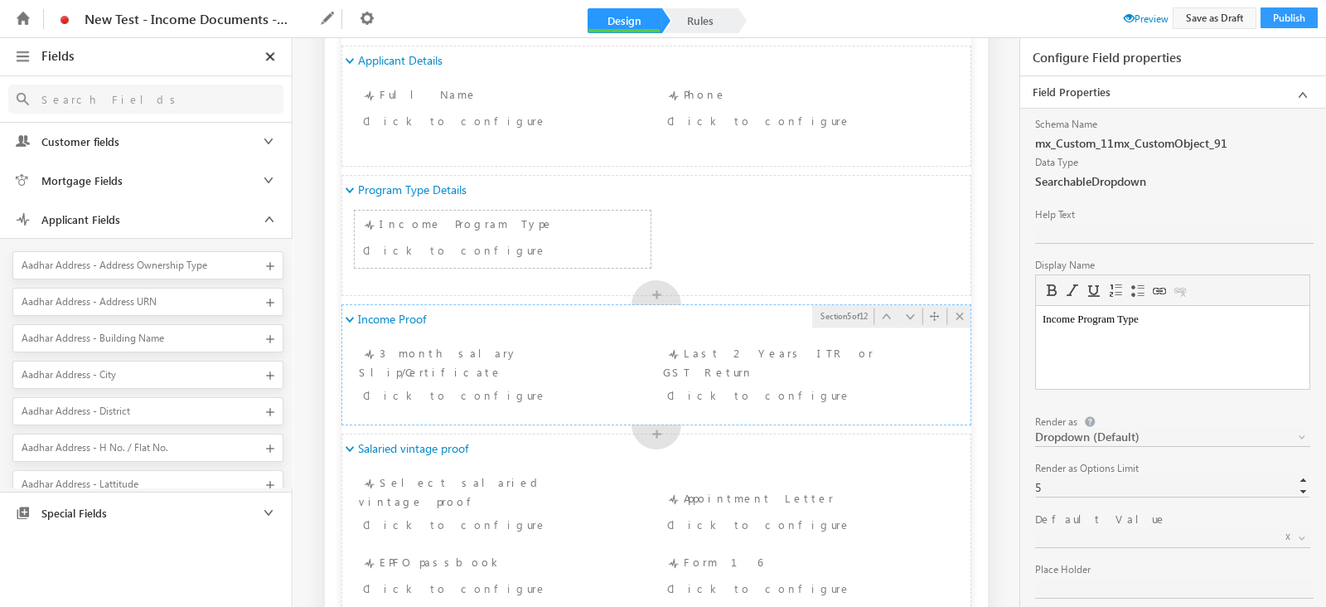
scroll to position [723, 0]
click at [560, 307] on div "Income Proof" at bounding box center [656, 318] width 628 height 28
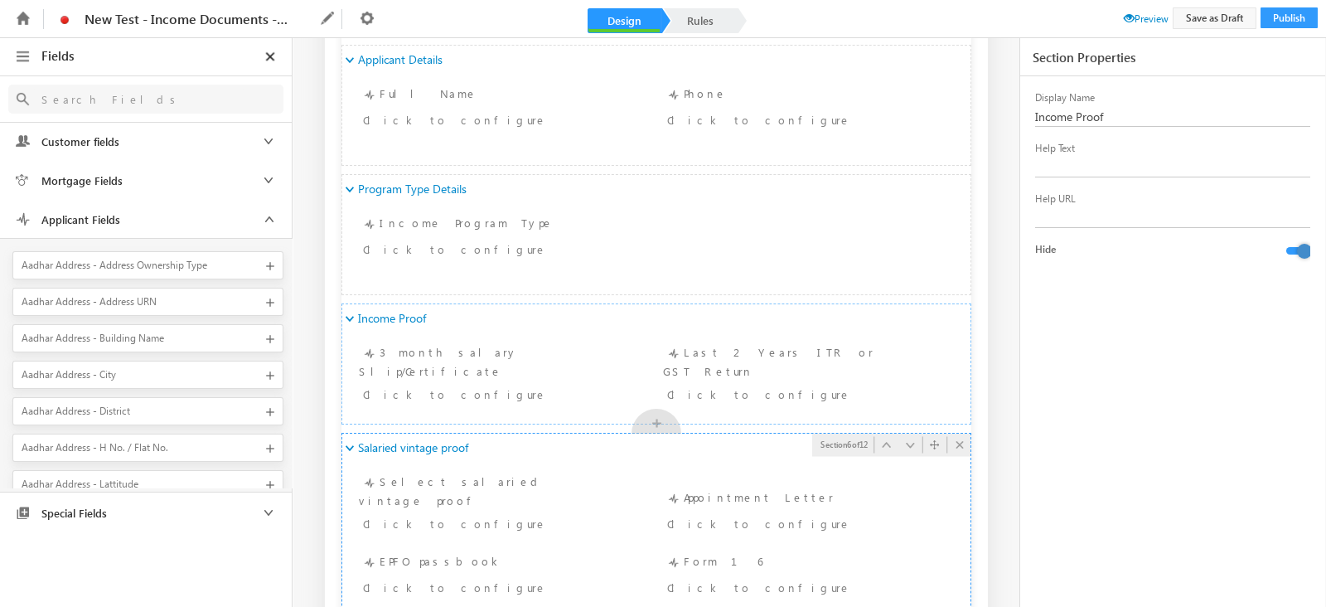
click at [523, 445] on div "Salaried vintage proof" at bounding box center [656, 447] width 628 height 28
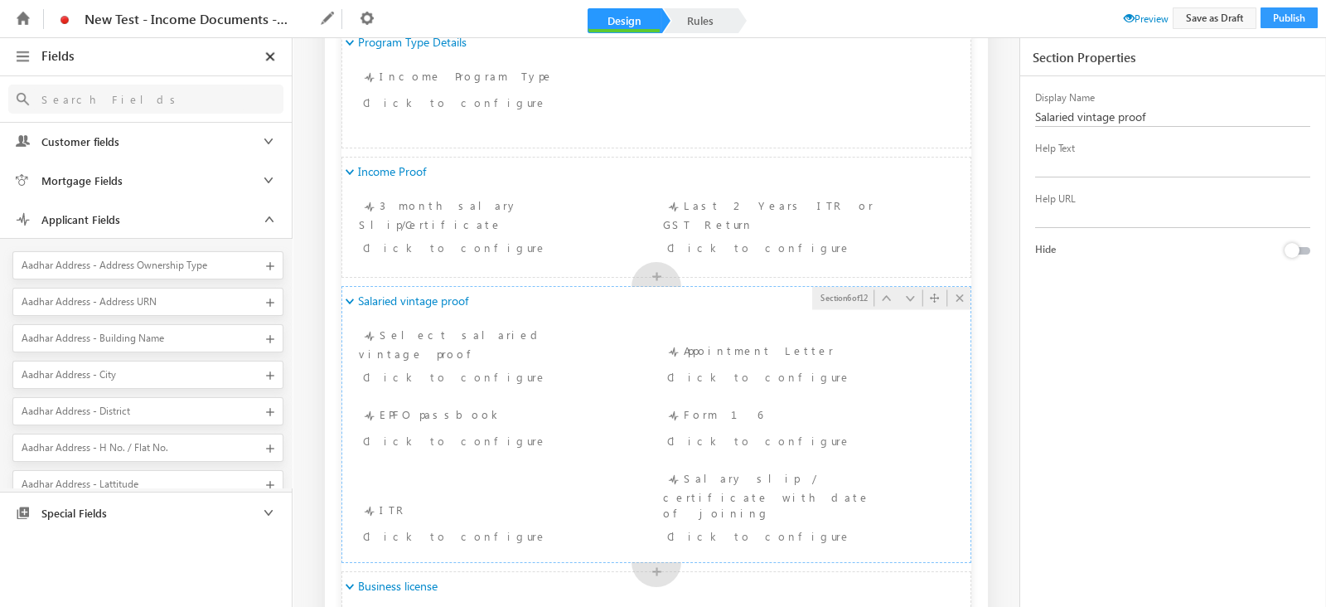
scroll to position [870, 0]
click at [1314, 244] on div "Display Name Salaried vintage proof Help Text Help URL Hide" at bounding box center [1172, 343] width 305 height 535
click at [1299, 251] on div at bounding box center [1292, 250] width 15 height 15
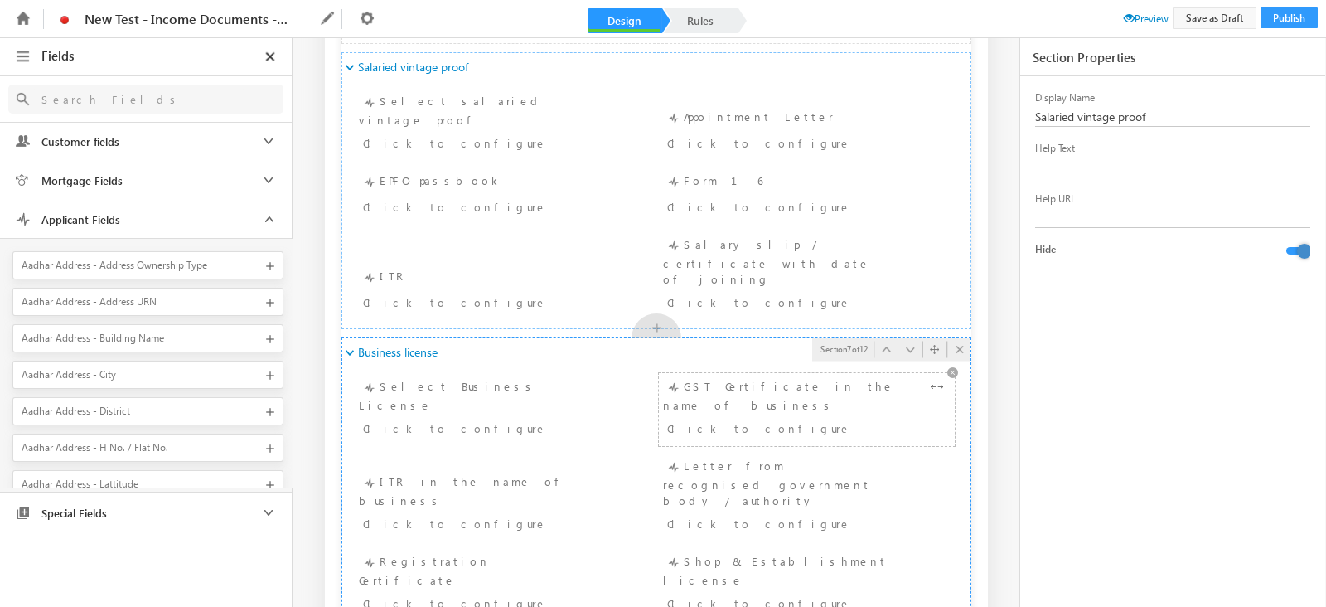
scroll to position [1104, 0]
click at [578, 337] on div "Business license" at bounding box center [656, 351] width 628 height 28
click at [1297, 249] on div at bounding box center [1292, 250] width 15 height 15
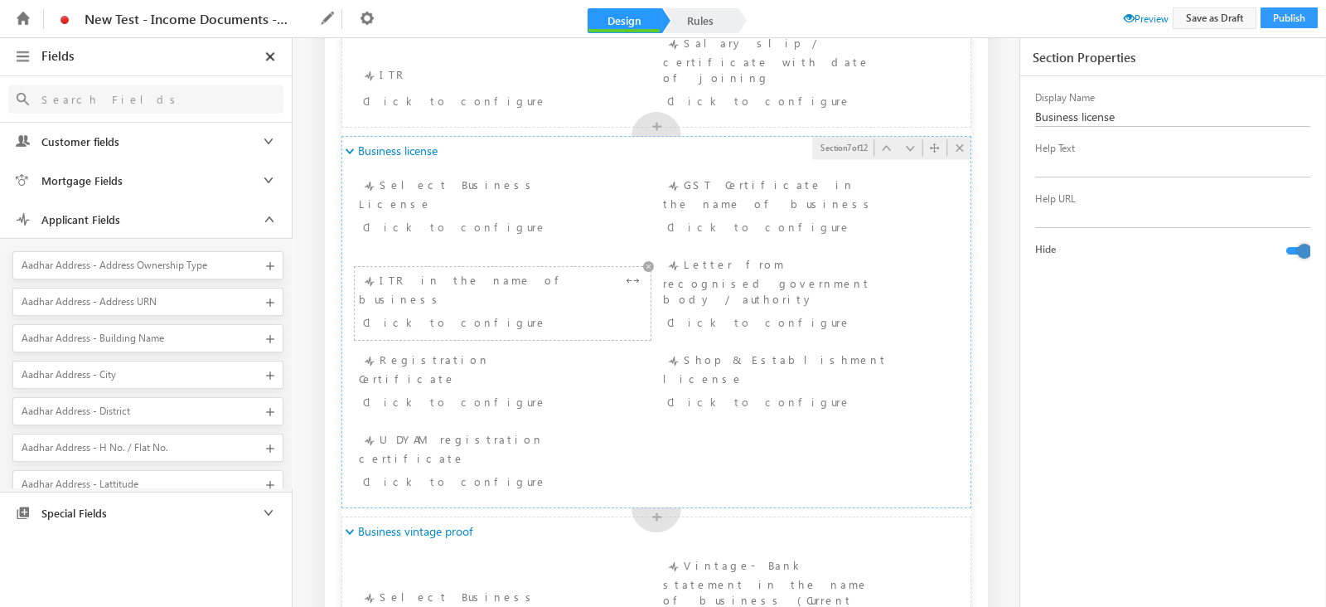
scroll to position [1321, 0]
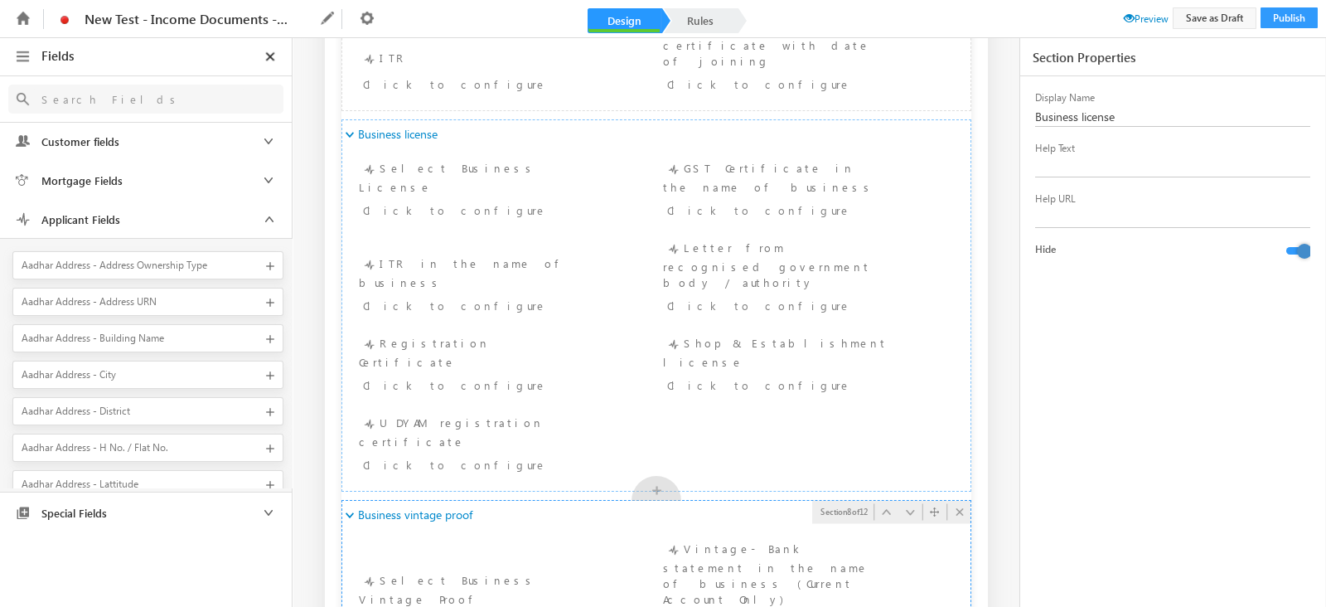
click at [599, 501] on div "Business vintage proof" at bounding box center [656, 515] width 628 height 28
click at [1301, 248] on button at bounding box center [1298, 250] width 24 height 7
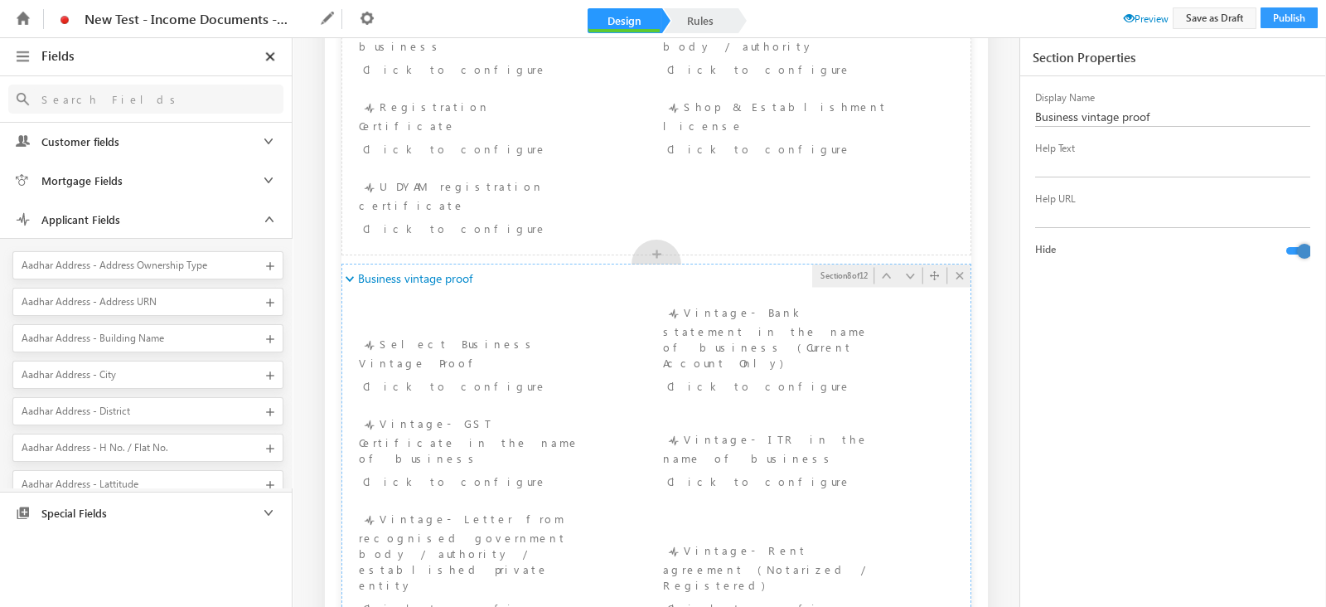
scroll to position [1563, 0]
click at [695, 24] on link "Rules" at bounding box center [700, 20] width 73 height 25
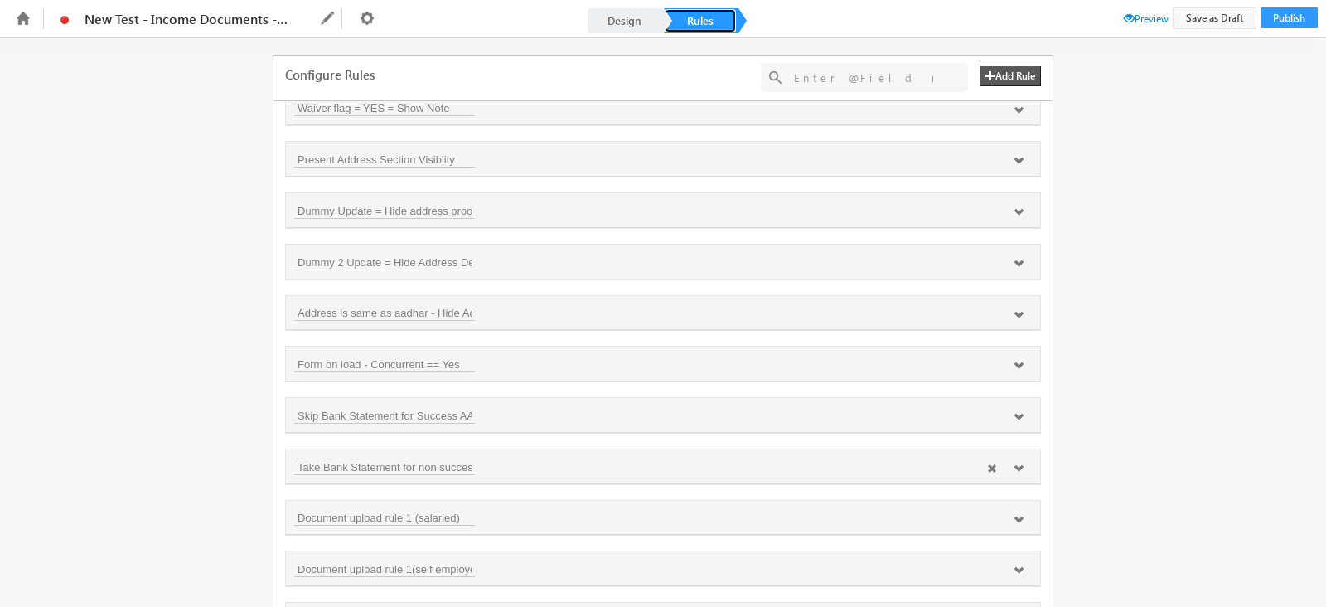
scroll to position [1044, 0]
click at [1016, 211] on icon at bounding box center [1019, 216] width 10 height 10
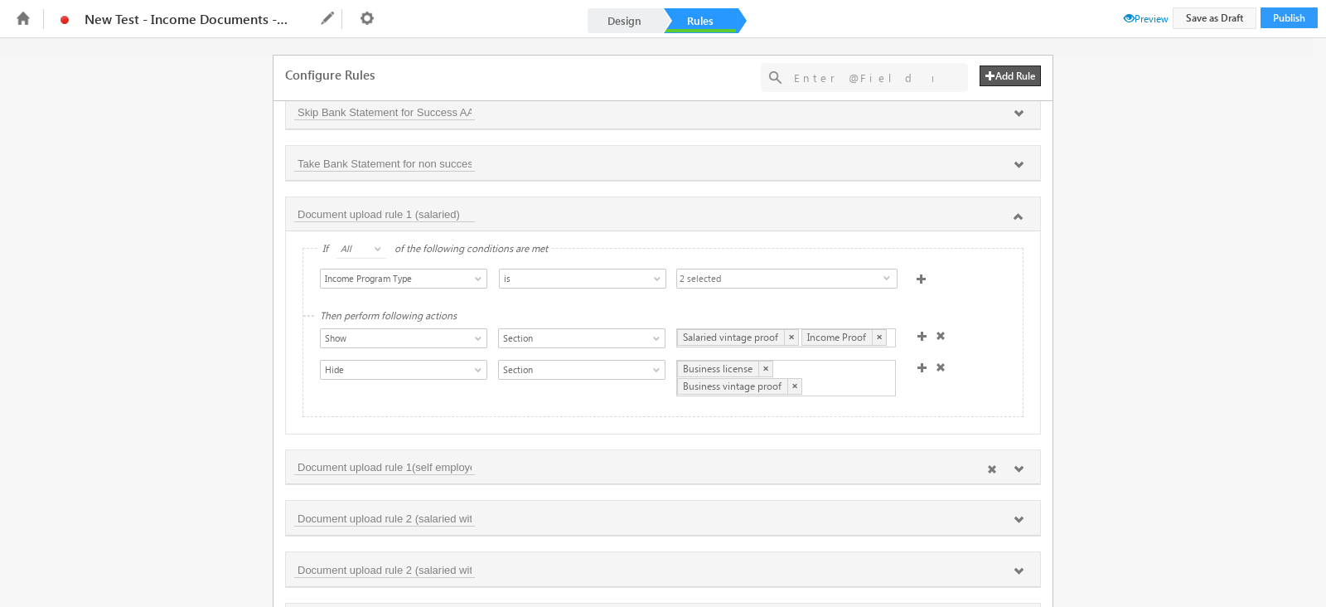
scroll to position [1067, 0]
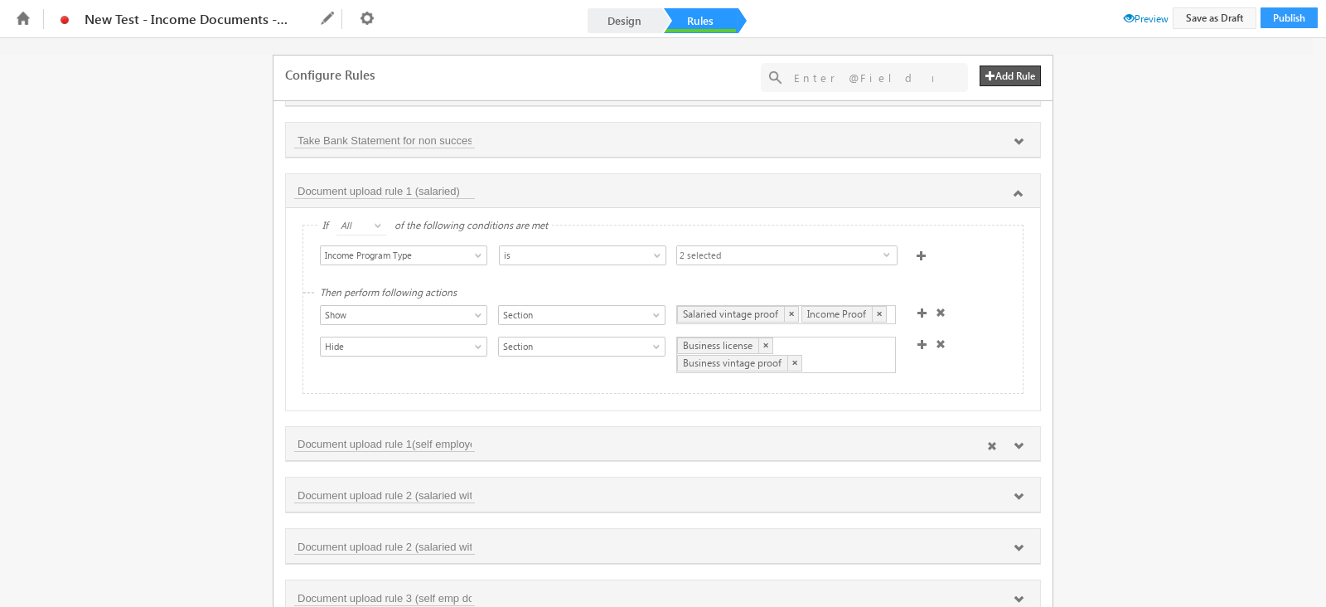
click at [1015, 441] on icon at bounding box center [1019, 446] width 10 height 10
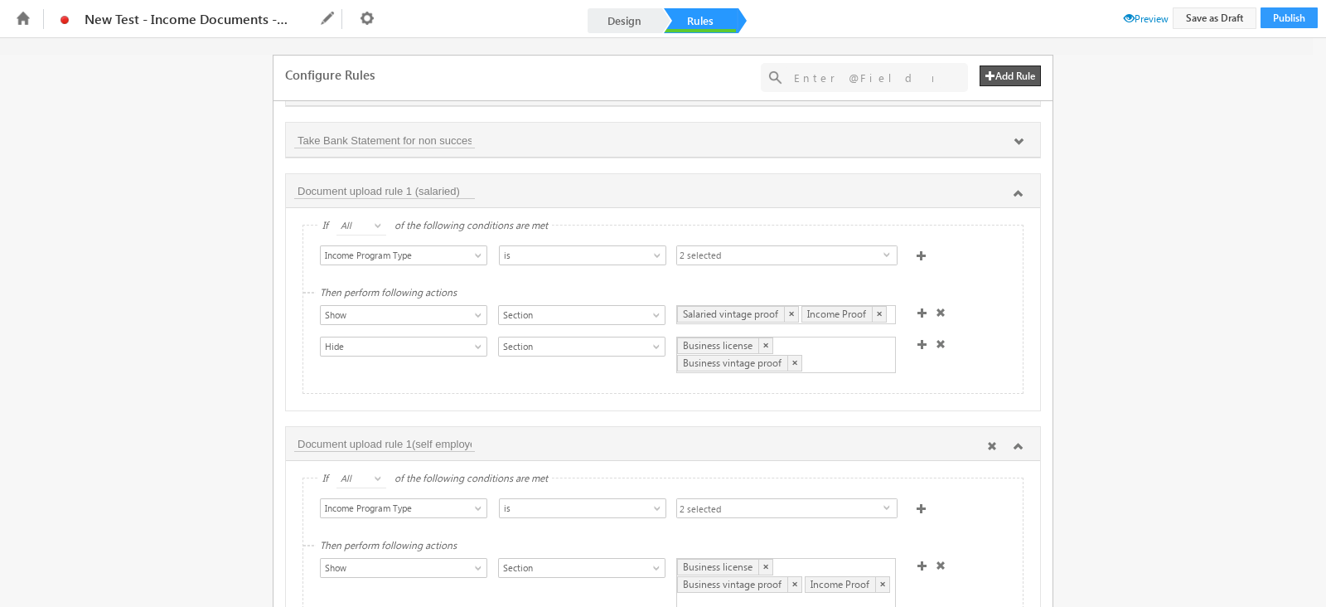
scroll to position [1135, 0]
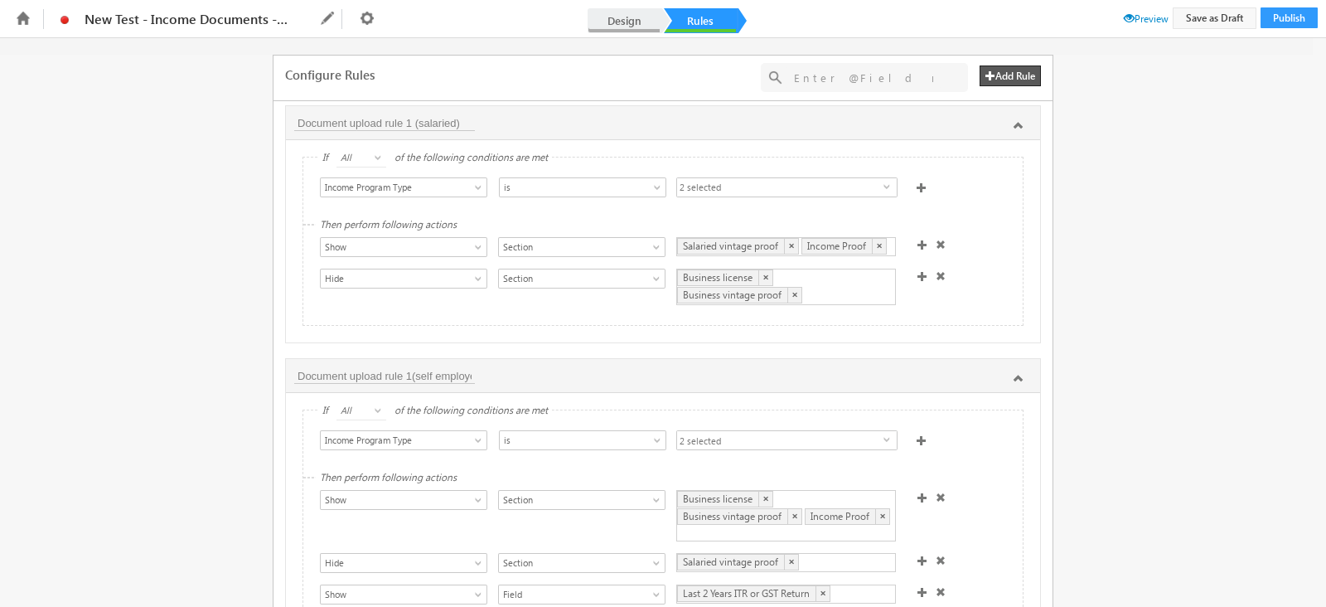
click at [609, 27] on link "Design" at bounding box center [624, 20] width 73 height 25
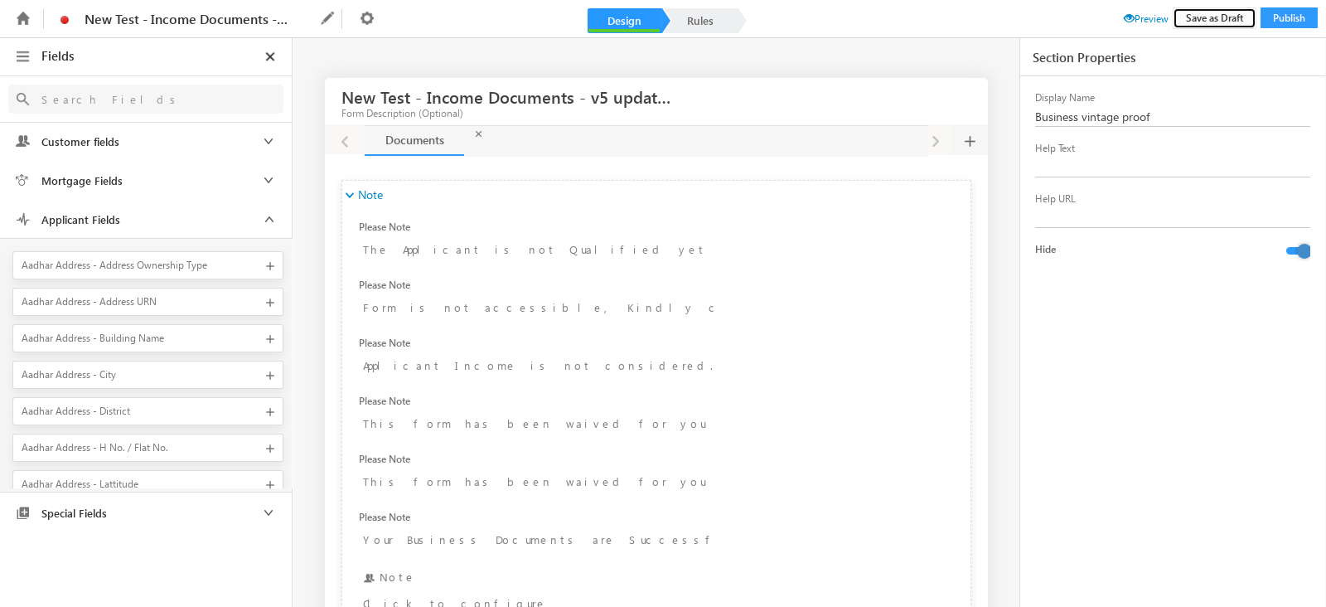
click at [1225, 11] on button "Save as Draft" at bounding box center [1215, 18] width 84 height 22
click at [1124, 26] on ul "New Test - Income Documents - v5 updated Name New Test - Income Documents - v5 …" at bounding box center [662, 18] width 1309 height 37
click at [1126, 24] on span "Preview" at bounding box center [1146, 18] width 45 height 12
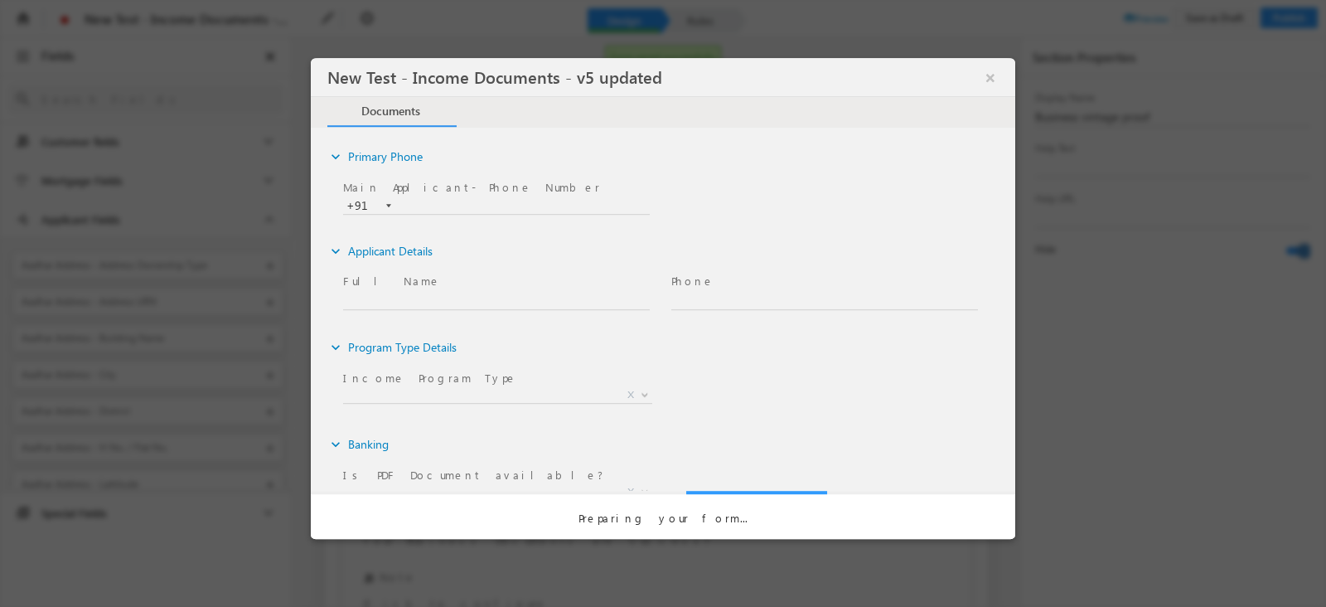
type input "Form not Accessible. Cannot Submit the form, Please Close the form."
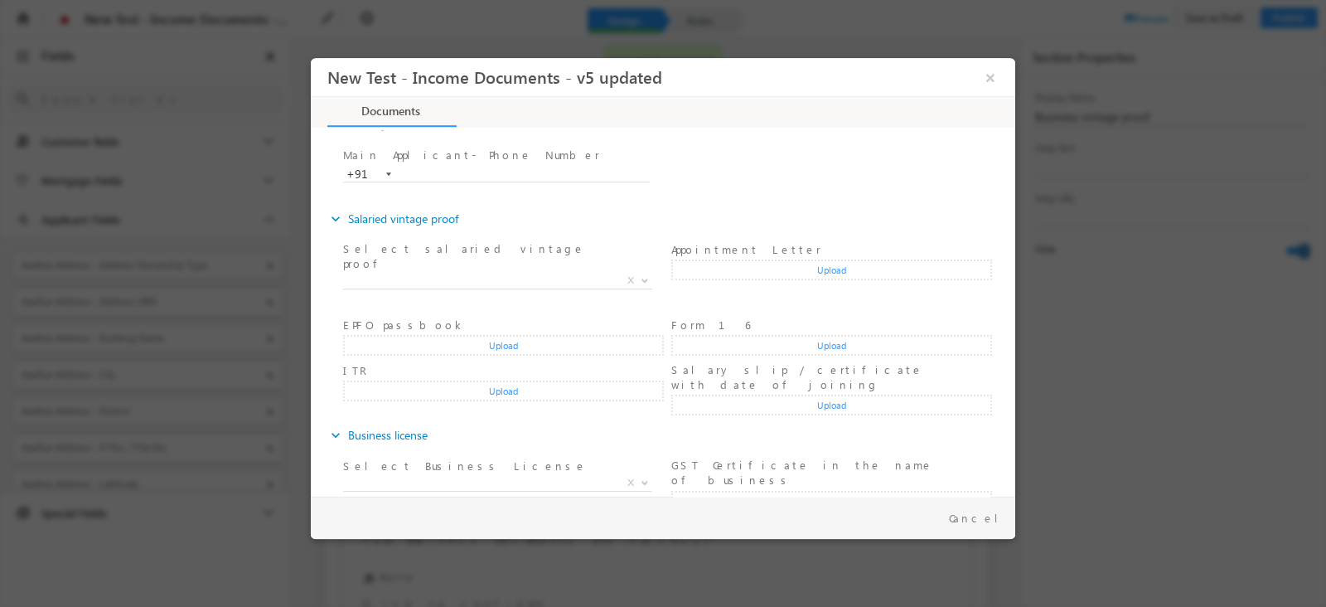
scroll to position [292, 0]
click at [1001, 520] on button "Cancel" at bounding box center [980, 518] width 87 height 24
